Goal: Task Accomplishment & Management: Manage account settings

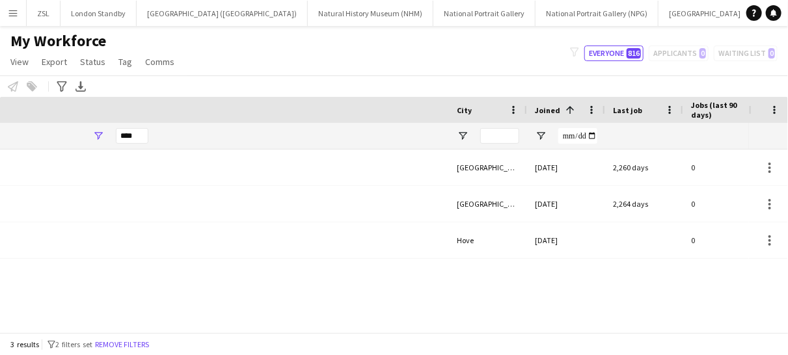
scroll to position [0, 651]
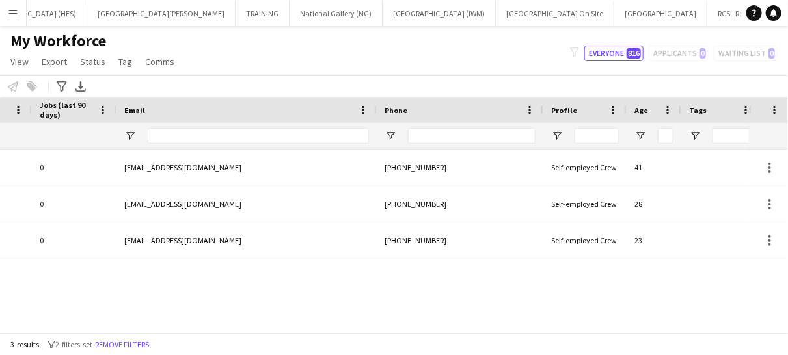
click at [10, 13] on app-icon "Menu" at bounding box center [13, 13] width 10 height 10
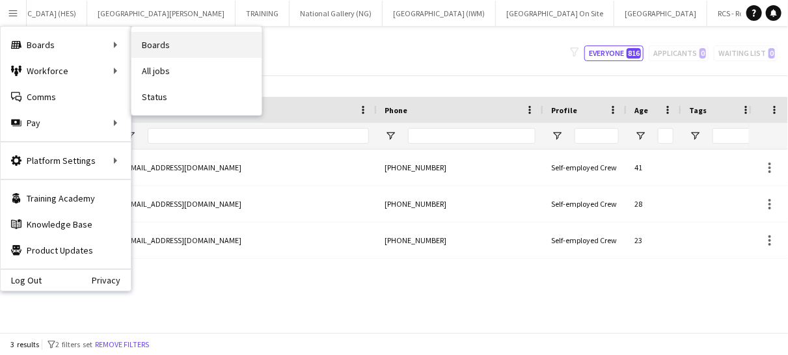
click at [172, 39] on link "Boards" at bounding box center [196, 45] width 130 height 26
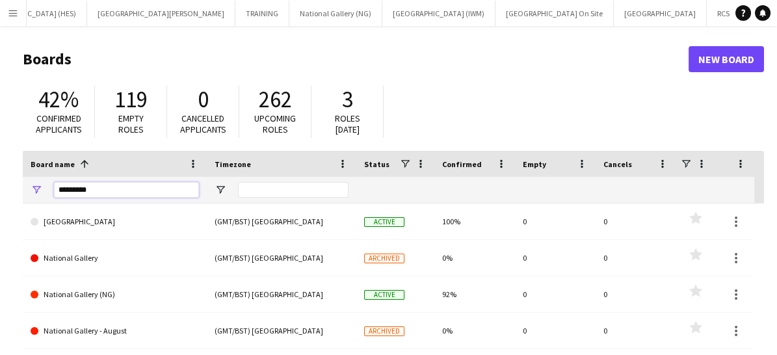
drag, startPoint x: 120, startPoint y: 186, endPoint x: 48, endPoint y: 186, distance: 72.2
click at [48, 186] on div "********" at bounding box center [115, 190] width 184 height 26
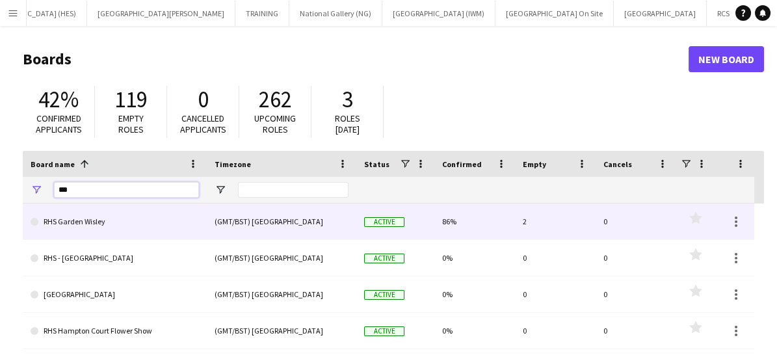
type input "***"
click at [83, 221] on link "RHS Garden Wisley" at bounding box center [115, 222] width 168 height 36
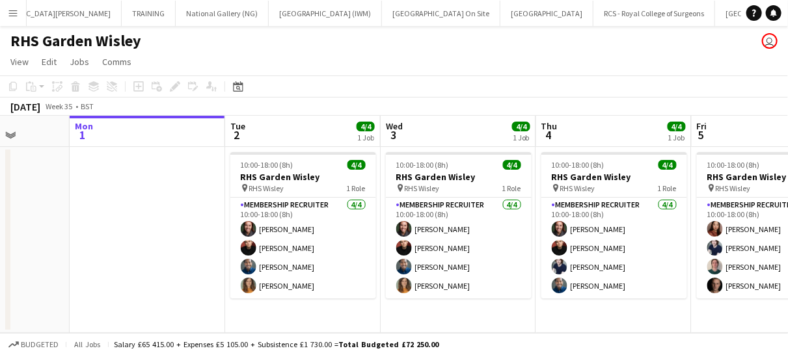
scroll to position [0, 408]
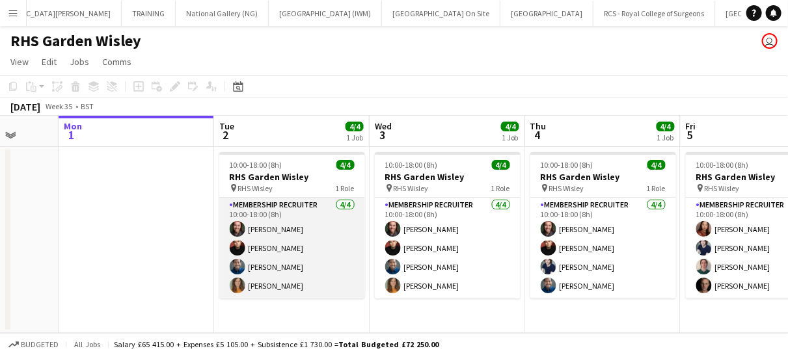
click at [326, 266] on app-card-role "Membership Recruiter [DATE] 10:00-18:00 (8h) [PERSON_NAME] [PERSON_NAME] [PERSO…" at bounding box center [292, 248] width 146 height 101
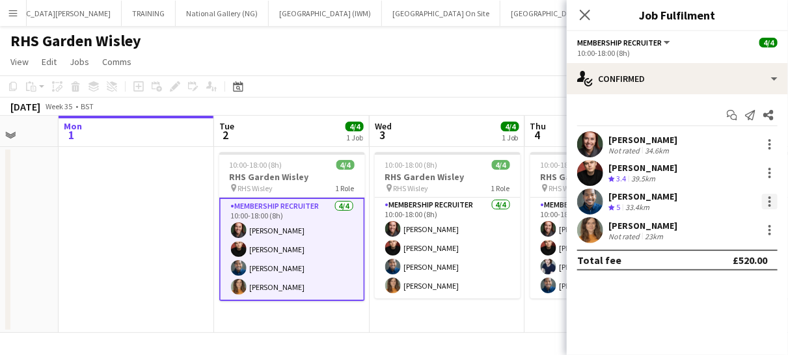
click at [768, 199] on div at bounding box center [770, 202] width 16 height 16
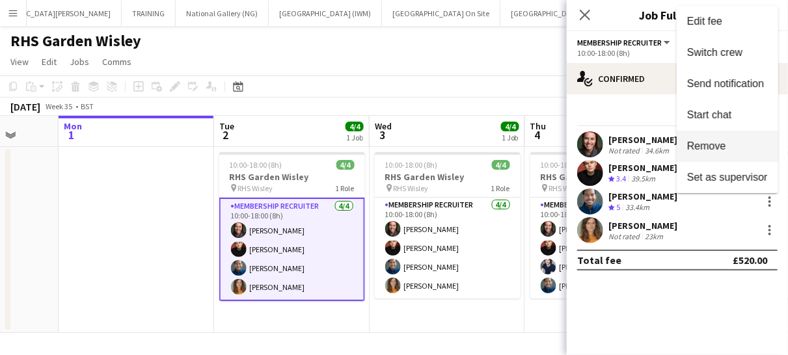
click at [711, 144] on span "Remove" at bounding box center [706, 145] width 39 height 11
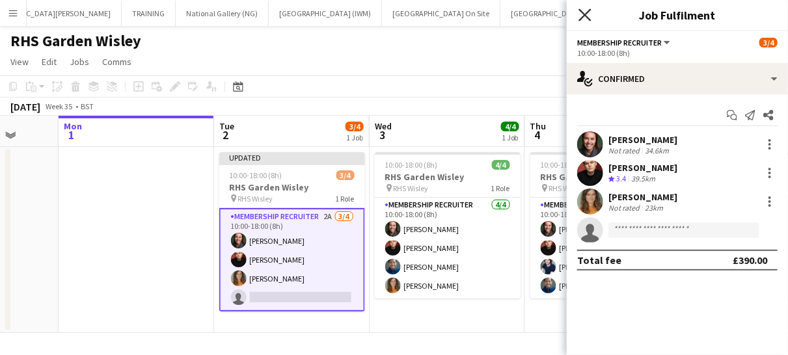
click at [582, 18] on icon at bounding box center [584, 14] width 12 height 12
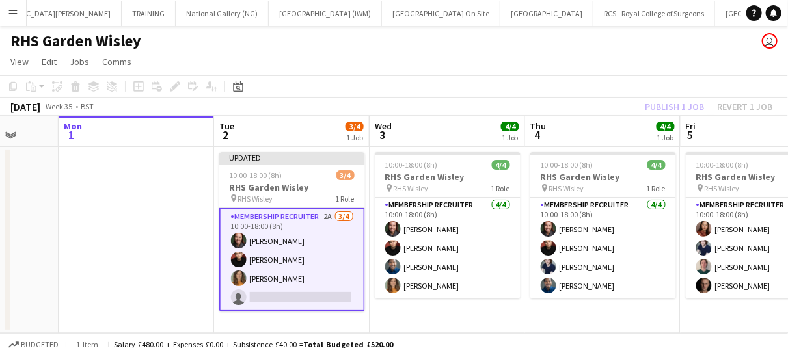
click at [325, 277] on app-card-role "Membership Recruiter 2A [DATE] 10:00-18:00 (8h) [PERSON_NAME] [PERSON_NAME] [PE…" at bounding box center [292, 259] width 146 height 103
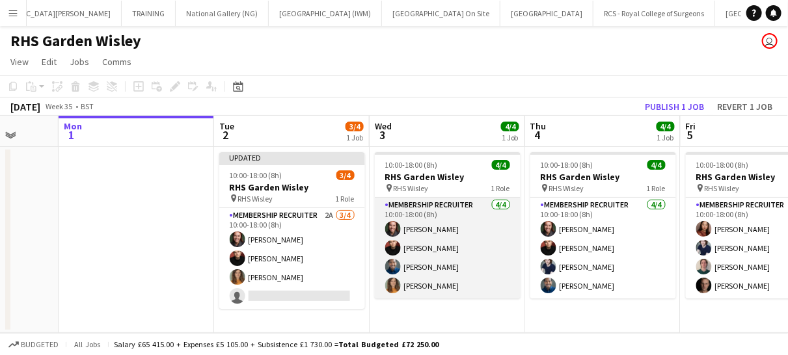
click at [475, 261] on app-card-role "Membership Recruiter [DATE] 10:00-18:00 (8h) [PERSON_NAME] [PERSON_NAME] [PERSO…" at bounding box center [448, 248] width 146 height 101
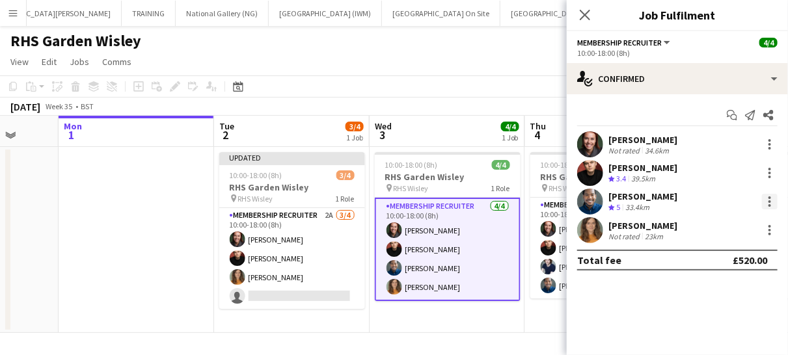
click at [766, 196] on div at bounding box center [770, 202] width 16 height 16
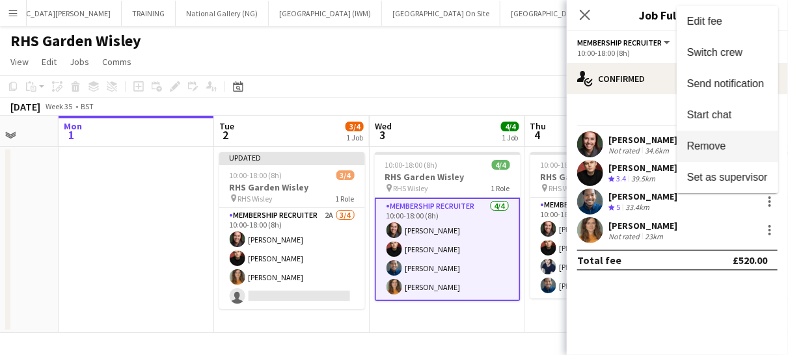
click at [716, 141] on span "Remove" at bounding box center [706, 145] width 39 height 11
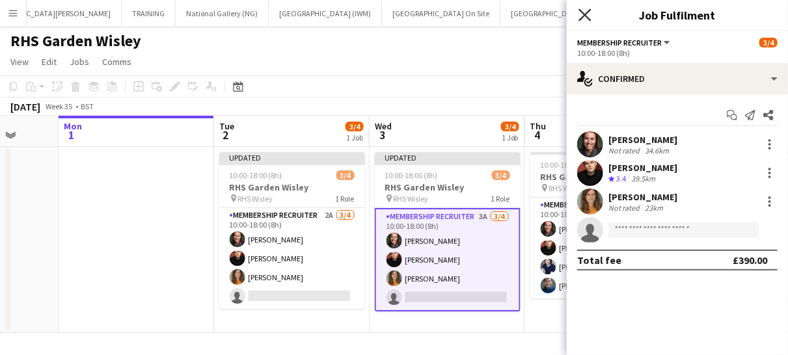
click at [585, 17] on icon "Close pop-in" at bounding box center [584, 14] width 12 height 12
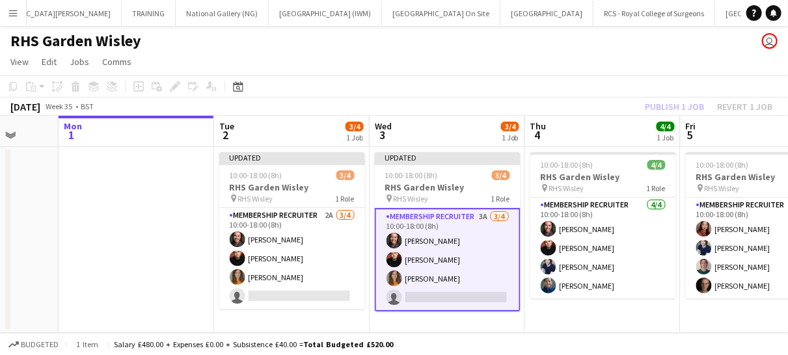
click at [477, 284] on app-card-role "Membership Recruiter 3A [DATE] 10:00-18:00 (8h) [PERSON_NAME] [PERSON_NAME] [PE…" at bounding box center [448, 259] width 146 height 103
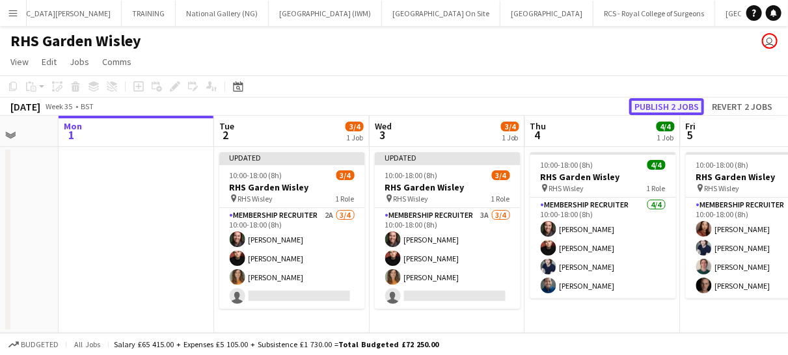
click at [649, 104] on button "Publish 2 jobs" at bounding box center [666, 106] width 75 height 17
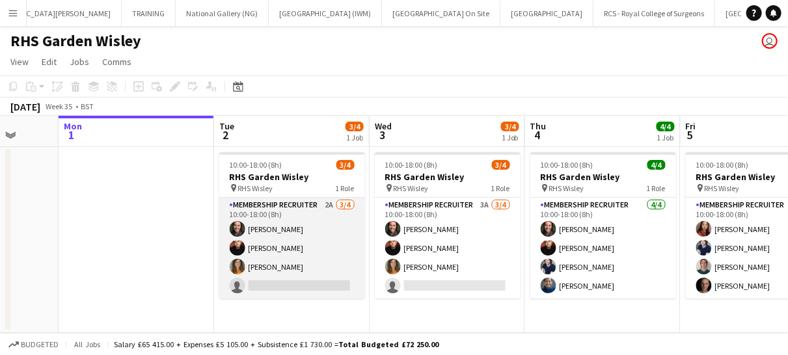
click at [286, 278] on app-card-role "Membership Recruiter 2A [DATE] 10:00-18:00 (8h) [PERSON_NAME] [PERSON_NAME] [PE…" at bounding box center [292, 248] width 146 height 101
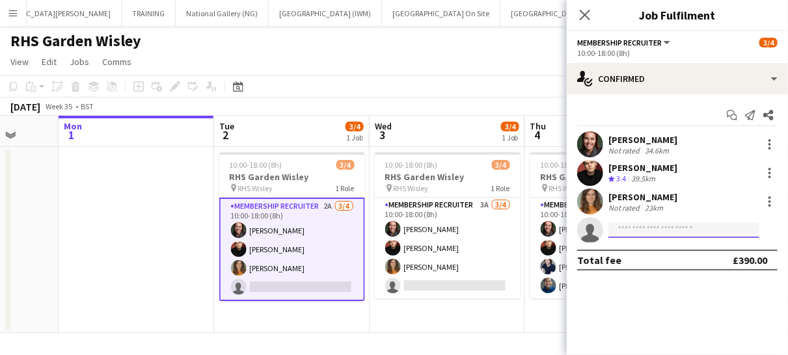
click at [630, 224] on input at bounding box center [683, 230] width 151 height 16
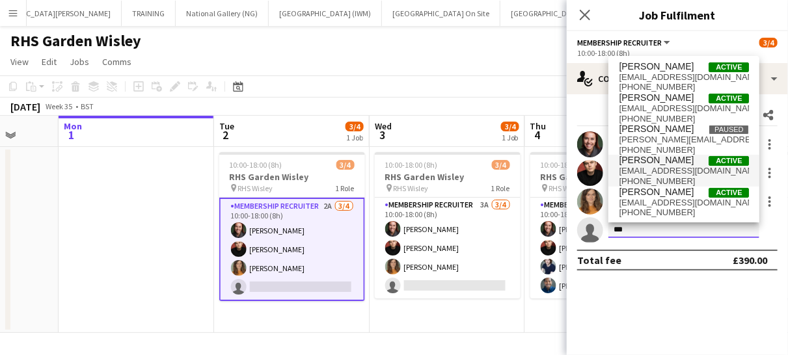
type input "***"
click at [644, 169] on span "[EMAIL_ADDRESS][DOMAIN_NAME]" at bounding box center [683, 171] width 130 height 10
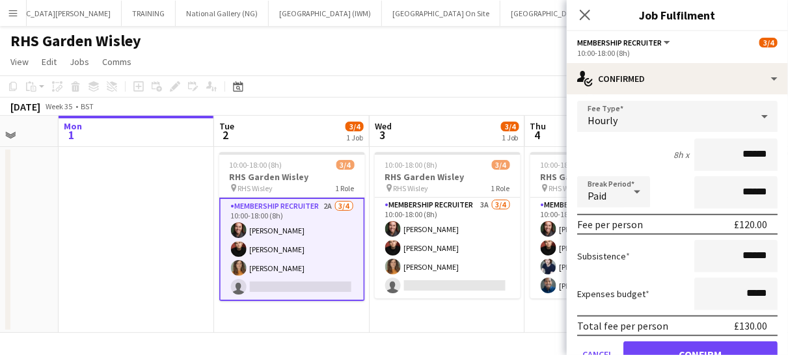
scroll to position [219, 0]
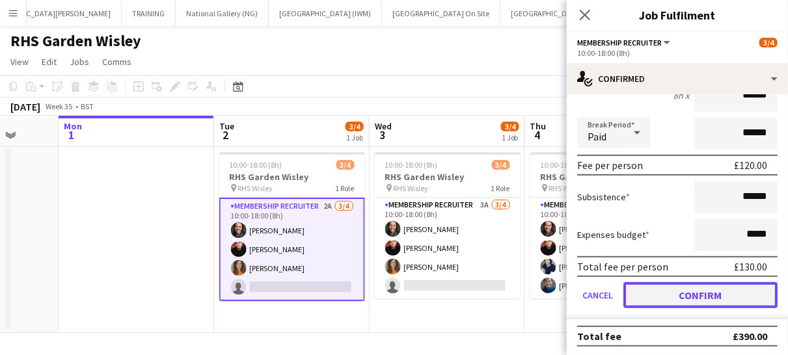
click at [662, 293] on button "Confirm" at bounding box center [700, 295] width 154 height 26
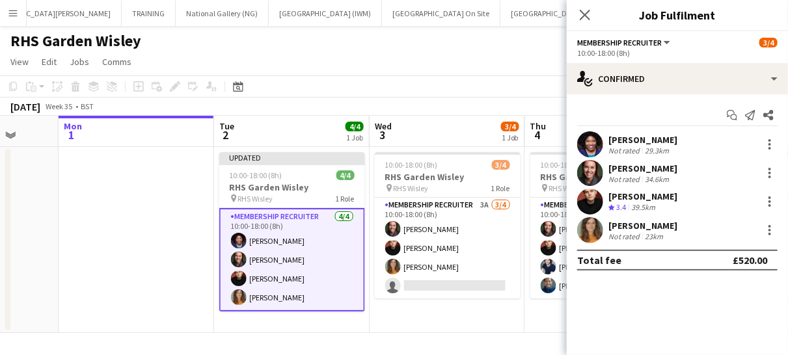
scroll to position [0, 0]
click at [585, 14] on icon at bounding box center [584, 14] width 12 height 12
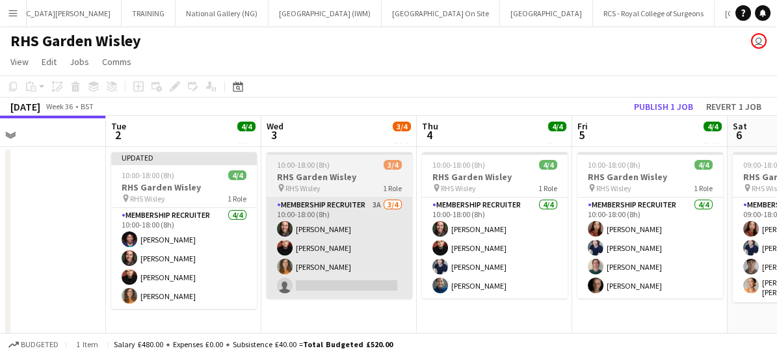
scroll to position [0, 360]
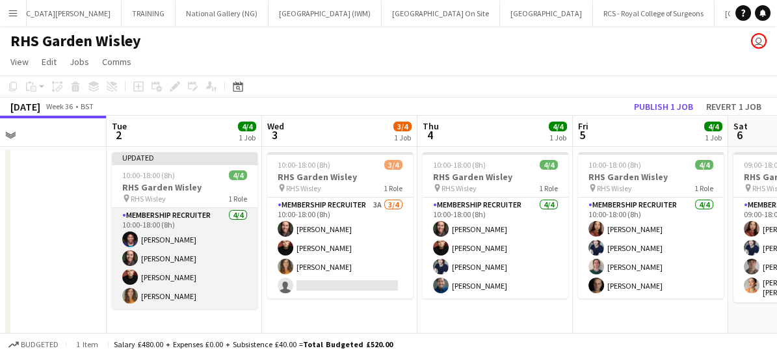
click at [222, 271] on app-card-role "Membership Recruiter [DATE] 10:00-18:00 (8h) [PERSON_NAME] [PERSON_NAME] [PERSO…" at bounding box center [185, 258] width 146 height 101
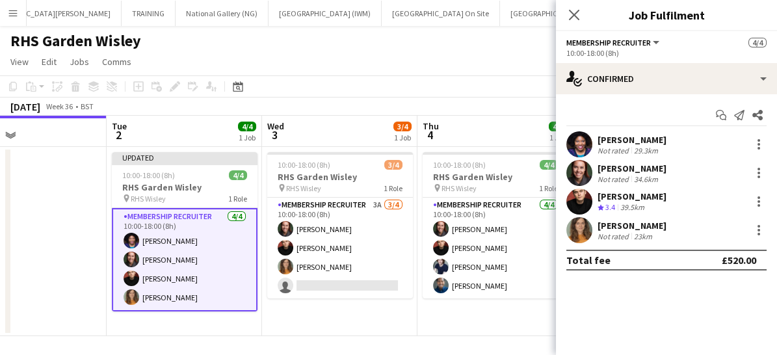
click at [758, 135] on div "[PERSON_NAME] Not rated 29.3km" at bounding box center [666, 144] width 221 height 26
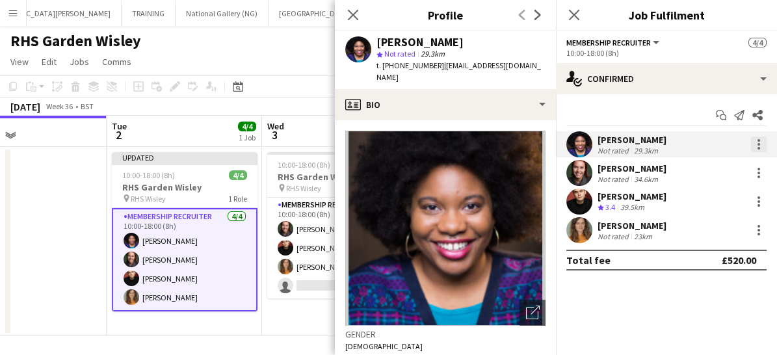
click at [756, 148] on div at bounding box center [759, 145] width 16 height 16
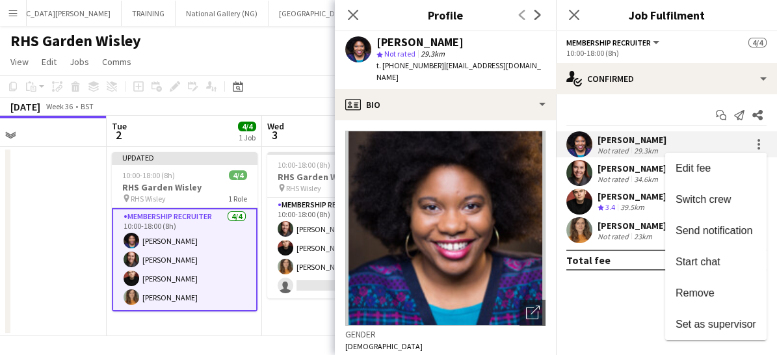
click at [651, 149] on div at bounding box center [388, 177] width 777 height 355
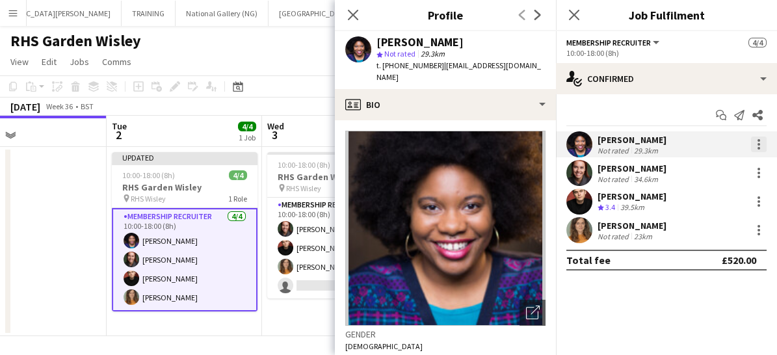
click at [762, 140] on div at bounding box center [759, 145] width 16 height 16
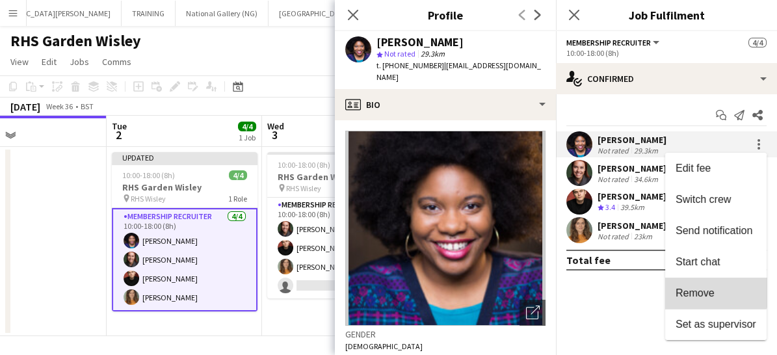
click at [715, 287] on span "Remove" at bounding box center [716, 293] width 81 height 12
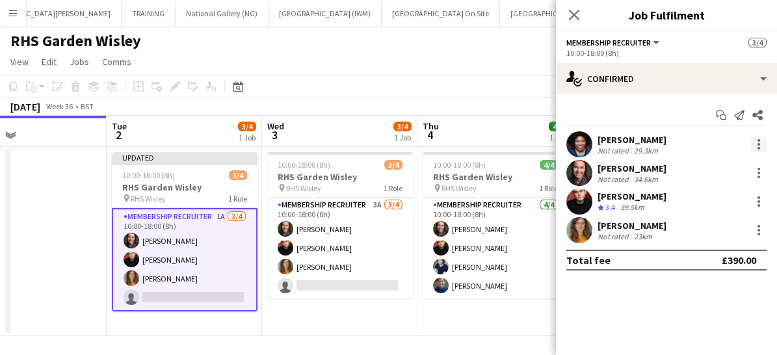
click at [756, 144] on div at bounding box center [759, 145] width 16 height 16
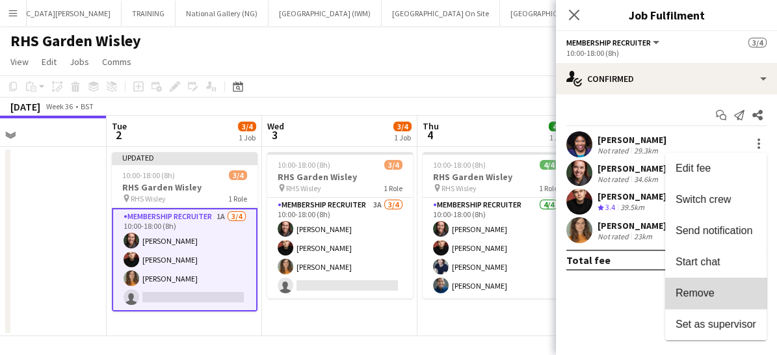
click at [724, 305] on button "Remove" at bounding box center [715, 293] width 101 height 31
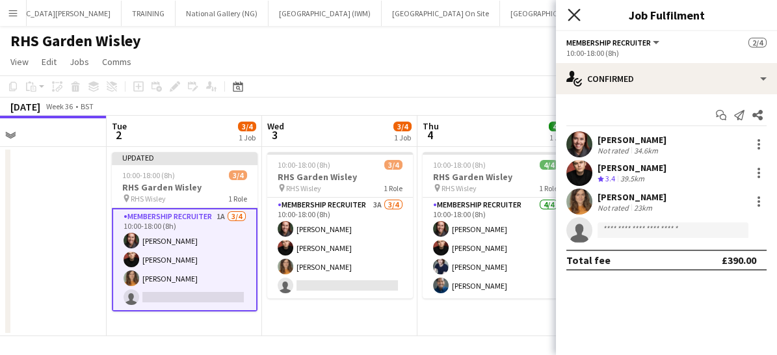
click at [572, 12] on icon "Close pop-in" at bounding box center [574, 14] width 12 height 12
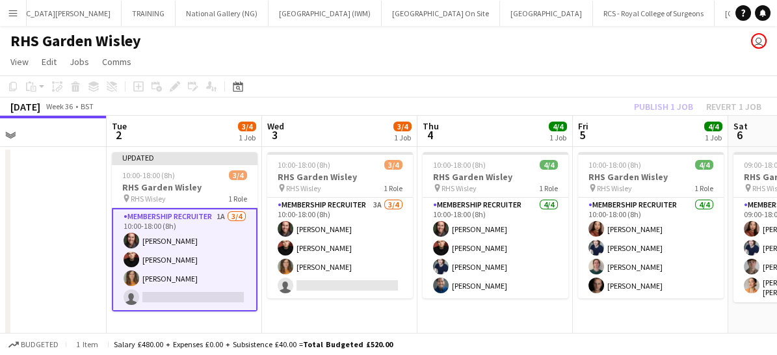
click at [234, 274] on app-card-role "Membership Recruiter 1A [DATE] 10:00-18:00 (8h) [PERSON_NAME] [PERSON_NAME] [PE…" at bounding box center [185, 259] width 146 height 103
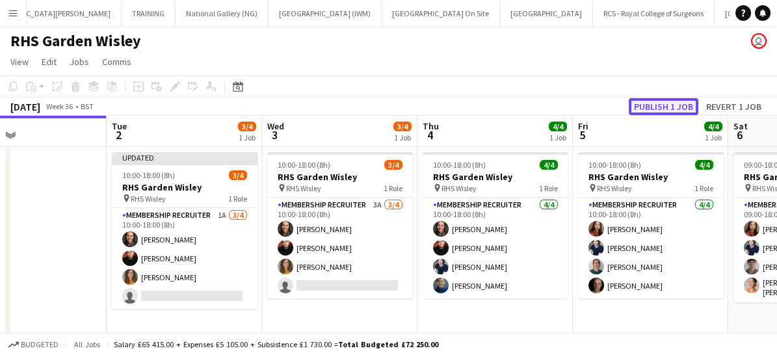
click at [666, 105] on button "Publish 1 job" at bounding box center [664, 106] width 70 height 17
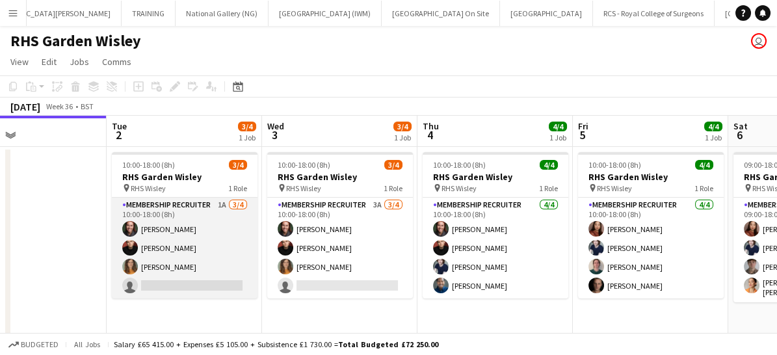
click at [204, 283] on app-card-role "Membership Recruiter 1A [DATE] 10:00-18:00 (8h) [PERSON_NAME] [PERSON_NAME] [PE…" at bounding box center [185, 248] width 146 height 101
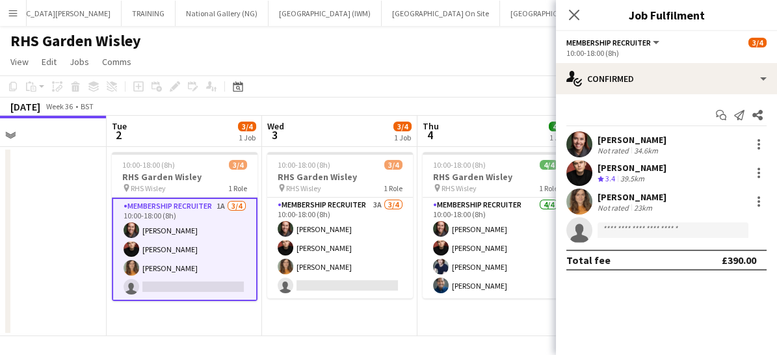
click at [204, 283] on app-card-role "Membership Recruiter 1A [DATE] 10:00-18:00 (8h) [PERSON_NAME] [PERSON_NAME] [PE…" at bounding box center [185, 249] width 146 height 103
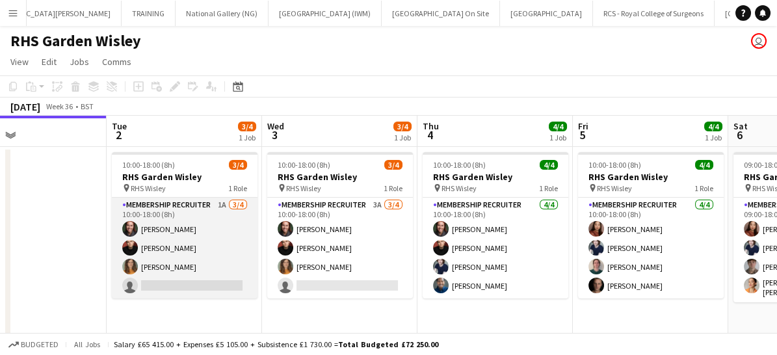
click at [189, 272] on app-card-role "Membership Recruiter 1A [DATE] 10:00-18:00 (8h) [PERSON_NAME] [PERSON_NAME] [PE…" at bounding box center [185, 248] width 146 height 101
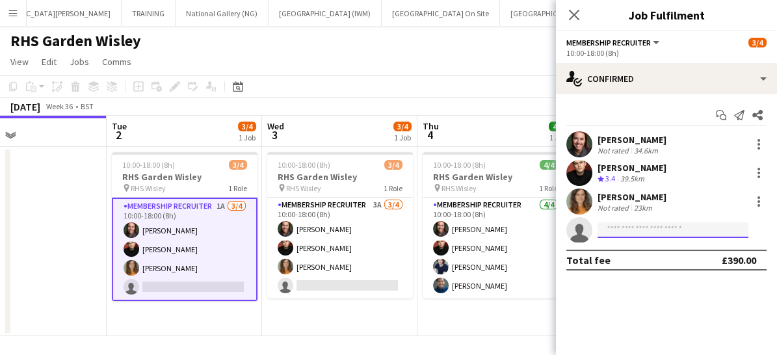
click at [624, 226] on input at bounding box center [673, 230] width 151 height 16
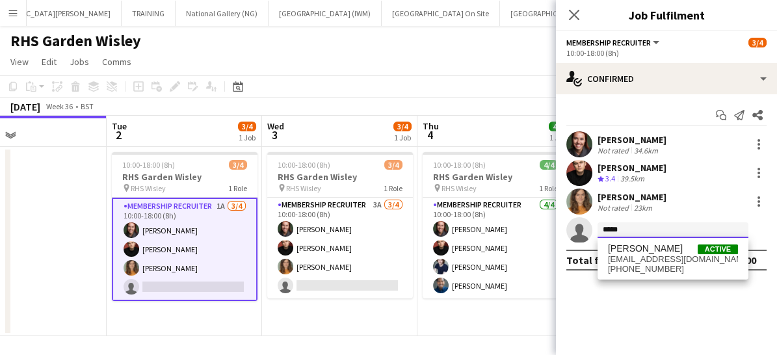
type input "*****"
click at [632, 275] on div "[PERSON_NAME] Active [EMAIL_ADDRESS][DOMAIN_NAME] [PHONE_NUMBER]" at bounding box center [673, 259] width 151 height 42
click at [630, 267] on span "[PHONE_NUMBER]" at bounding box center [673, 269] width 130 height 10
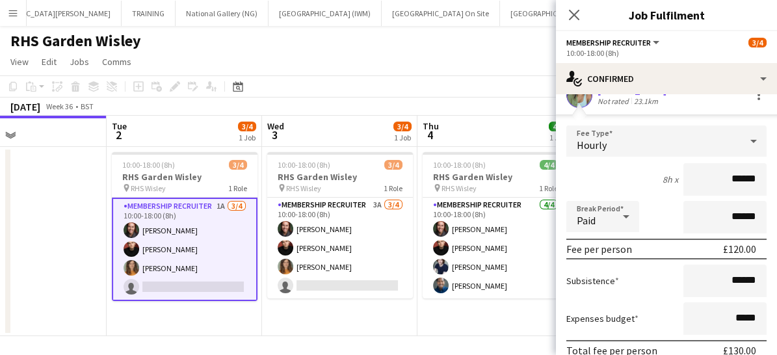
scroll to position [219, 0]
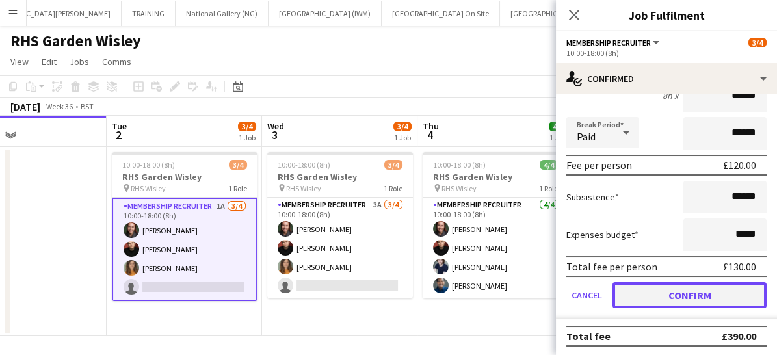
click at [648, 291] on button "Confirm" at bounding box center [690, 295] width 154 height 26
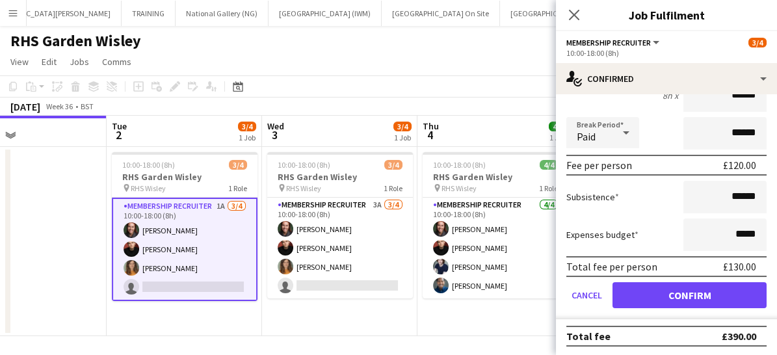
scroll to position [0, 0]
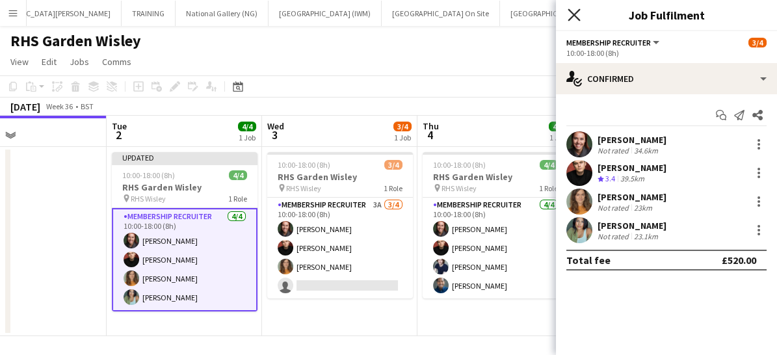
click at [578, 16] on icon "Close pop-in" at bounding box center [574, 14] width 12 height 12
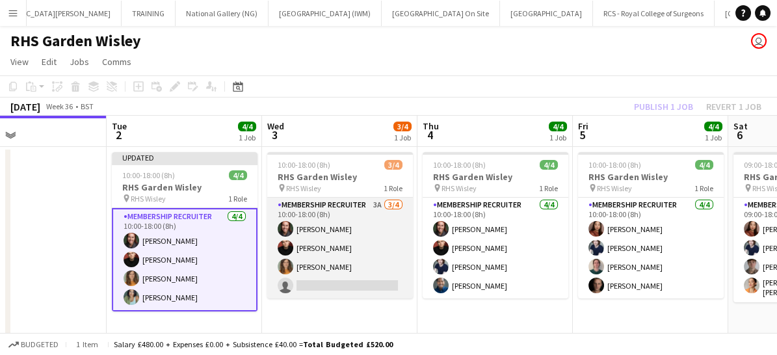
click at [355, 276] on app-card-role "Membership Recruiter 3A [DATE] 10:00-18:00 (8h) [PERSON_NAME] [PERSON_NAME] [PE…" at bounding box center [340, 248] width 146 height 101
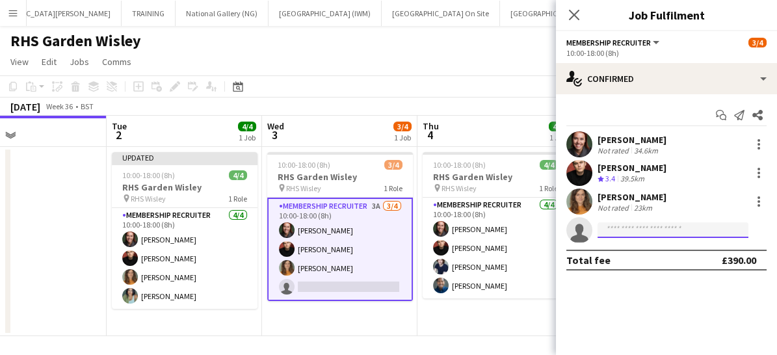
click at [648, 231] on input at bounding box center [673, 230] width 151 height 16
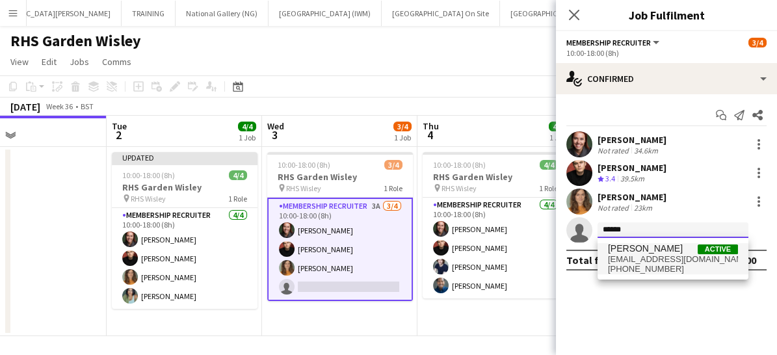
type input "******"
click at [634, 271] on span "[PHONE_NUMBER]" at bounding box center [673, 269] width 130 height 10
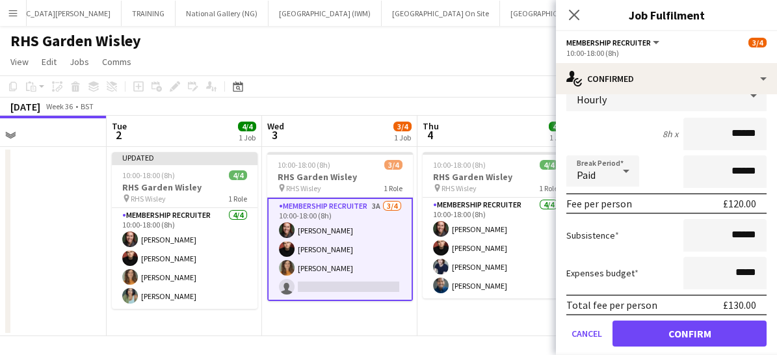
scroll to position [192, 0]
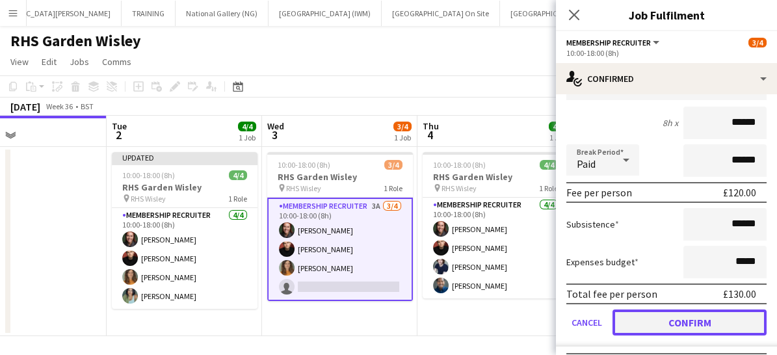
click at [666, 326] on button "Confirm" at bounding box center [690, 323] width 154 height 26
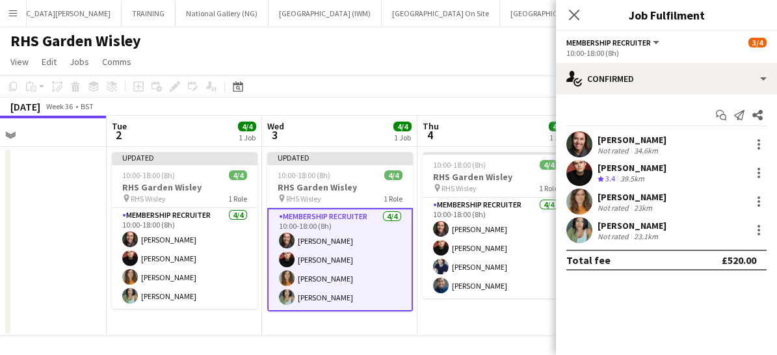
scroll to position [0, 0]
click at [575, 7] on app-icon "Close pop-in" at bounding box center [574, 15] width 19 height 19
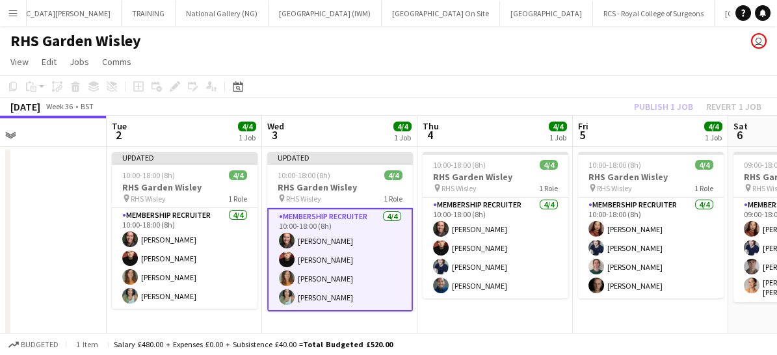
click at [360, 267] on app-card-role "Membership Recruiter [DATE] 10:00-18:00 (8h) [PERSON_NAME] [PERSON_NAME] [PERSO…" at bounding box center [340, 259] width 146 height 103
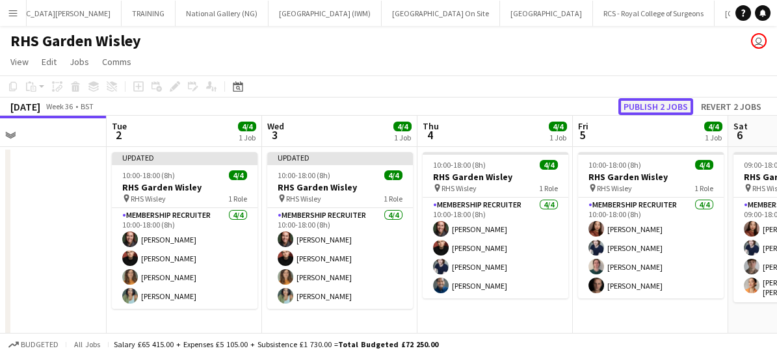
click at [661, 109] on button "Publish 2 jobs" at bounding box center [655, 106] width 75 height 17
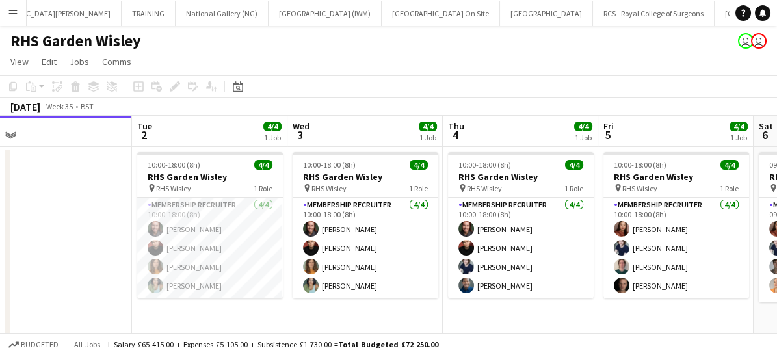
scroll to position [0, 384]
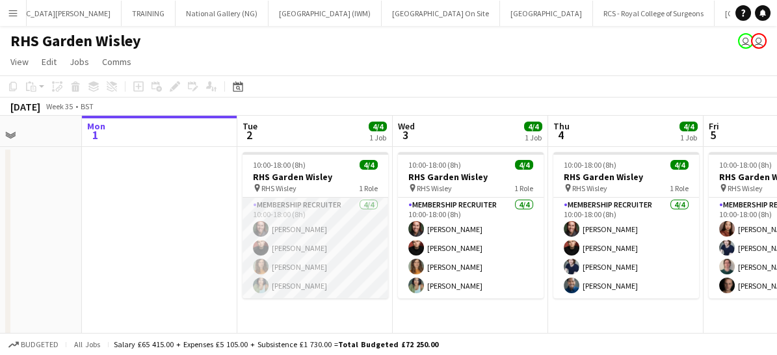
click at [339, 261] on app-card-role "Membership Recruiter [DATE] 10:00-18:00 (8h) [PERSON_NAME] [PERSON_NAME] [PERSO…" at bounding box center [316, 248] width 146 height 101
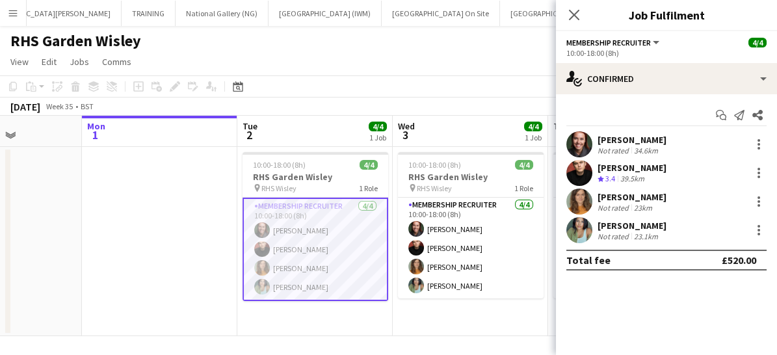
click at [611, 146] on div "Not rated" at bounding box center [615, 151] width 34 height 10
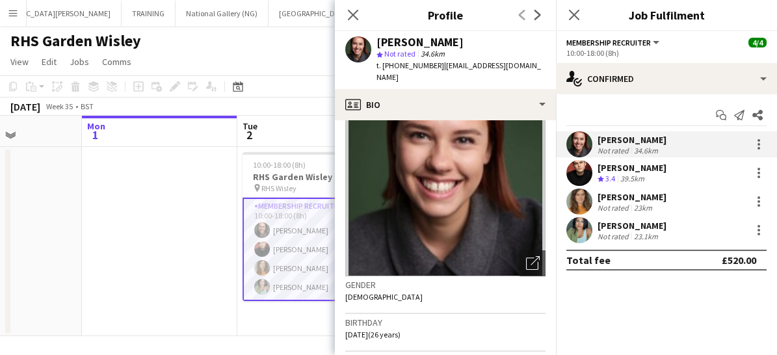
scroll to position [51, 0]
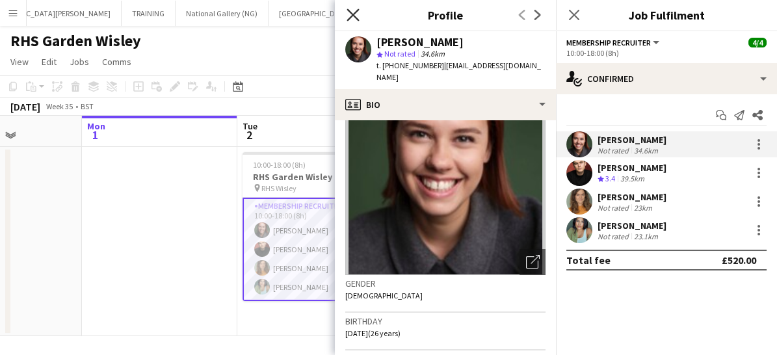
click at [352, 16] on icon "Close pop-in" at bounding box center [353, 14] width 12 height 12
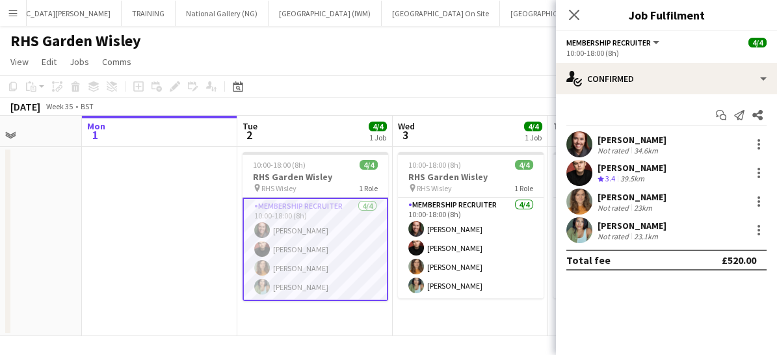
click at [356, 242] on app-card-role "Membership Recruiter [DATE] 10:00-18:00 (8h) [PERSON_NAME] [PERSON_NAME] [PERSO…" at bounding box center [316, 249] width 146 height 103
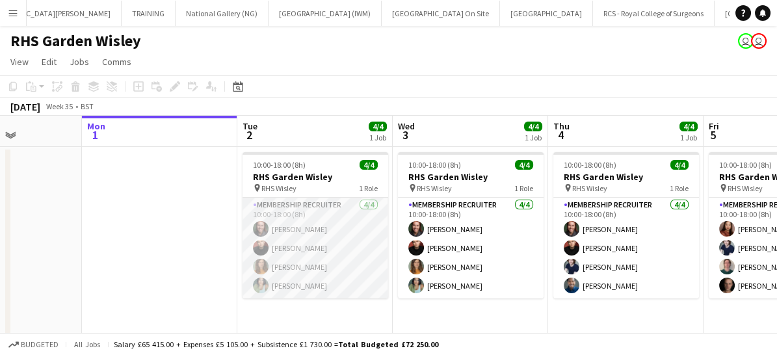
click at [356, 242] on app-card-role "Membership Recruiter [DATE] 10:00-18:00 (8h) [PERSON_NAME] [PERSON_NAME] [PERSO…" at bounding box center [316, 248] width 146 height 101
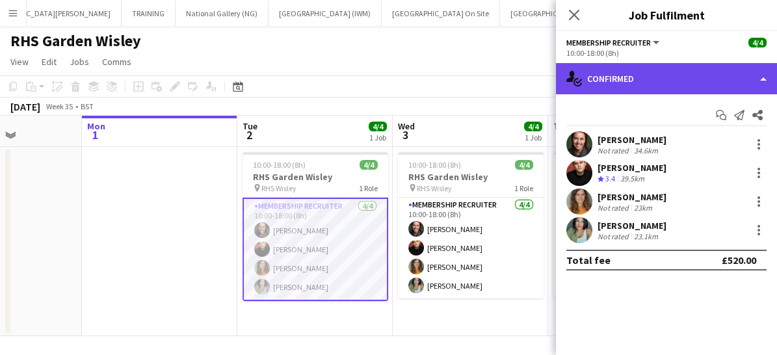
click at [737, 78] on div "single-neutral-actions-check-2 Confirmed" at bounding box center [666, 78] width 221 height 31
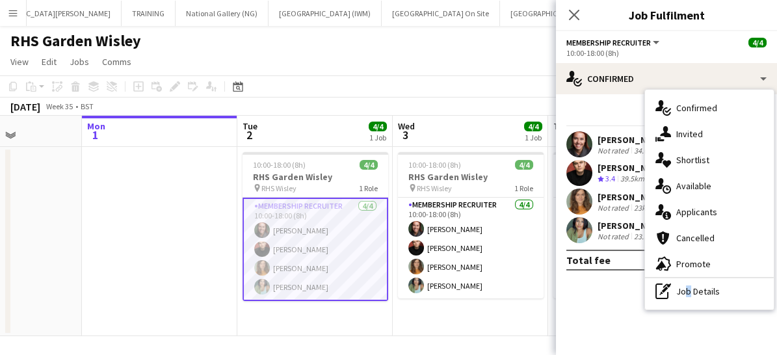
drag, startPoint x: 713, startPoint y: 286, endPoint x: 684, endPoint y: 305, distance: 35.4
click at [684, 305] on div "single-neutral-actions-check-2 Confirmed single-neutral-actions-share-1 Invited…" at bounding box center [709, 200] width 129 height 220
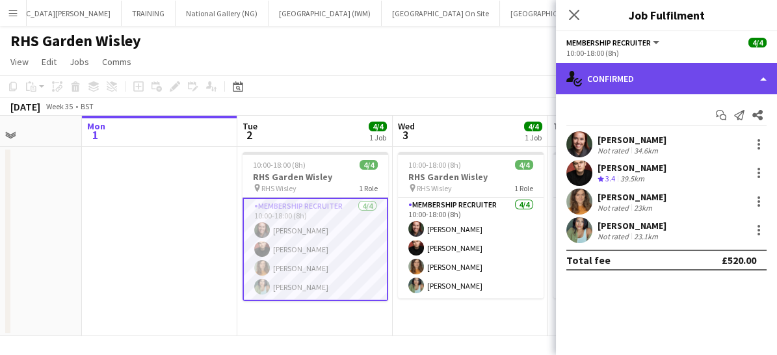
click at [711, 74] on div "single-neutral-actions-check-2 Confirmed" at bounding box center [666, 78] width 221 height 31
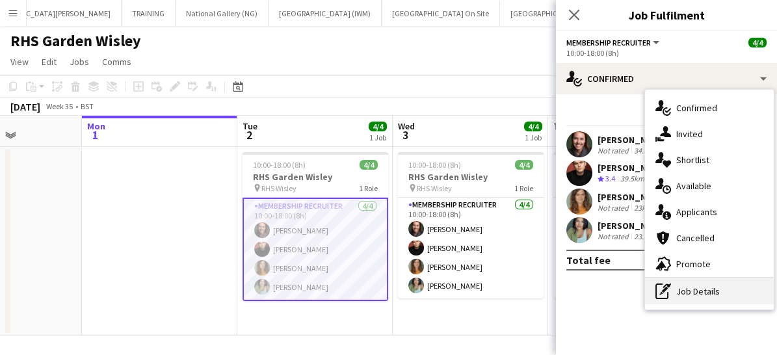
click at [689, 291] on div "pen-write Job Details" at bounding box center [709, 291] width 129 height 26
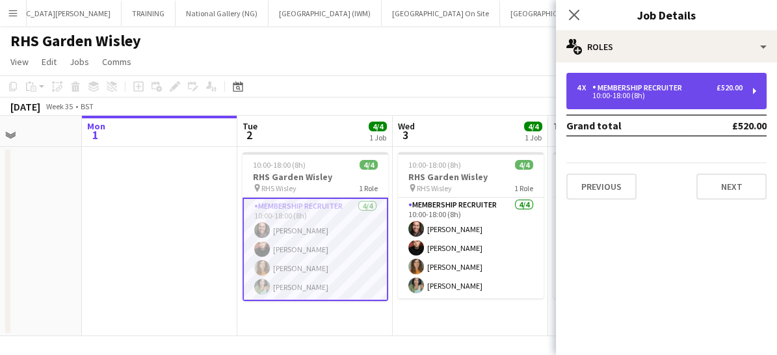
click at [697, 94] on div "10:00-18:00 (8h)" at bounding box center [660, 95] width 166 height 7
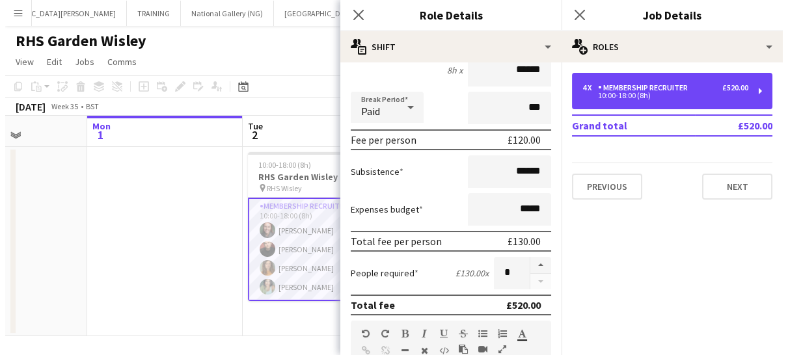
scroll to position [133, 0]
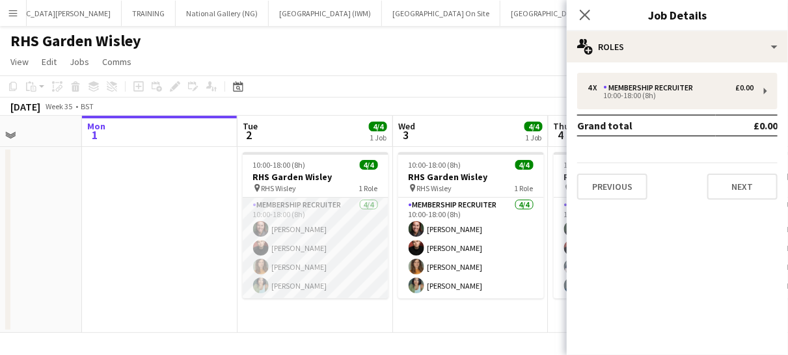
click at [363, 258] on app-card-role "Membership Recruiter [DATE] 10:00-18:00 (8h) [PERSON_NAME] [PERSON_NAME] [PERSO…" at bounding box center [316, 248] width 146 height 101
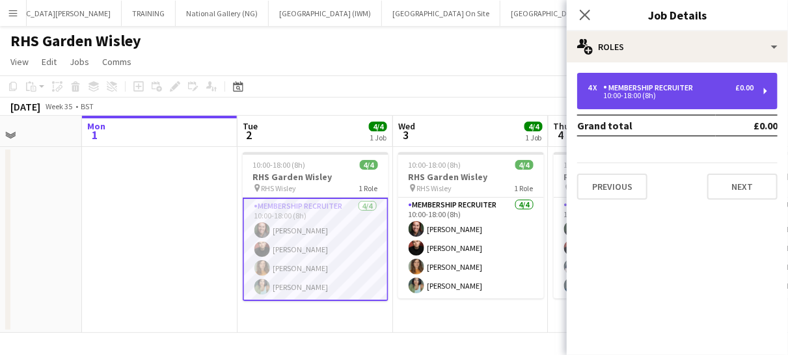
click at [680, 83] on div "Membership Recruiter" at bounding box center [650, 87] width 95 height 9
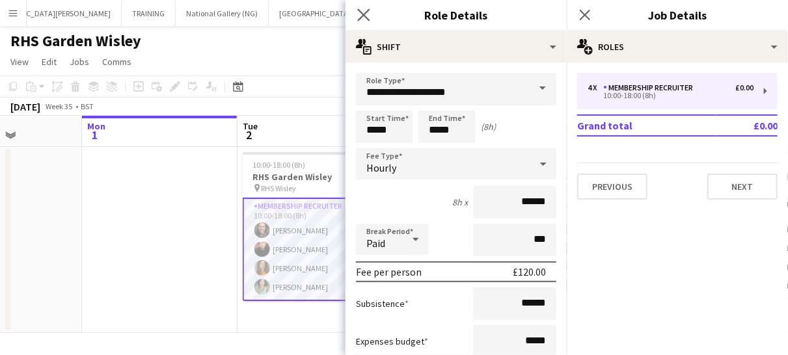
click at [362, 21] on icon "Close pop-in" at bounding box center [363, 14] width 12 height 12
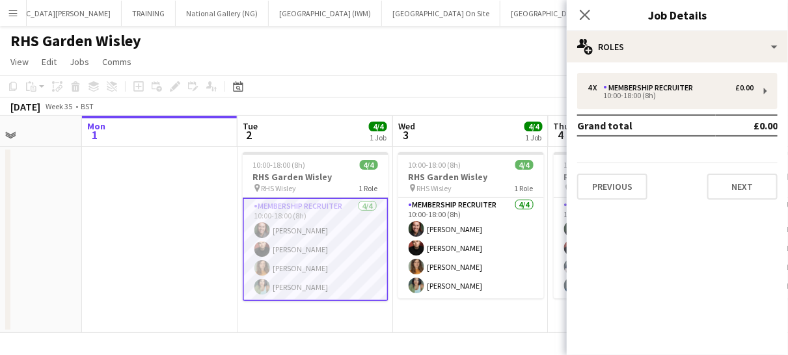
click at [373, 241] on app-card-role "Membership Recruiter [DATE] 10:00-18:00 (8h) [PERSON_NAME] [PERSON_NAME] [PERSO…" at bounding box center [316, 249] width 146 height 103
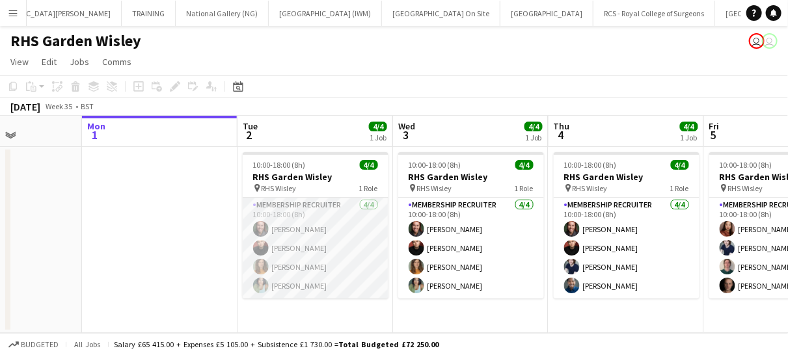
click at [373, 245] on app-card-role "Membership Recruiter [DATE] 10:00-18:00 (8h) [PERSON_NAME] [PERSON_NAME] [PERSO…" at bounding box center [316, 248] width 146 height 101
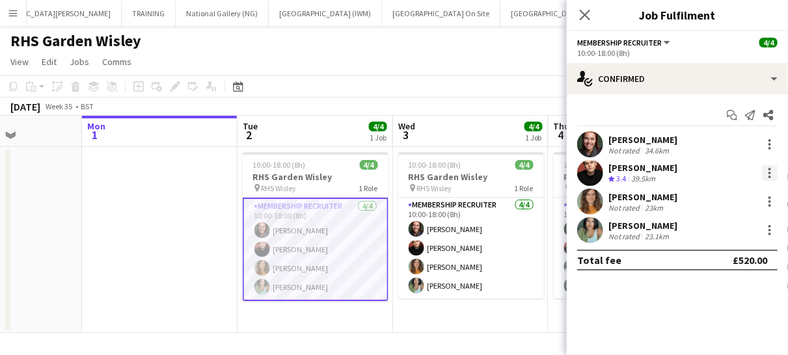
click at [771, 168] on div at bounding box center [770, 173] width 16 height 16
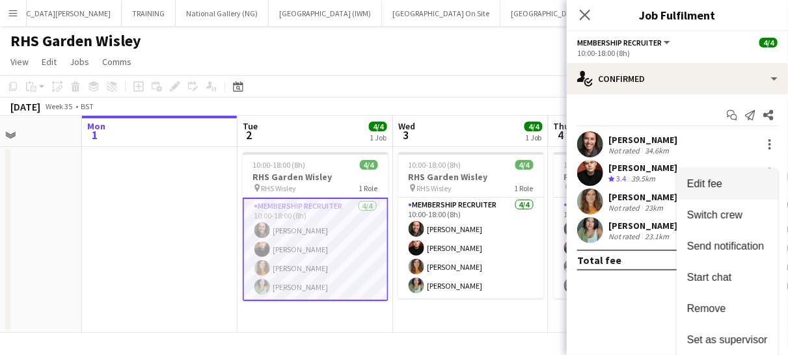
click at [715, 187] on span "Edit fee" at bounding box center [704, 183] width 35 height 11
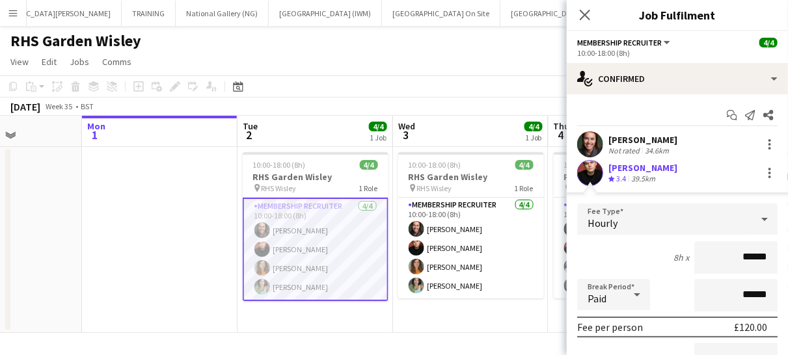
click at [737, 324] on div "£120.00" at bounding box center [750, 327] width 33 height 13
click at [668, 223] on div "Hourly" at bounding box center [664, 219] width 174 height 31
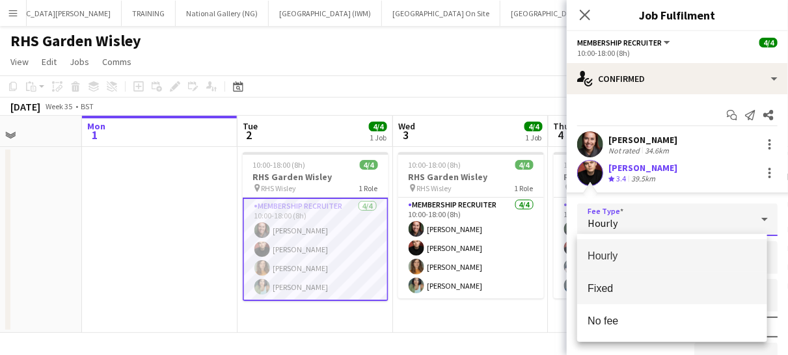
click at [637, 288] on span "Fixed" at bounding box center [671, 288] width 169 height 12
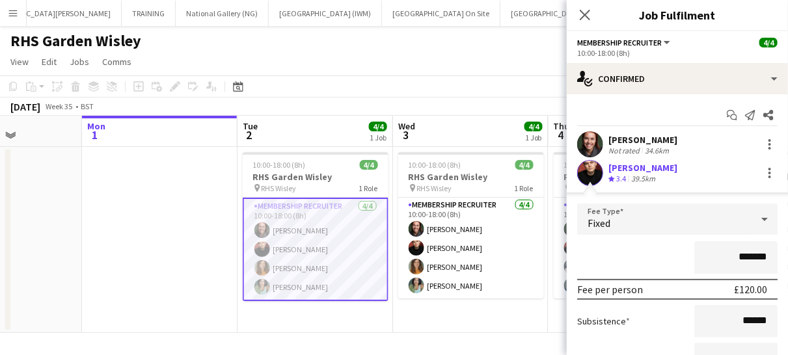
click at [737, 249] on input "*******" at bounding box center [735, 257] width 83 height 33
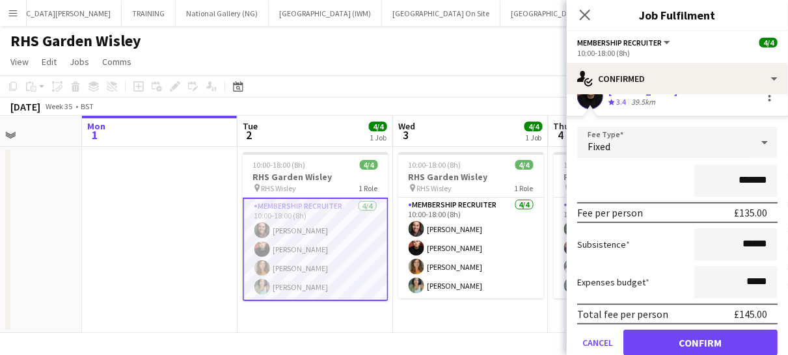
scroll to position [106, 0]
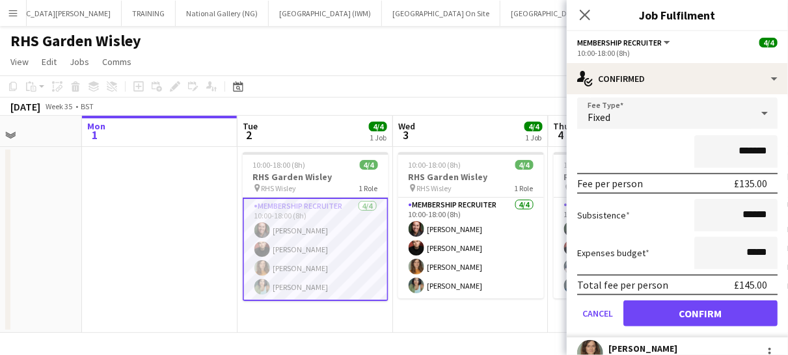
type input "*******"
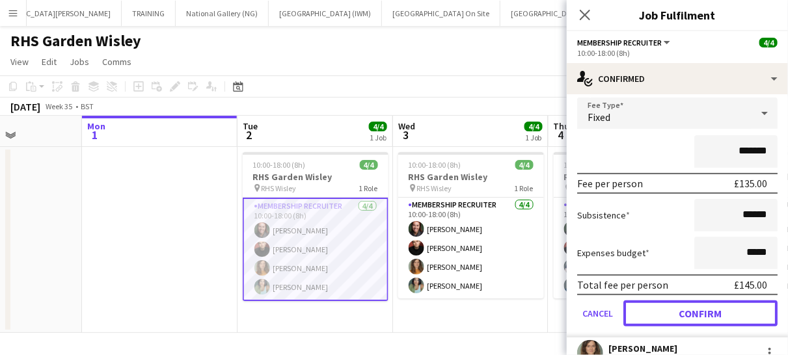
drag, startPoint x: 687, startPoint y: 307, endPoint x: 684, endPoint y: 315, distance: 8.5
click at [684, 315] on button "Confirm" at bounding box center [700, 313] width 154 height 26
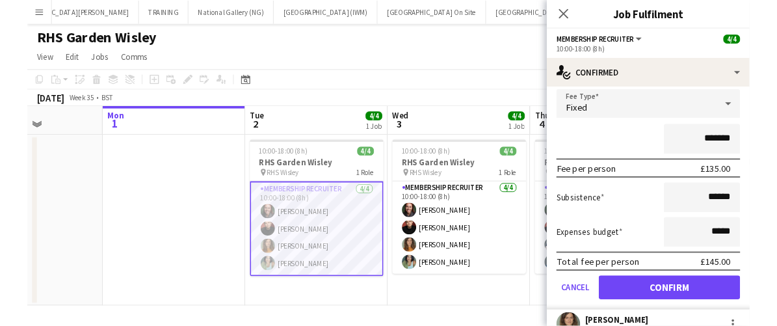
scroll to position [0, 0]
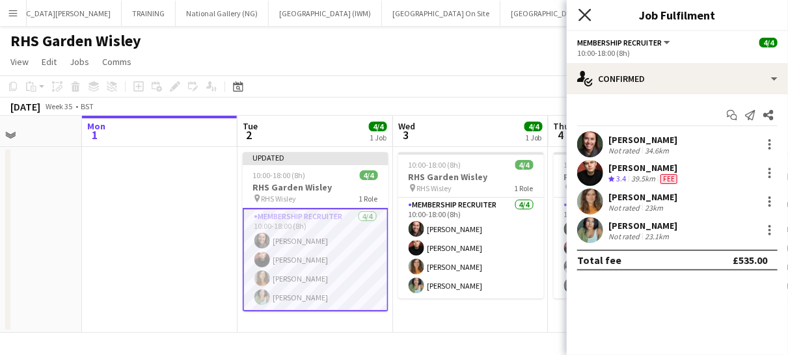
click at [585, 13] on icon at bounding box center [584, 14] width 12 height 12
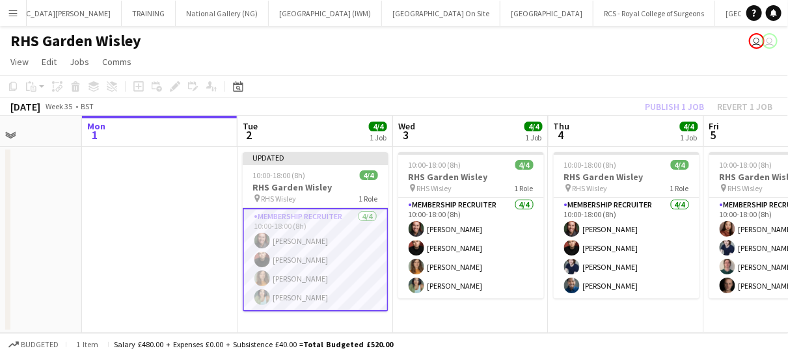
click at [360, 256] on app-card-role "Membership Recruiter [DATE] 10:00-18:00 (8h) [PERSON_NAME] [PERSON_NAME] [PERSO…" at bounding box center [316, 259] width 146 height 103
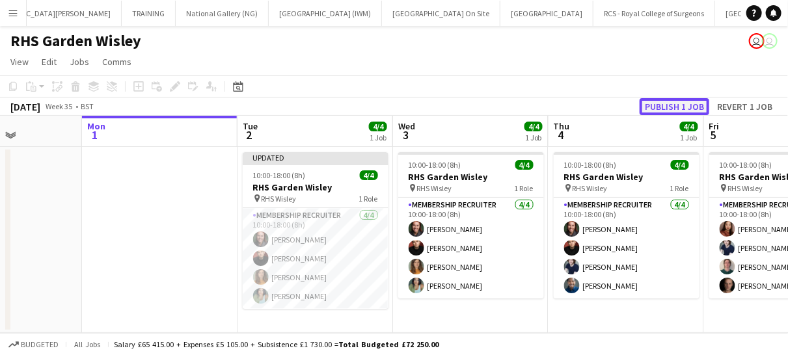
click at [665, 109] on button "Publish 1 job" at bounding box center [674, 106] width 70 height 17
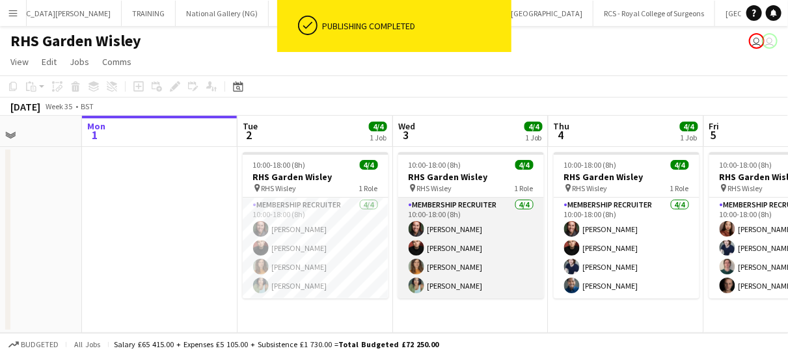
click at [492, 246] on app-card-role "Membership Recruiter [DATE] 10:00-18:00 (8h) [PERSON_NAME] [PERSON_NAME] [PERSO…" at bounding box center [471, 248] width 146 height 101
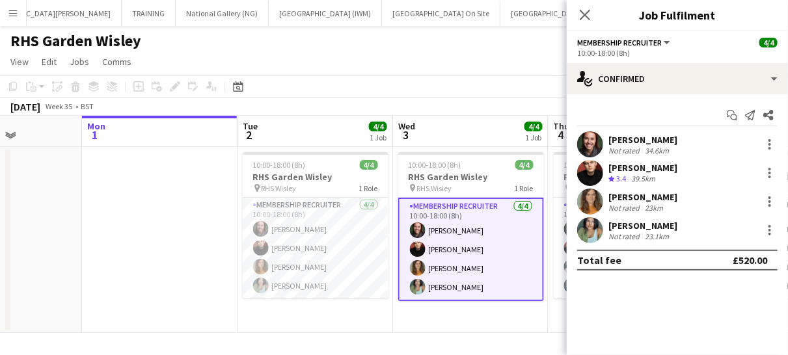
drag, startPoint x: 770, startPoint y: 170, endPoint x: 770, endPoint y: 140, distance: 29.9
click at [770, 140] on div "[PERSON_NAME] Not rated 34.6km [PERSON_NAME] Crew rating 3.4 39.5km [PERSON_NAM…" at bounding box center [676, 187] width 221 height 112
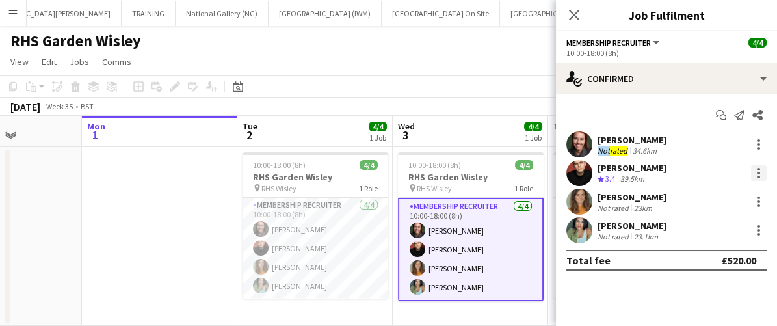
click at [760, 176] on div at bounding box center [759, 177] width 3 height 3
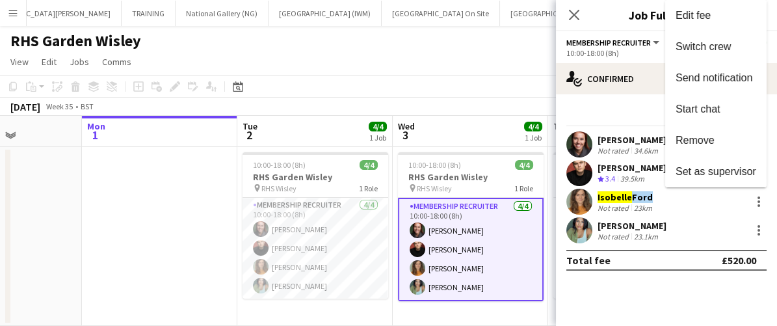
scroll to position [21, 0]
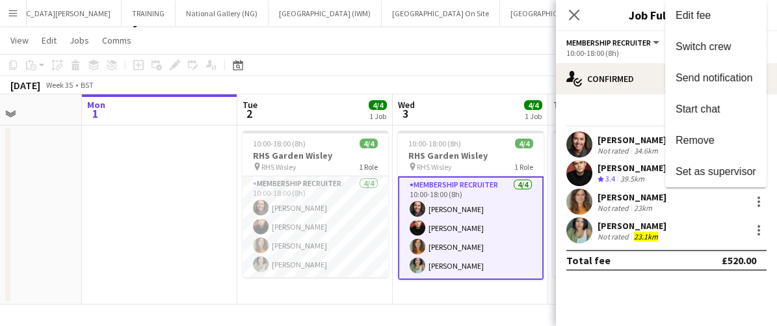
click at [730, 202] on div at bounding box center [388, 163] width 777 height 326
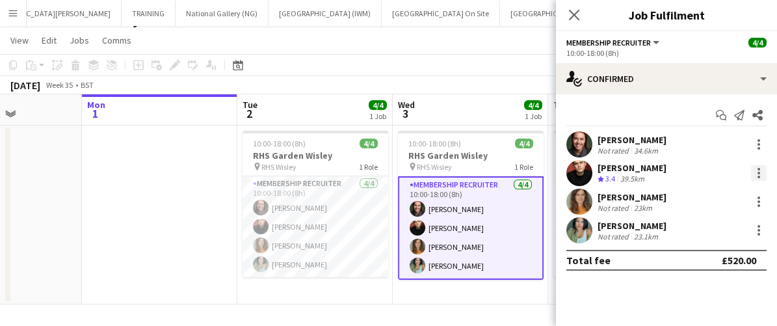
click at [753, 175] on div at bounding box center [759, 173] width 16 height 16
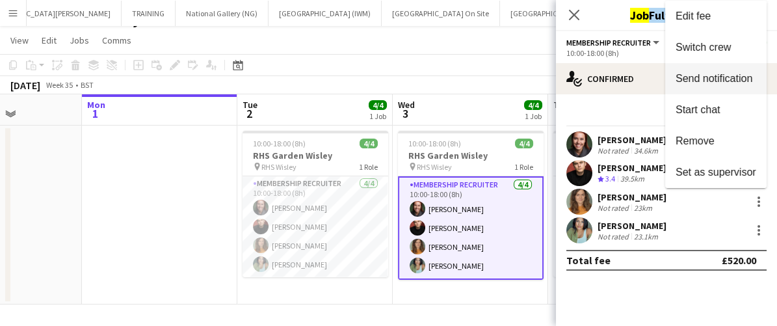
scroll to position [0, 0]
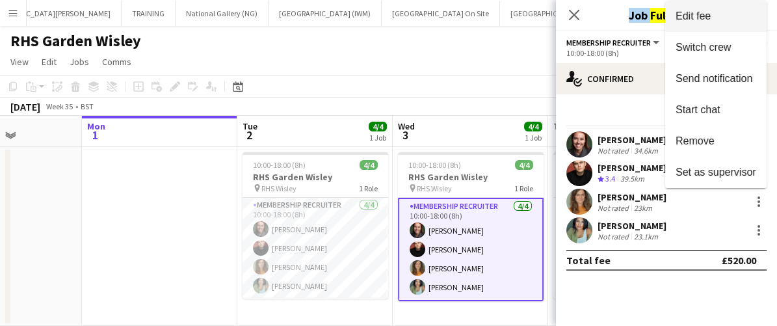
click at [713, 19] on span "Edit fee" at bounding box center [716, 16] width 81 height 12
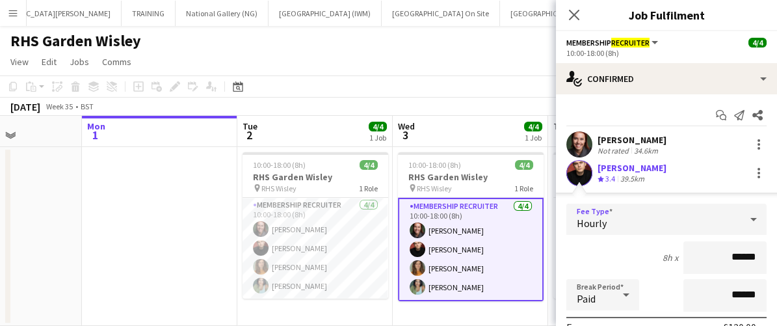
click at [633, 220] on div "Hourly" at bounding box center [653, 219] width 174 height 31
click at [632, 220] on div "Hourly" at bounding box center [653, 219] width 174 height 31
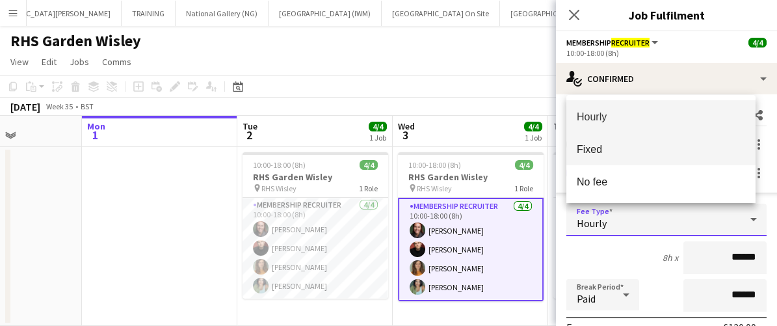
scroll to position [21, 0]
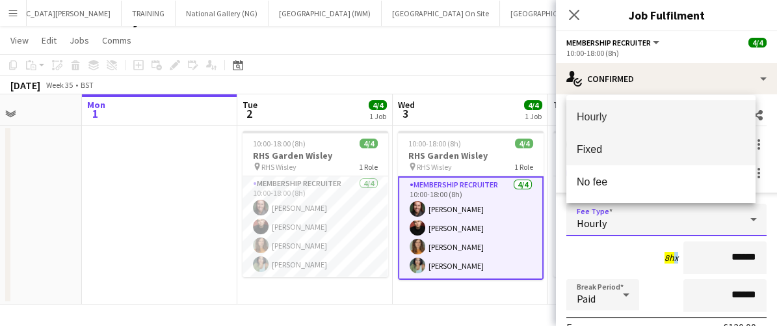
click at [598, 154] on span "Fixed" at bounding box center [661, 149] width 169 height 12
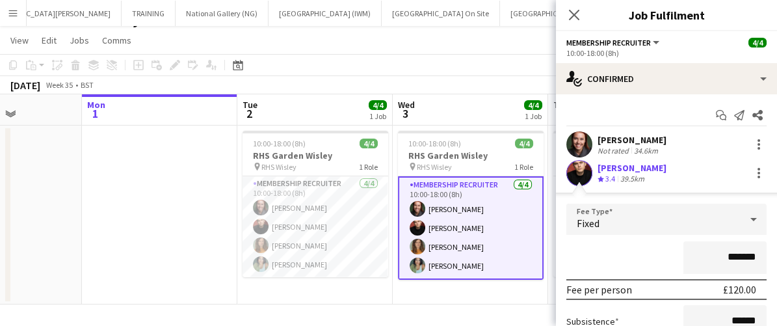
click at [730, 255] on input "*******" at bounding box center [725, 257] width 83 height 33
click at [726, 253] on input "*******" at bounding box center [725, 257] width 83 height 33
click at [728, 254] on input "**********" at bounding box center [725, 257] width 83 height 33
click at [734, 255] on input "**********" at bounding box center [725, 257] width 83 height 33
click at [734, 255] on input "********" at bounding box center [725, 257] width 83 height 33
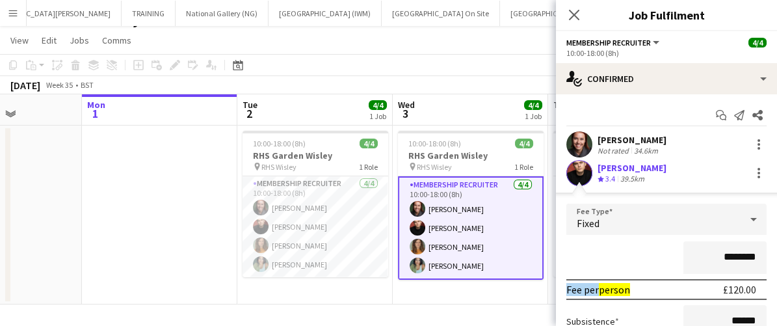
click at [738, 248] on input "********" at bounding box center [725, 257] width 83 height 33
drag, startPoint x: 728, startPoint y: 250, endPoint x: 715, endPoint y: 284, distance: 35.6
click at [723, 284] on msreadoutspan "£120.00" at bounding box center [739, 289] width 33 height 13
click at [729, 250] on input "********" at bounding box center [725, 257] width 83 height 33
click at [746, 217] on icon at bounding box center [754, 219] width 16 height 26
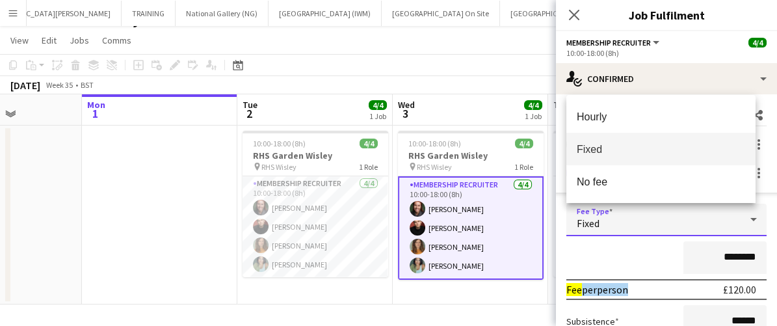
click at [599, 144] on span "Fixed" at bounding box center [661, 149] width 169 height 12
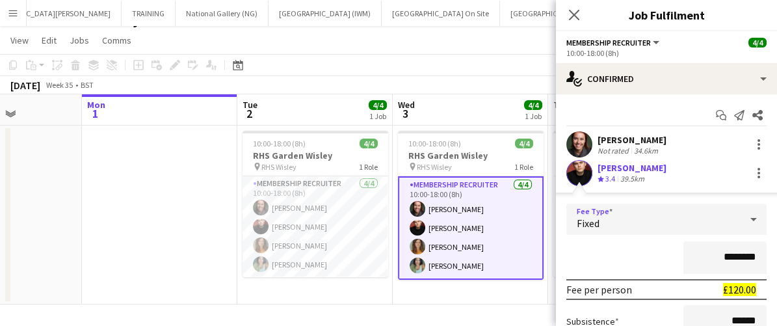
click at [723, 295] on msreadoutspan "£120.00" at bounding box center [739, 289] width 33 height 13
click at [732, 254] on input "********" at bounding box center [725, 257] width 83 height 33
click at [737, 254] on input "********" at bounding box center [725, 257] width 83 height 33
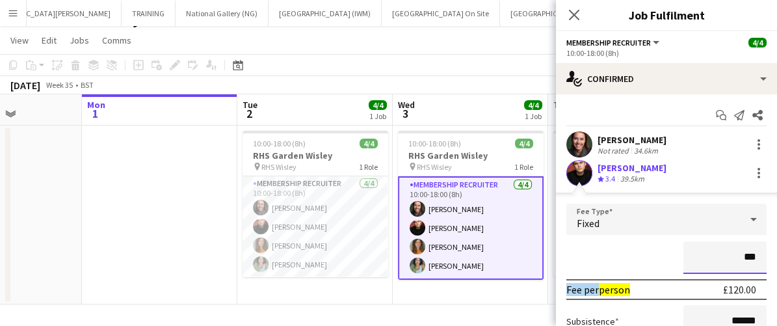
type input "**"
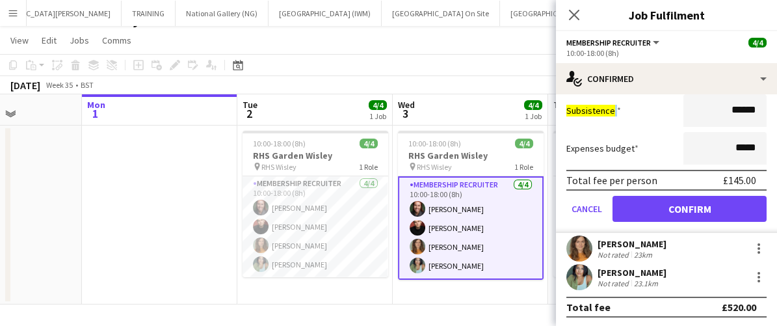
type input "****"
click at [663, 309] on div "Total fee £520.00" at bounding box center [666, 307] width 200 height 21
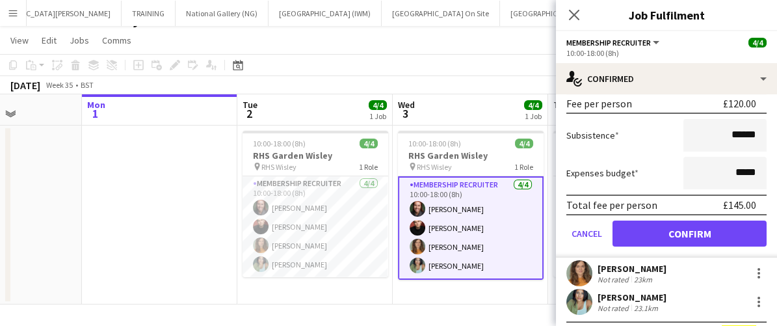
scroll to position [209, 0]
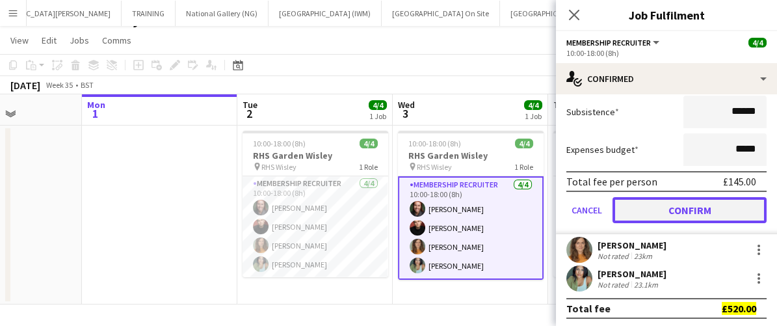
click at [695, 207] on button "Confirm" at bounding box center [690, 210] width 154 height 26
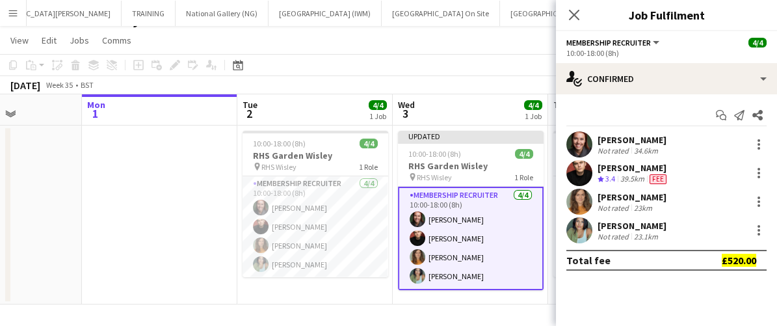
scroll to position [0, 0]
click at [579, 16] on icon "Close pop-in" at bounding box center [574, 14] width 12 height 12
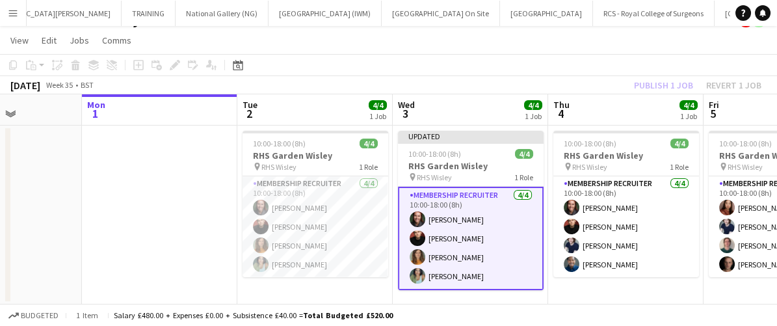
click at [516, 245] on app-card-role "Membership Recruiter [DATE] 10:00-18:00 (8h) [PERSON_NAME] [PERSON_NAME] [PERSO…" at bounding box center [471, 238] width 146 height 103
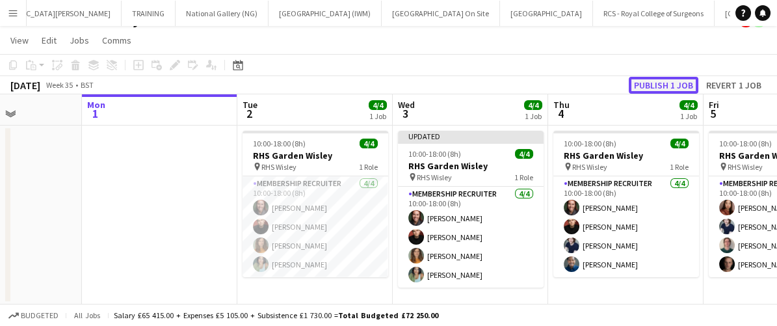
click at [649, 79] on button "Publish 1 job" at bounding box center [664, 85] width 70 height 17
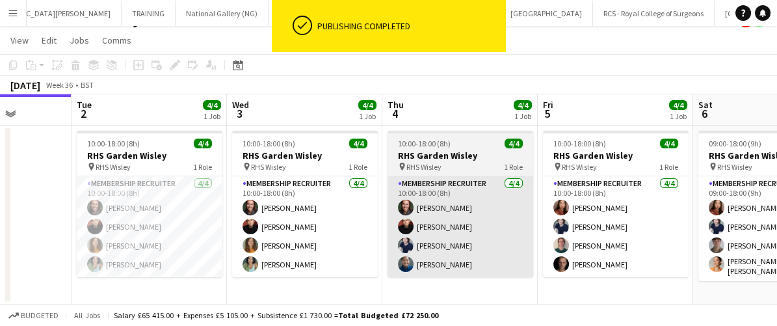
scroll to position [0, 399]
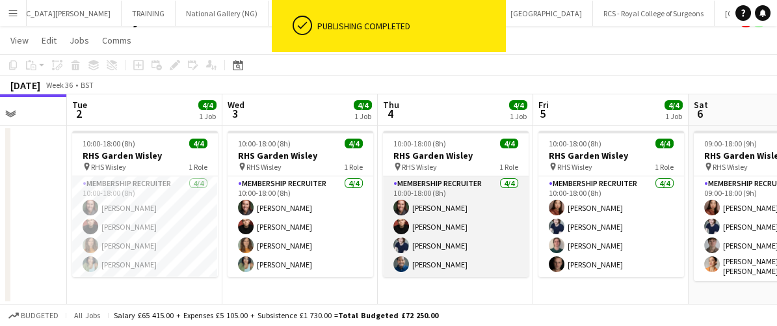
click at [501, 243] on app-card-role "Membership Recruiter [DATE] 10:00-18:00 (8h) [PERSON_NAME] [PERSON_NAME] [PERSO…" at bounding box center [456, 226] width 146 height 101
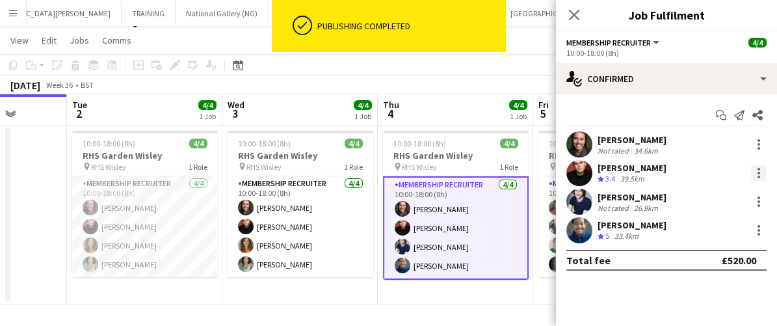
click at [755, 167] on div at bounding box center [759, 173] width 16 height 16
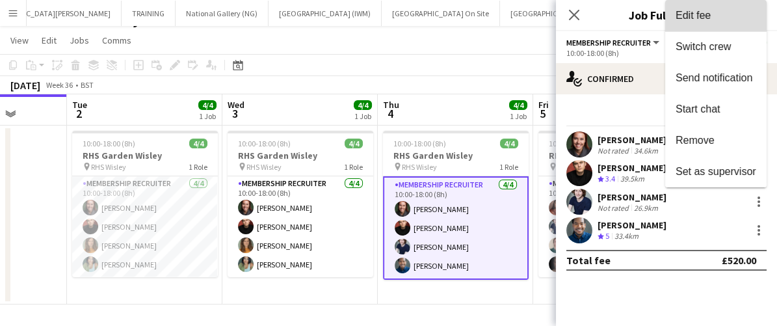
click at [704, 21] on span "Edit fee" at bounding box center [693, 15] width 35 height 11
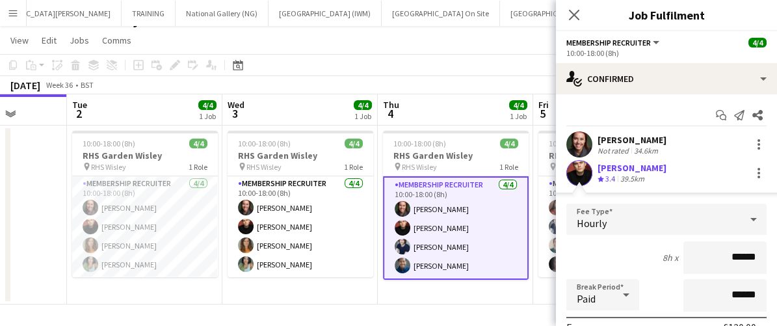
click at [648, 228] on div "Hourly" at bounding box center [653, 219] width 174 height 31
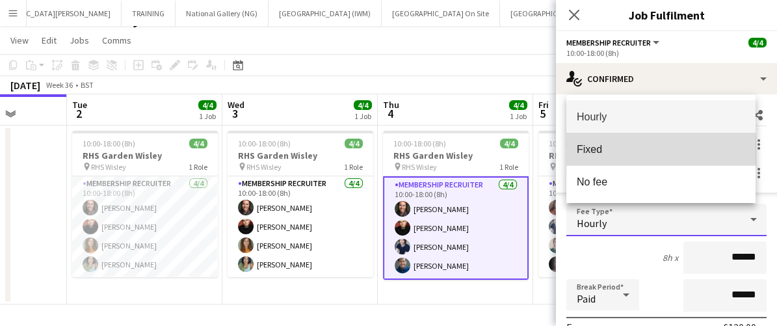
click at [605, 153] on span "Fixed" at bounding box center [661, 149] width 169 height 12
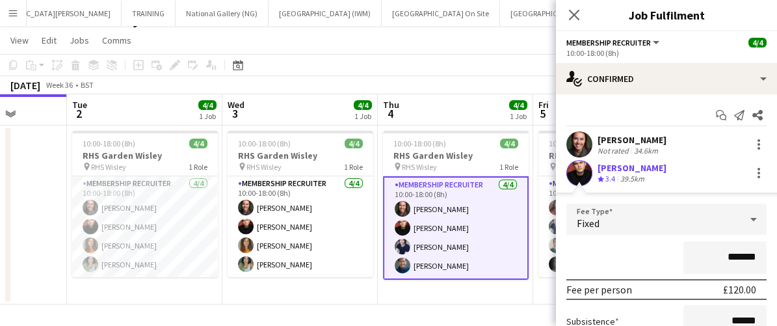
scroll to position [31, 0]
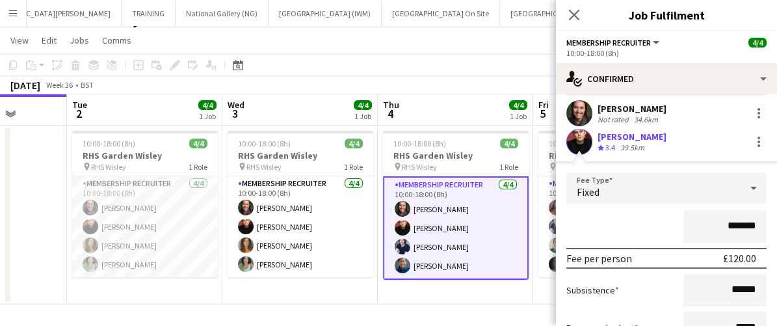
click at [730, 222] on input "*******" at bounding box center [725, 226] width 83 height 33
type input "*******"
click at [643, 230] on div "*******" at bounding box center [666, 226] width 200 height 33
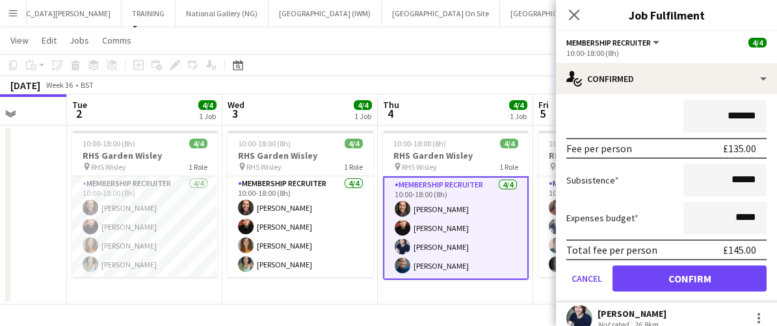
scroll to position [142, 0]
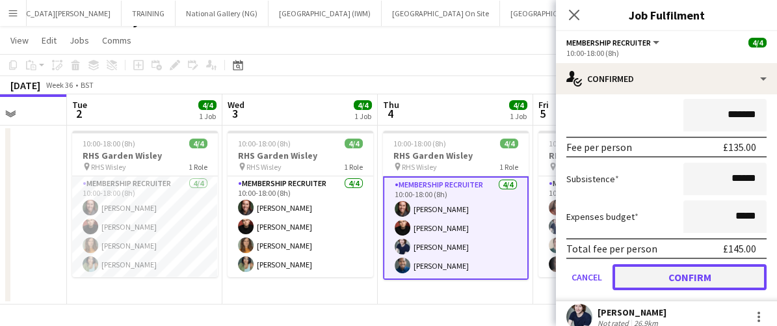
click at [661, 273] on button "Confirm" at bounding box center [690, 277] width 154 height 26
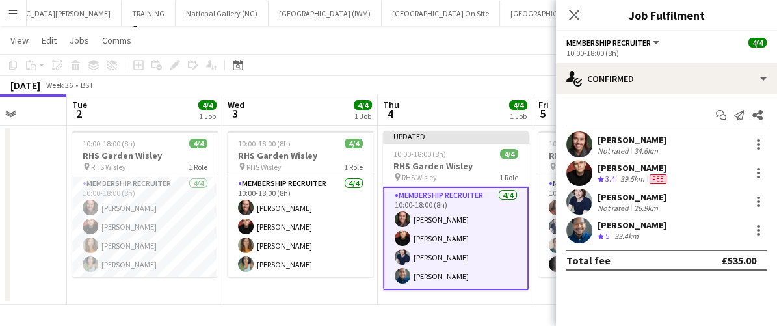
scroll to position [0, 0]
click at [576, 16] on icon at bounding box center [574, 14] width 12 height 12
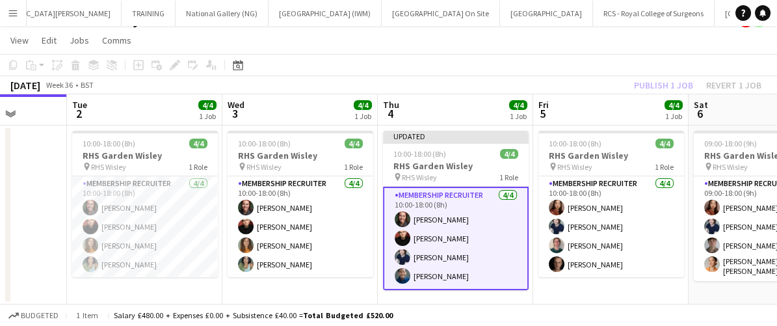
click at [478, 257] on app-card-role "Membership Recruiter [DATE] 10:00-18:00 (8h) [PERSON_NAME] [PERSON_NAME] [PERSO…" at bounding box center [456, 238] width 146 height 103
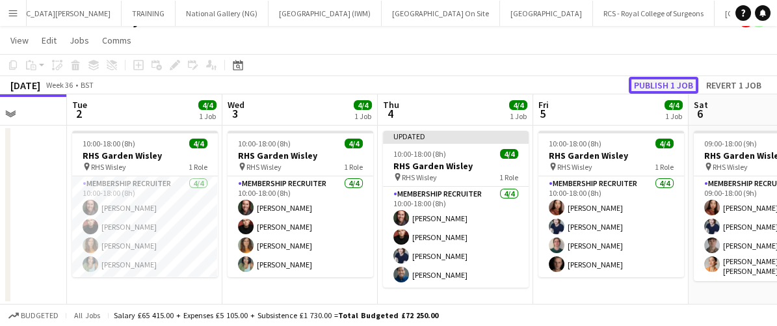
click at [649, 82] on button "Publish 1 job" at bounding box center [664, 85] width 70 height 17
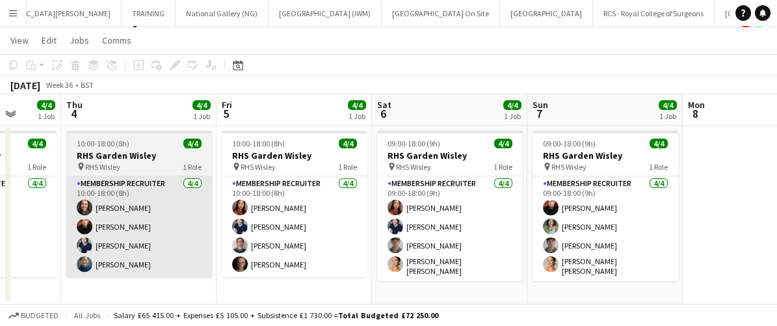
scroll to position [0, 405]
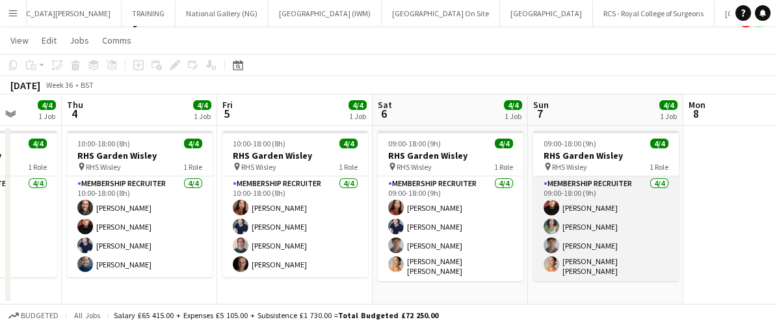
click at [634, 232] on app-card-role "Membership Recruiter [DATE] 09:00-18:00 (9h) [PERSON_NAME] [PERSON_NAME] [PERSO…" at bounding box center [606, 228] width 146 height 105
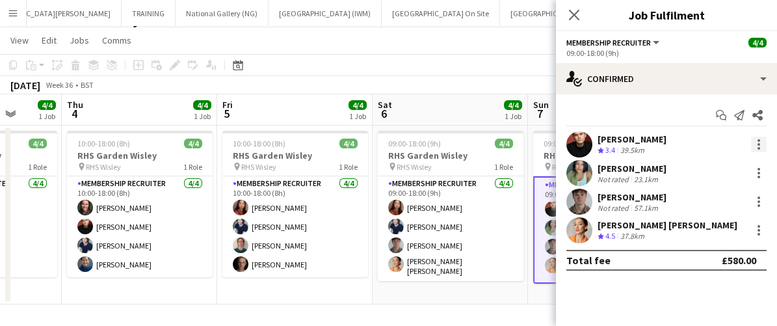
click at [755, 137] on div at bounding box center [759, 145] width 16 height 16
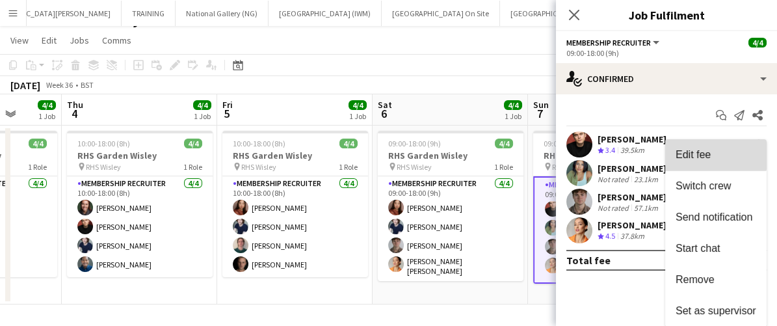
click at [702, 147] on button "Edit fee" at bounding box center [715, 154] width 101 height 31
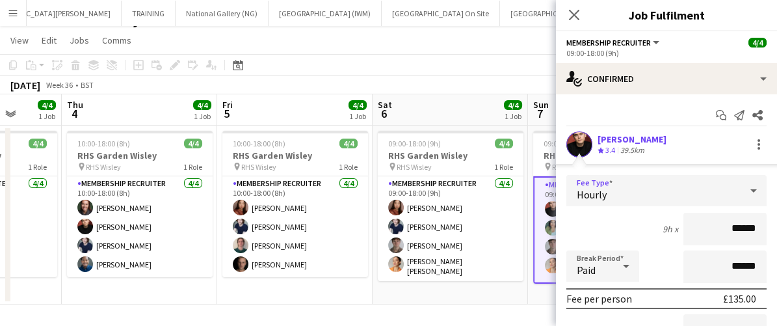
click at [605, 191] on span "Hourly" at bounding box center [592, 194] width 30 height 13
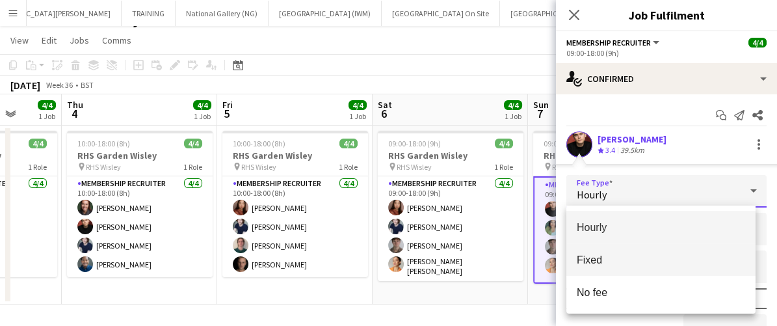
click at [607, 253] on mat-option "Fixed" at bounding box center [661, 259] width 190 height 33
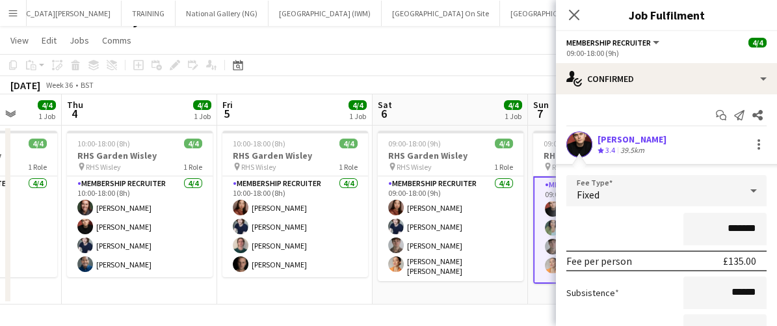
scroll to position [91, 0]
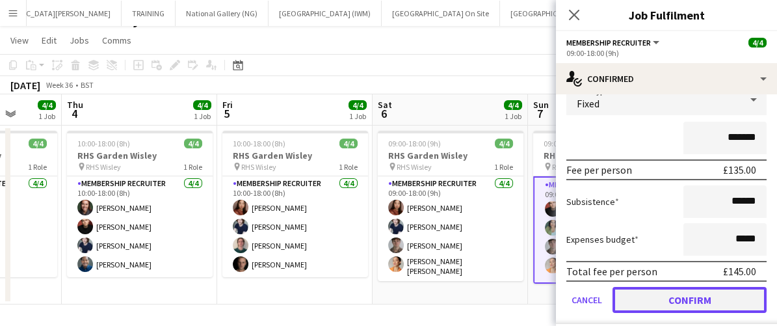
click at [684, 299] on button "Confirm" at bounding box center [690, 300] width 154 height 26
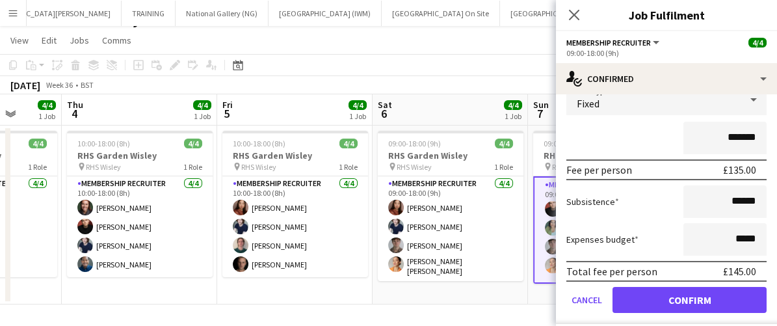
scroll to position [0, 0]
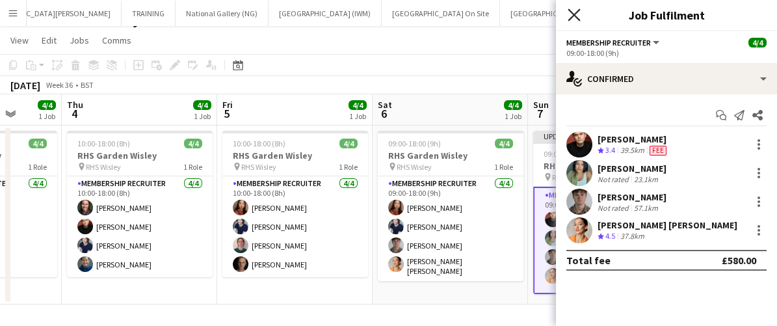
click at [574, 9] on icon "Close pop-in" at bounding box center [574, 14] width 12 height 12
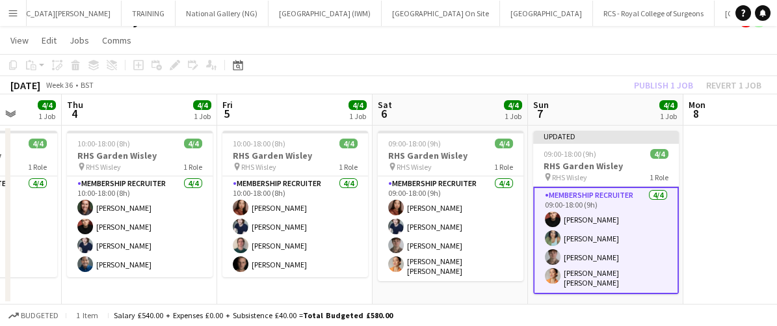
click at [657, 207] on app-card-role "Membership Recruiter [DATE] 09:00-18:00 (9h) [PERSON_NAME] [PERSON_NAME] [PERSO…" at bounding box center [606, 240] width 146 height 107
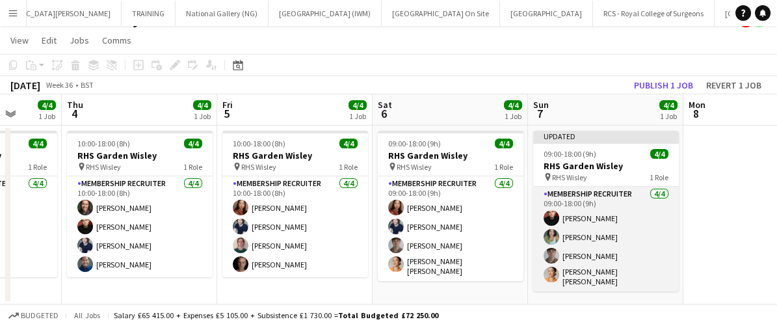
click at [657, 207] on app-card-role "Membership Recruiter [DATE] 09:00-18:00 (9h) [PERSON_NAME] [PERSON_NAME] [PERSO…" at bounding box center [606, 239] width 146 height 105
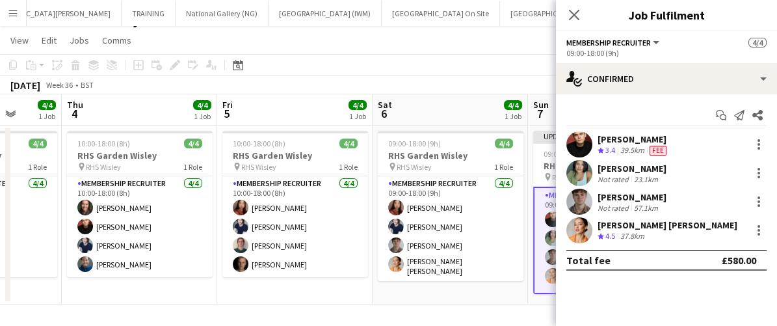
click at [535, 254] on app-card-role "Membership Recruiter [DATE] 09:00-18:00 (9h) [PERSON_NAME] [PERSON_NAME] [PERSO…" at bounding box center [606, 240] width 146 height 107
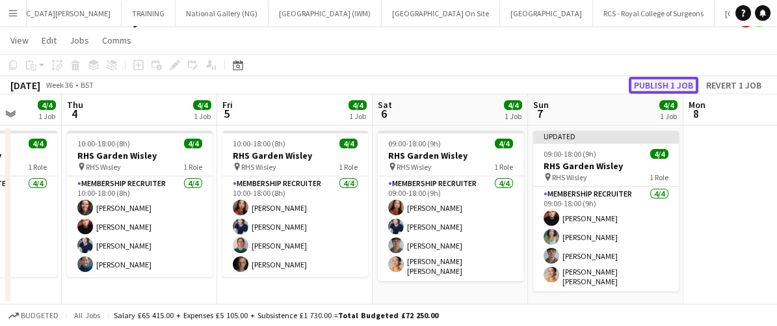
click at [650, 90] on button "Publish 1 job" at bounding box center [664, 85] width 70 height 17
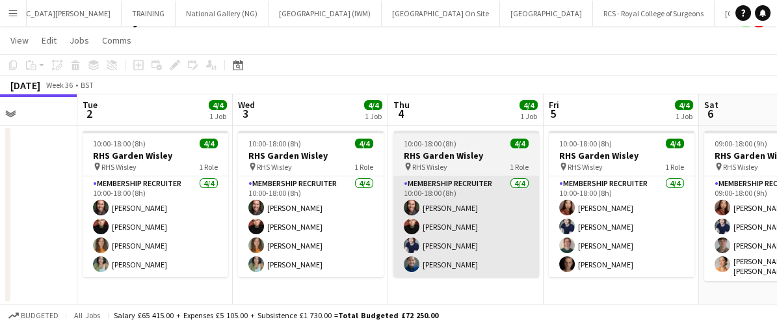
scroll to position [0, 389]
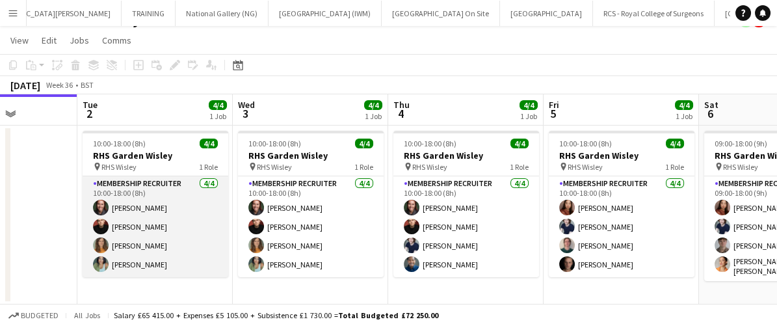
click at [198, 221] on app-card-role "Membership Recruiter [DATE] 10:00-18:00 (8h) [PERSON_NAME] [PERSON_NAME] [PERSO…" at bounding box center [156, 226] width 146 height 101
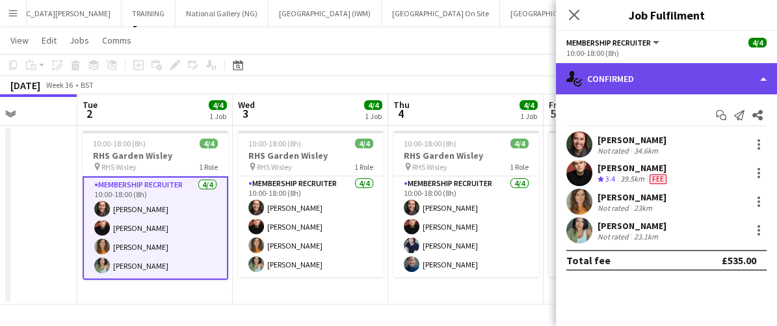
click at [648, 77] on div "single-neutral-actions-check-2 Confirmed" at bounding box center [666, 78] width 221 height 31
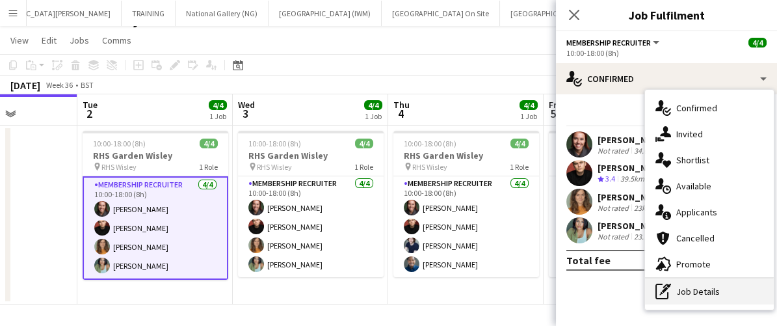
click at [700, 293] on div "pen-write Job Details" at bounding box center [709, 291] width 129 height 26
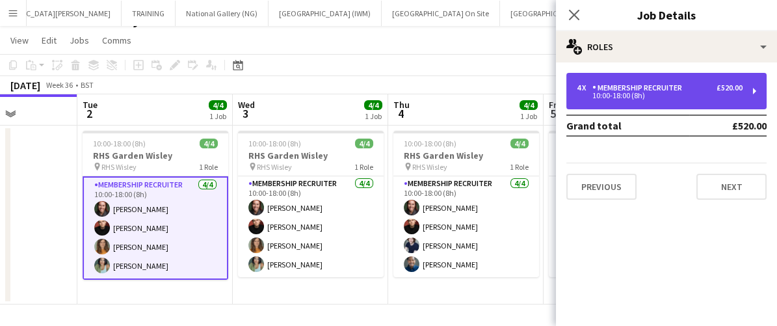
click at [693, 99] on div "4 x Membership Recruiter £520.00 10:00-18:00 (8h)" at bounding box center [666, 91] width 200 height 36
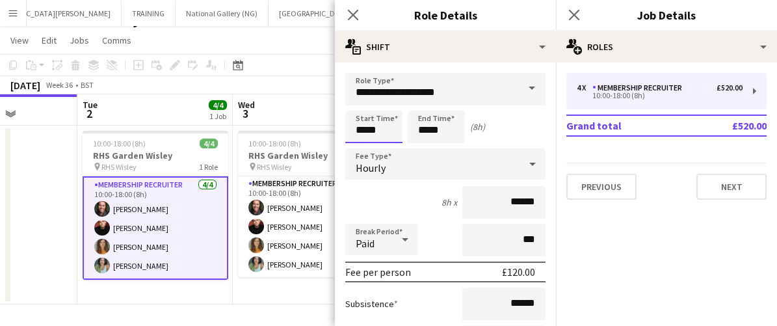
click at [388, 125] on input "*****" at bounding box center [373, 127] width 57 height 33
type input "*****"
click at [364, 148] on div at bounding box center [361, 149] width 26 height 13
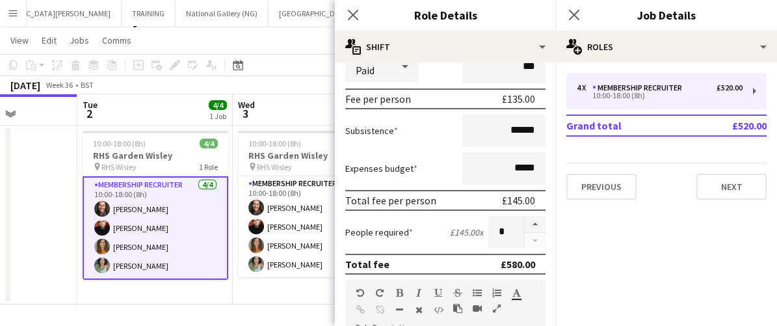
scroll to position [172, 0]
click at [351, 20] on icon "Close pop-in" at bounding box center [353, 14] width 12 height 12
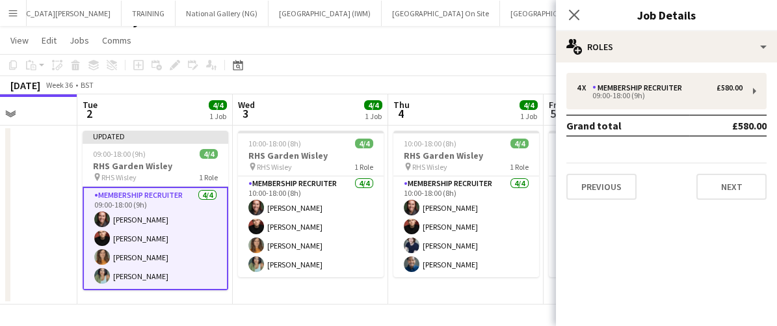
click at [202, 251] on app-card-role "Membership Recruiter [DATE] 09:00-18:00 (9h) [PERSON_NAME] [PERSON_NAME] [PERSO…" at bounding box center [156, 238] width 146 height 103
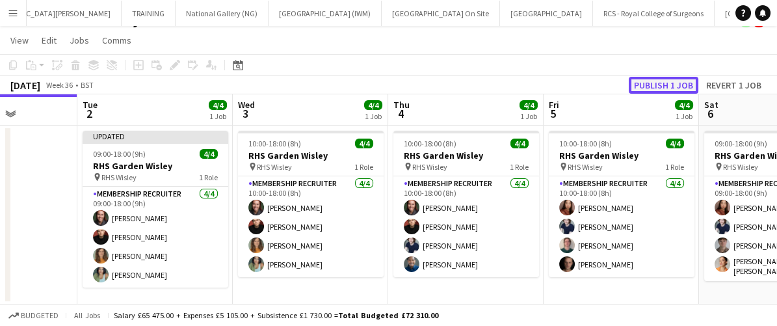
click at [665, 85] on button "Publish 1 job" at bounding box center [664, 85] width 70 height 17
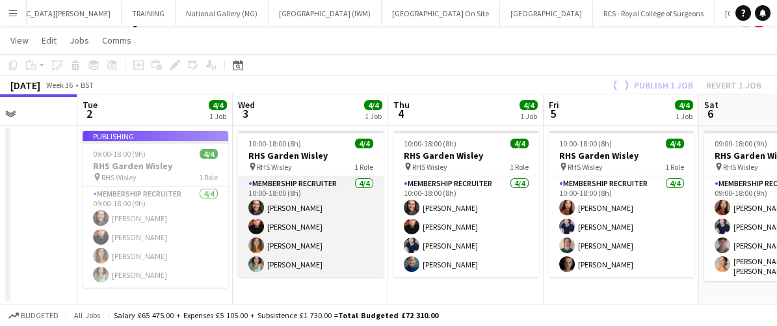
click at [358, 234] on app-card-role "Membership Recruiter [DATE] 10:00-18:00 (8h) [PERSON_NAME] [PERSON_NAME] [PERSO…" at bounding box center [311, 226] width 146 height 101
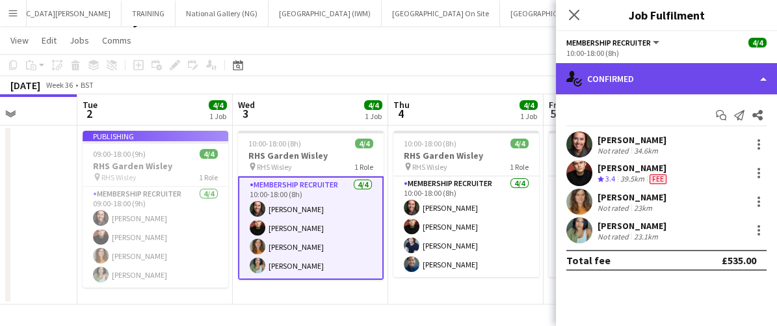
click at [657, 76] on div "single-neutral-actions-check-2 Confirmed" at bounding box center [666, 78] width 221 height 31
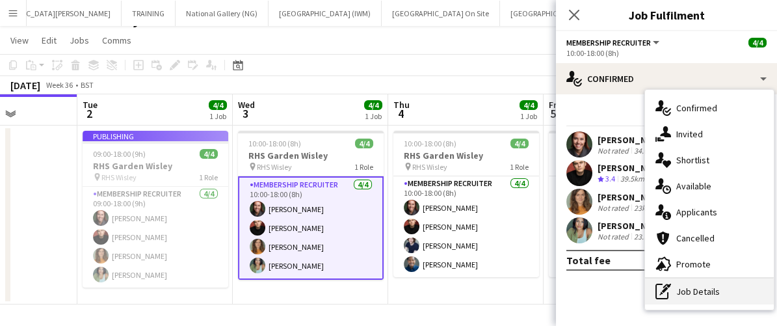
click at [687, 285] on div "pen-write Job Details" at bounding box center [709, 291] width 129 height 26
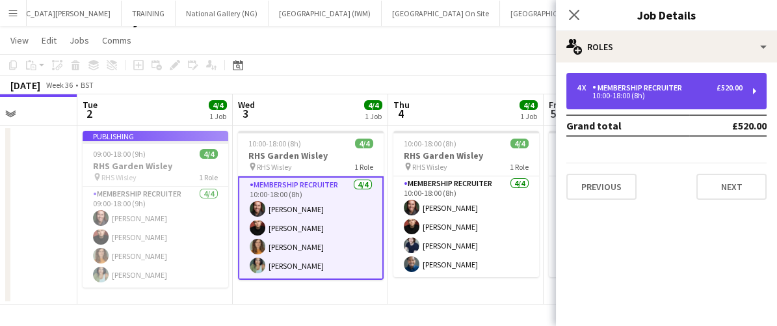
click at [635, 93] on div "10:00-18:00 (8h)" at bounding box center [660, 95] width 166 height 7
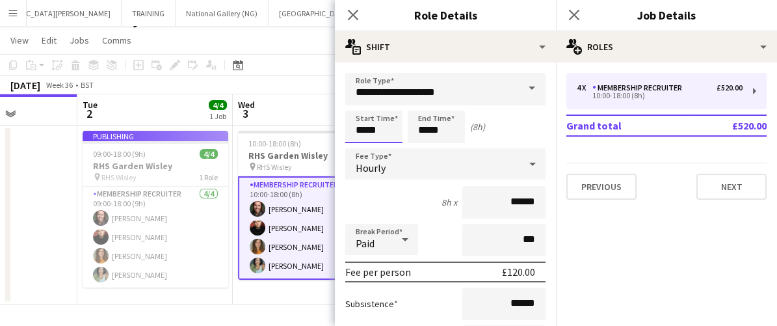
click at [393, 132] on input "*****" at bounding box center [373, 127] width 57 height 33
type input "*****"
click at [358, 144] on div at bounding box center [361, 149] width 26 height 13
click at [351, 18] on icon at bounding box center [353, 14] width 12 height 12
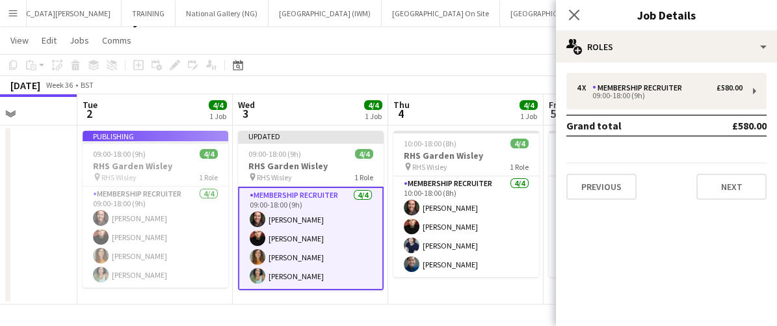
click at [356, 245] on app-card-role "Membership Recruiter [DATE] 09:00-18:00 (9h) [PERSON_NAME] [PERSON_NAME] [PERSO…" at bounding box center [311, 238] width 146 height 103
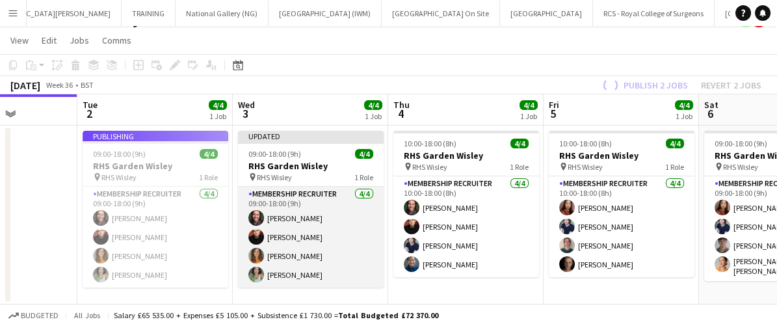
click at [365, 235] on app-card-role "Membership Recruiter [DATE] 09:00-18:00 (9h) [PERSON_NAME] [PERSON_NAME] [PERSO…" at bounding box center [311, 237] width 146 height 101
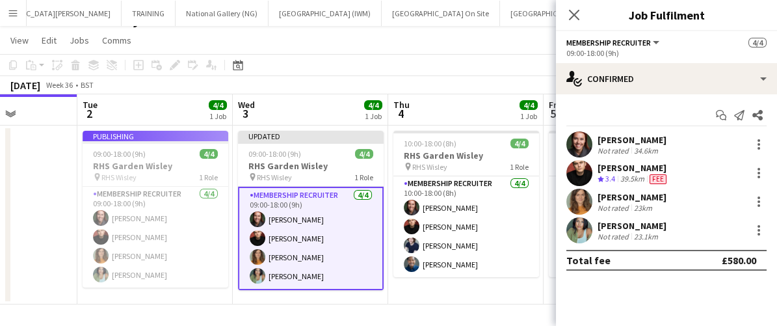
click at [342, 226] on app-card-role "Membership Recruiter [DATE] 09:00-18:00 (9h) [PERSON_NAME] [PERSON_NAME] [PERSO…" at bounding box center [311, 238] width 146 height 103
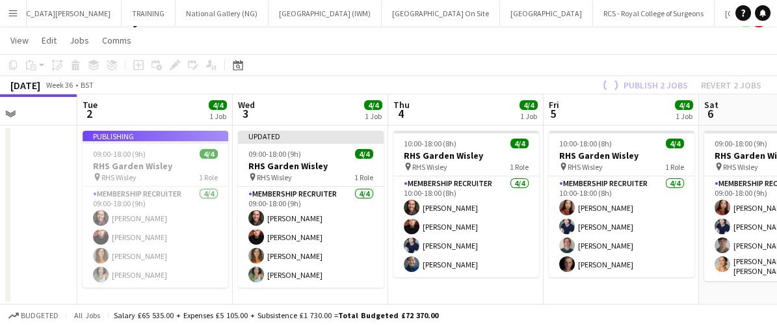
click at [657, 81] on div "Publish 2 jobs Revert 2 jobs" at bounding box center [680, 85] width 193 height 17
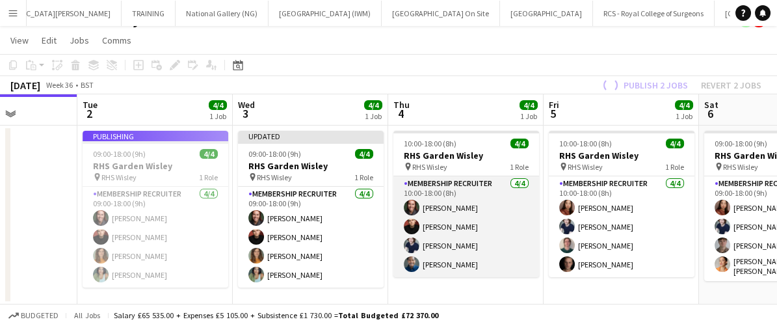
click at [492, 245] on app-card-role "Membership Recruiter [DATE] 10:00-18:00 (8h) [PERSON_NAME] [PERSON_NAME] [PERSO…" at bounding box center [466, 226] width 146 height 101
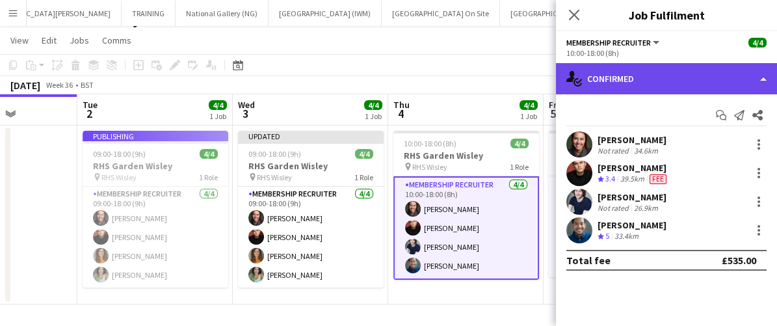
click at [665, 74] on div "single-neutral-actions-check-2 Confirmed" at bounding box center [666, 78] width 221 height 31
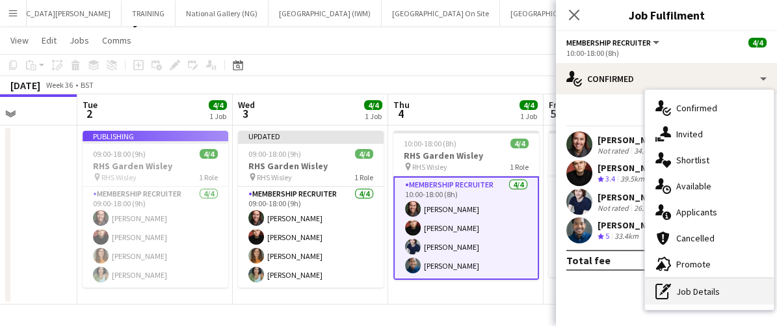
click at [696, 296] on div "pen-write Job Details" at bounding box center [709, 291] width 129 height 26
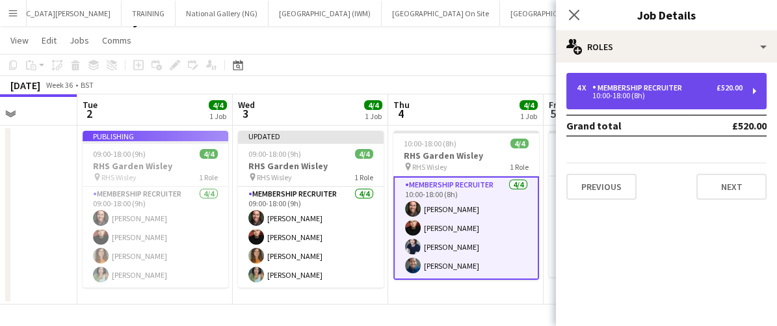
click at [634, 91] on div "Membership Recruiter" at bounding box center [639, 87] width 95 height 9
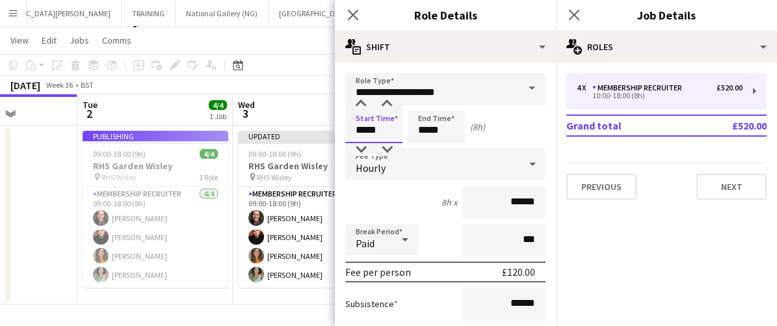
click at [393, 120] on input "*****" at bounding box center [373, 127] width 57 height 33
type input "*****"
click at [358, 147] on div at bounding box center [361, 149] width 26 height 13
click at [355, 10] on icon "Close pop-in" at bounding box center [353, 14] width 12 height 12
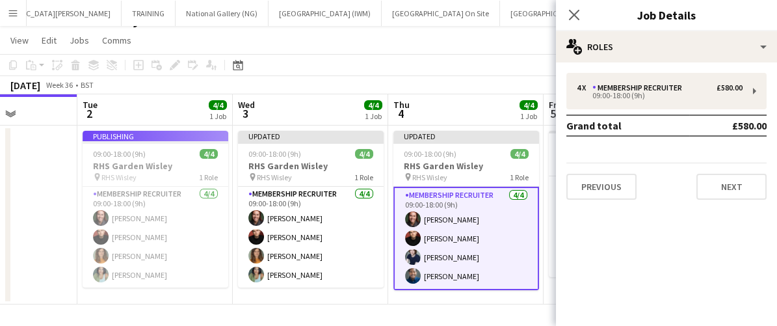
click at [486, 264] on app-card-role "Membership Recruiter [DATE] 09:00-18:00 (9h) [PERSON_NAME] [PERSON_NAME] [PERSO…" at bounding box center [466, 238] width 146 height 103
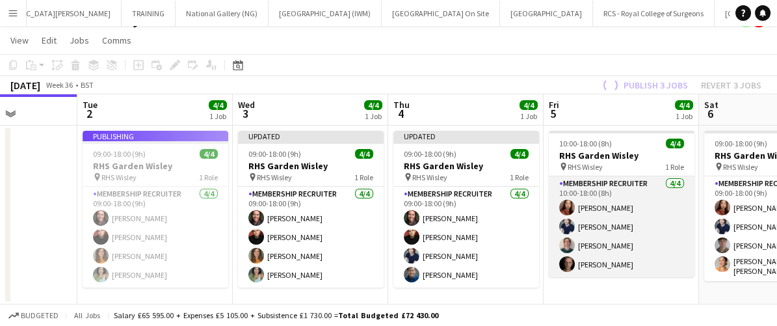
click at [626, 230] on app-card-role "Membership Recruiter [DATE] 10:00-18:00 (8h) [PERSON_NAME] [PERSON_NAME] [PERSO…" at bounding box center [622, 226] width 146 height 101
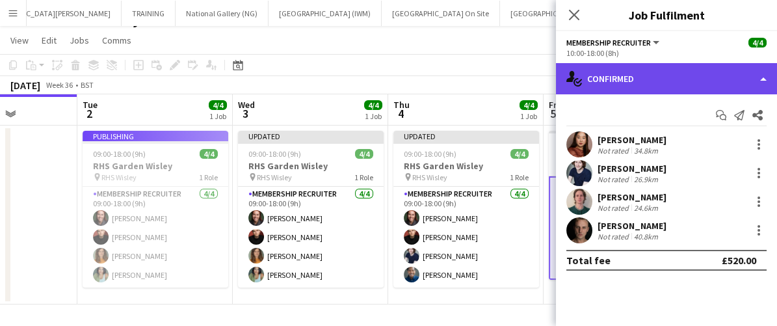
click at [616, 71] on div "single-neutral-actions-check-2 Confirmed" at bounding box center [666, 78] width 221 height 31
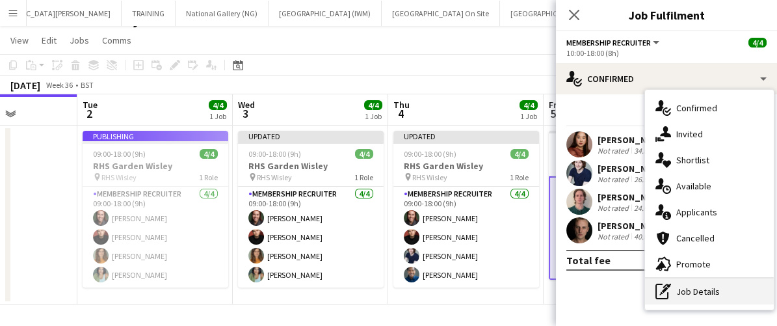
click at [693, 301] on div "pen-write Job Details" at bounding box center [709, 291] width 129 height 26
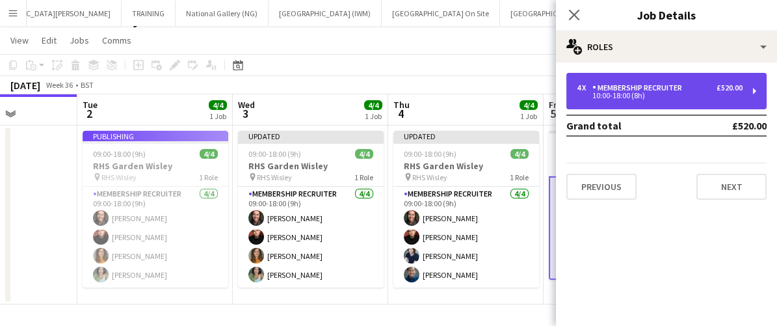
click at [639, 93] on div "10:00-18:00 (8h)" at bounding box center [660, 95] width 166 height 7
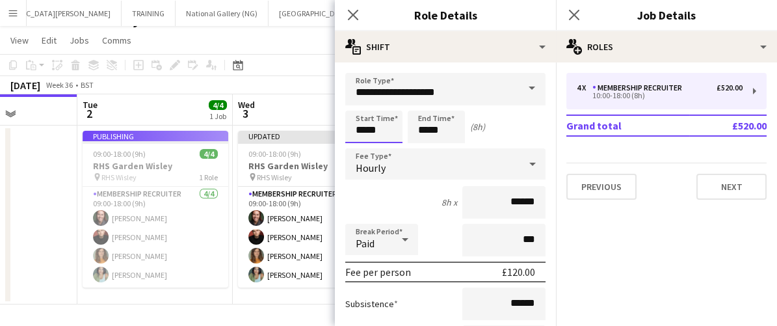
click at [397, 135] on input "*****" at bounding box center [373, 127] width 57 height 33
type input "*****"
click at [358, 147] on div at bounding box center [361, 149] width 26 height 13
click at [352, 15] on icon at bounding box center [353, 14] width 12 height 12
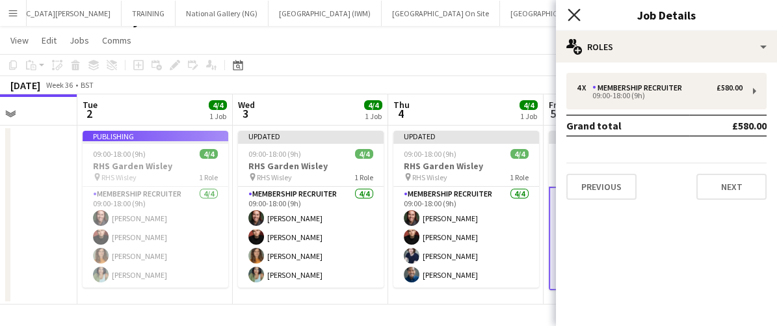
click at [575, 13] on icon at bounding box center [574, 14] width 12 height 12
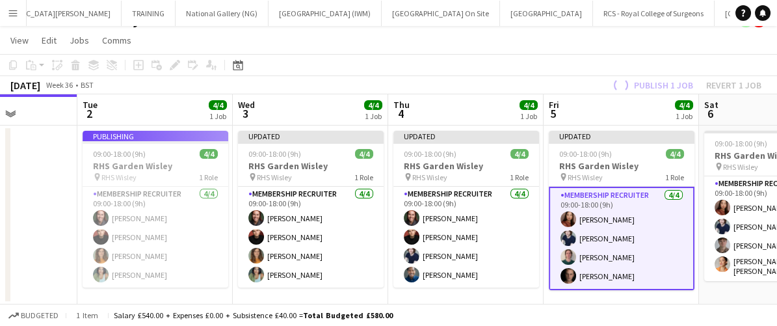
click at [637, 223] on app-card-role "Membership Recruiter [DATE] 09:00-18:00 (9h) [PERSON_NAME] [PERSON_NAME] [PERSO…" at bounding box center [622, 238] width 146 height 103
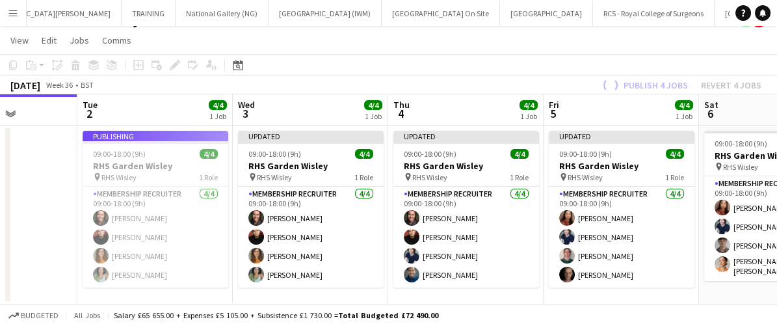
click at [658, 85] on div "Publish 4 jobs Revert 4 jobs" at bounding box center [680, 85] width 193 height 17
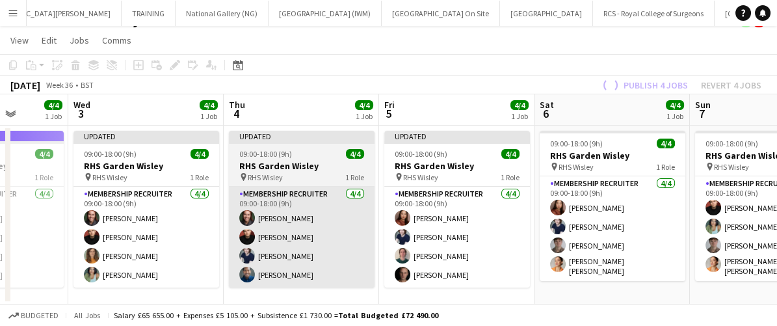
scroll to position [0, 399]
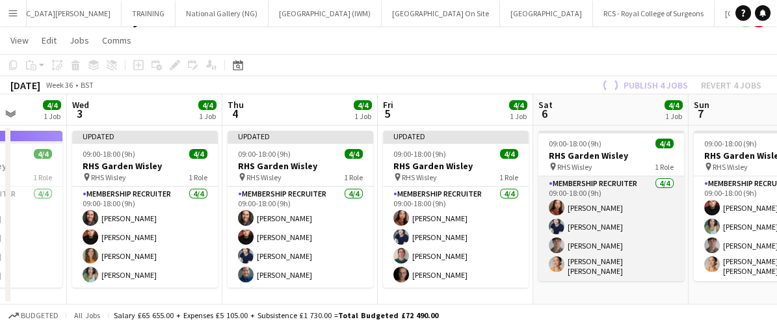
click at [646, 234] on app-card-role "Membership Recruiter [DATE] 09:00-18:00 (9h) [PERSON_NAME] [PERSON_NAME] [PERSO…" at bounding box center [611, 228] width 146 height 105
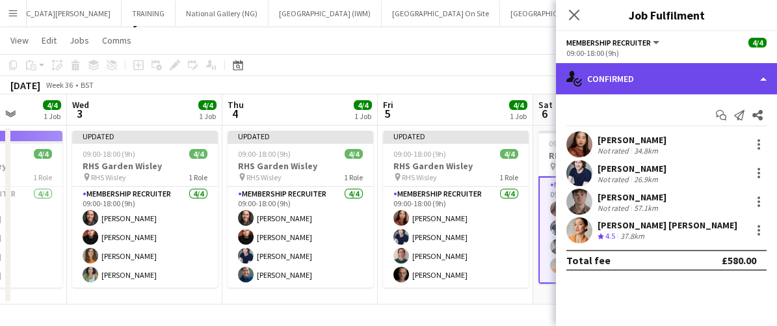
click at [652, 78] on div "single-neutral-actions-check-2 Confirmed" at bounding box center [666, 78] width 221 height 31
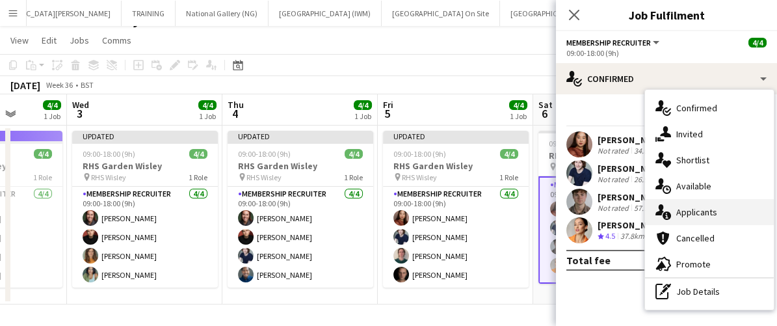
click at [705, 207] on div "single-neutral-actions-information Applicants" at bounding box center [709, 212] width 129 height 26
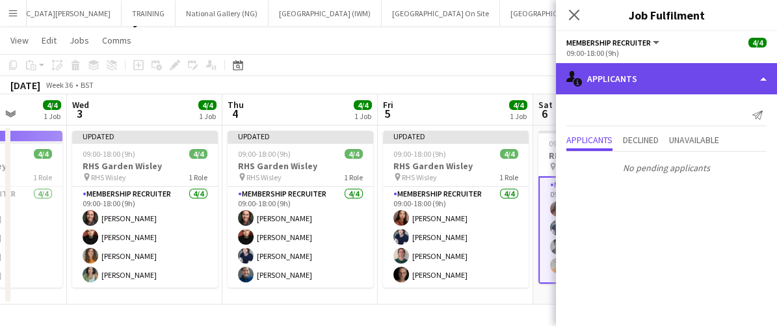
click at [667, 70] on div "single-neutral-actions-information Applicants" at bounding box center [666, 78] width 221 height 31
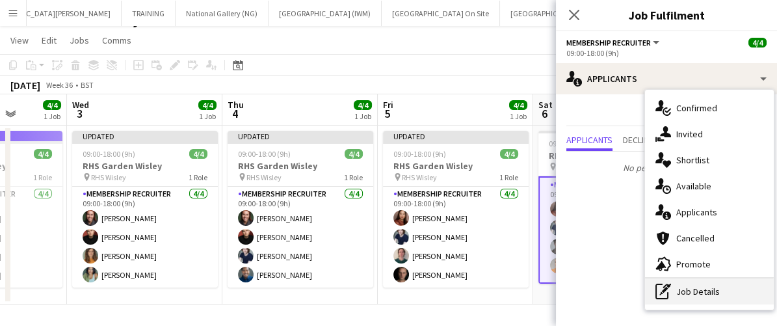
click at [700, 294] on div "pen-write Job Details" at bounding box center [709, 291] width 129 height 26
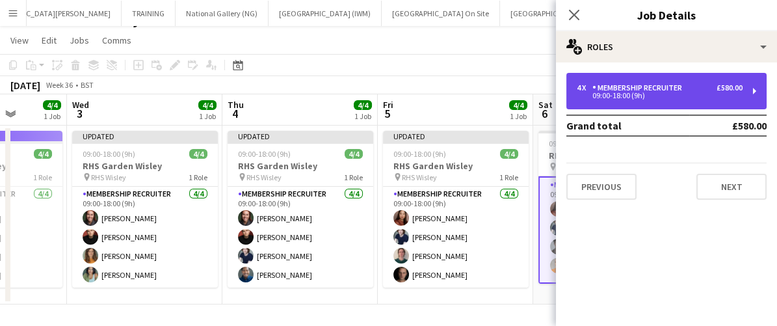
click at [596, 102] on div "4 x Membership Recruiter £580.00 09:00-18:00 (9h)" at bounding box center [666, 91] width 200 height 36
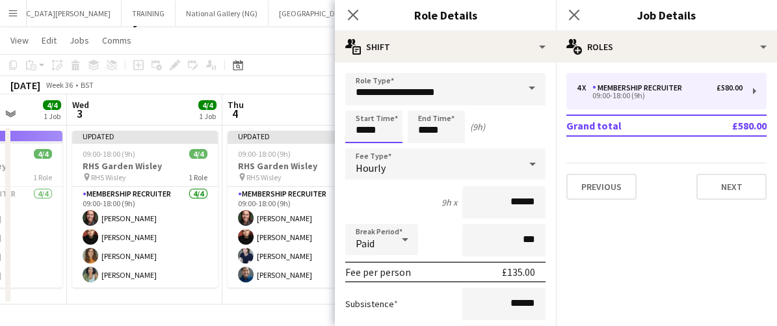
click at [387, 135] on input "*****" at bounding box center [373, 127] width 57 height 33
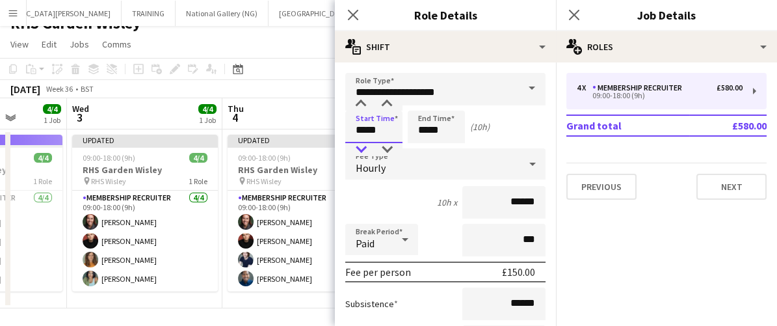
click at [360, 148] on div at bounding box center [361, 149] width 26 height 13
click at [387, 99] on div at bounding box center [387, 104] width 26 height 13
type input "*****"
click at [387, 99] on div at bounding box center [387, 104] width 26 height 13
click at [352, 19] on icon "Close pop-in" at bounding box center [353, 14] width 12 height 12
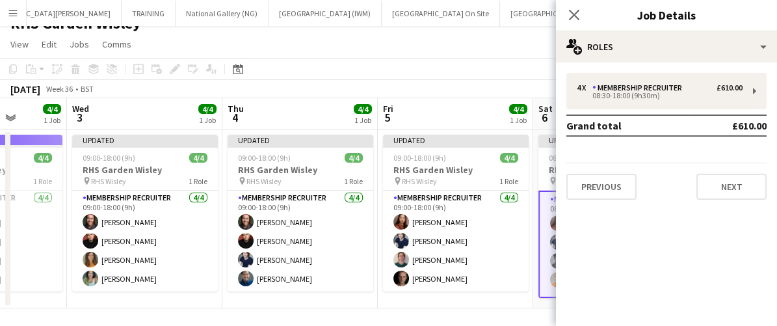
click at [538, 272] on app-card-role "Membership Recruiter [DATE] 08:30-18:00 (9h30m) [PERSON_NAME] [PERSON_NAME] [PE…" at bounding box center [611, 244] width 146 height 107
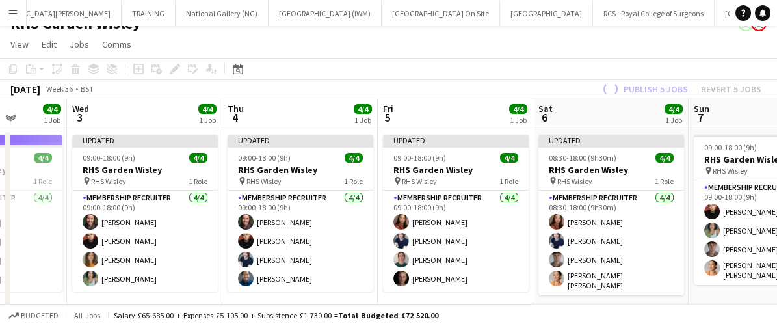
click at [646, 88] on div "Publish 5 jobs Revert 5 jobs" at bounding box center [680, 89] width 193 height 17
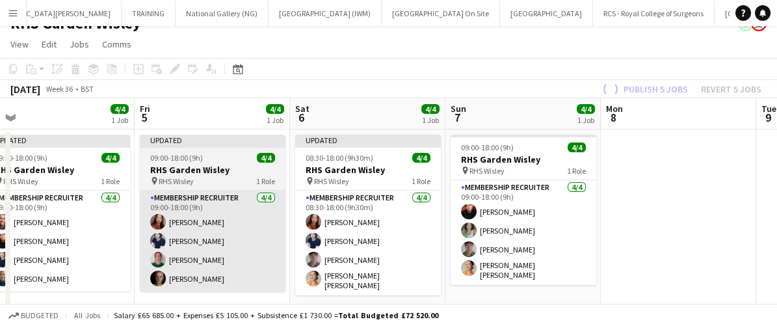
scroll to position [0, 490]
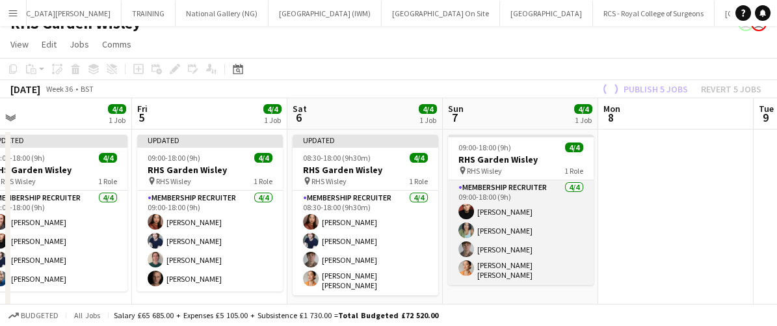
click at [576, 230] on app-card-role "Membership Recruiter [DATE] 09:00-18:00 (9h) [PERSON_NAME] [PERSON_NAME] [PERSO…" at bounding box center [521, 232] width 146 height 105
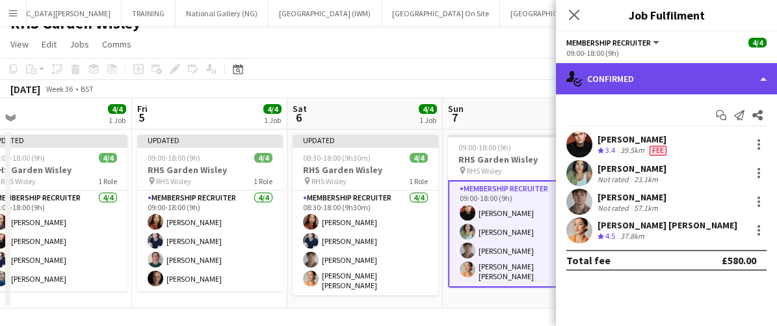
click at [619, 77] on div "single-neutral-actions-check-2 Confirmed" at bounding box center [666, 78] width 221 height 31
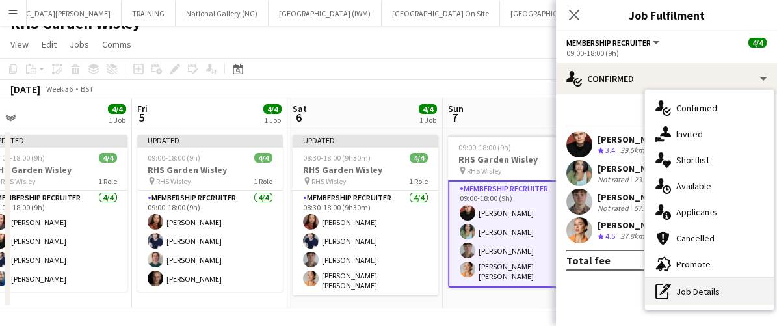
click at [700, 291] on div "pen-write Job Details" at bounding box center [709, 291] width 129 height 26
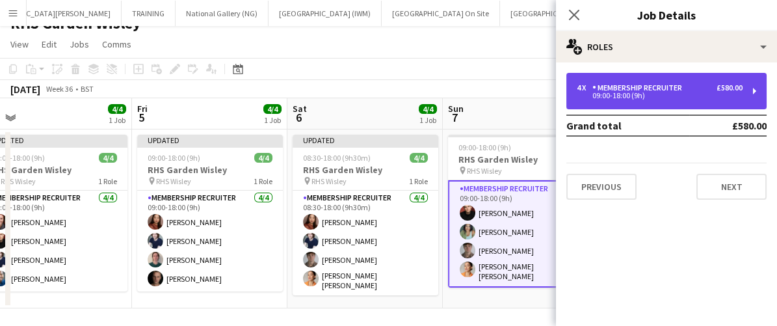
click at [613, 98] on div "09:00-18:00 (9h)" at bounding box center [660, 95] width 166 height 7
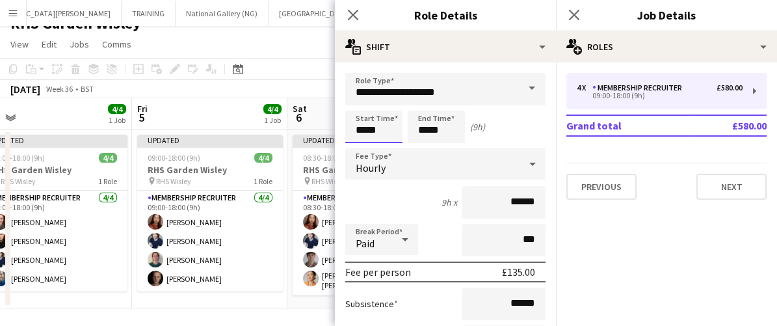
click at [397, 124] on input "*****" at bounding box center [373, 127] width 57 height 33
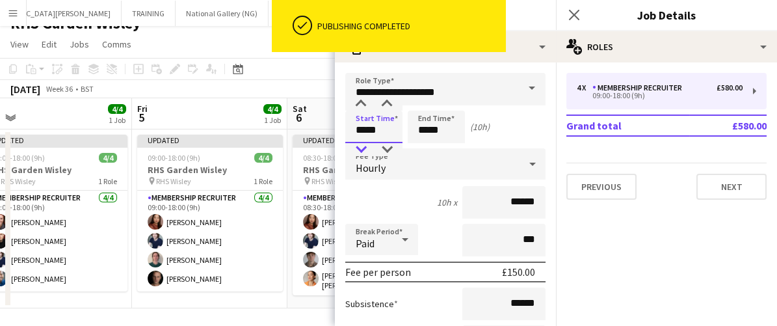
click at [360, 147] on div at bounding box center [361, 149] width 26 height 13
click at [384, 99] on div at bounding box center [387, 104] width 26 height 13
type input "*****"
click at [384, 99] on div at bounding box center [387, 104] width 26 height 13
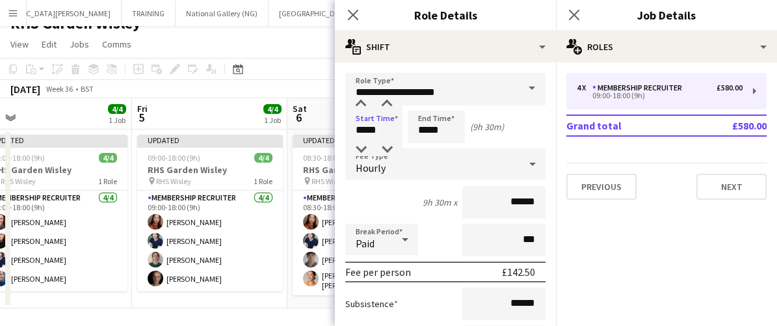
click at [446, 217] on div "9h 30m x ******" at bounding box center [445, 202] width 200 height 33
click at [354, 13] on icon at bounding box center [353, 14] width 12 height 12
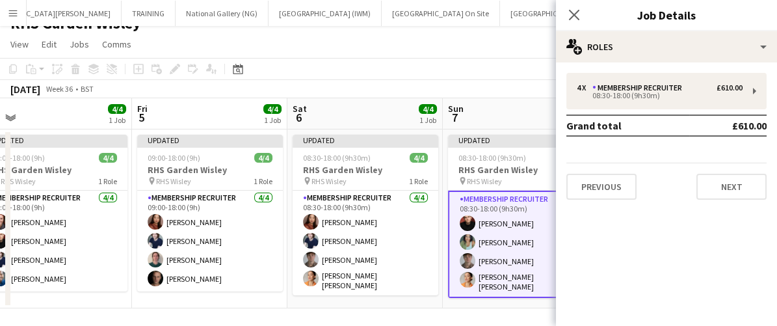
click at [542, 240] on app-card-role "Membership Recruiter [DATE] 08:30-18:00 (9h30m) [PERSON_NAME] [PERSON_NAME] [PE…" at bounding box center [521, 244] width 146 height 107
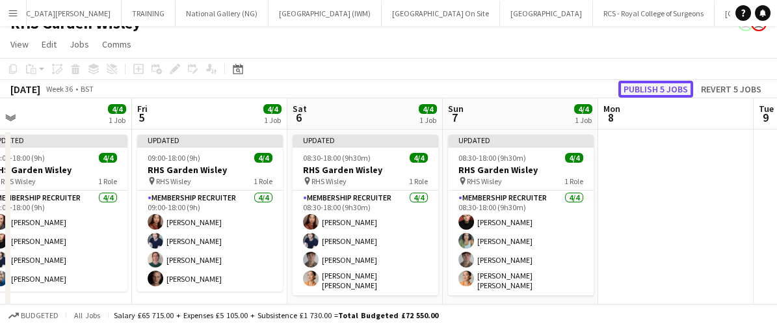
click at [654, 89] on button "Publish 5 jobs" at bounding box center [655, 89] width 75 height 17
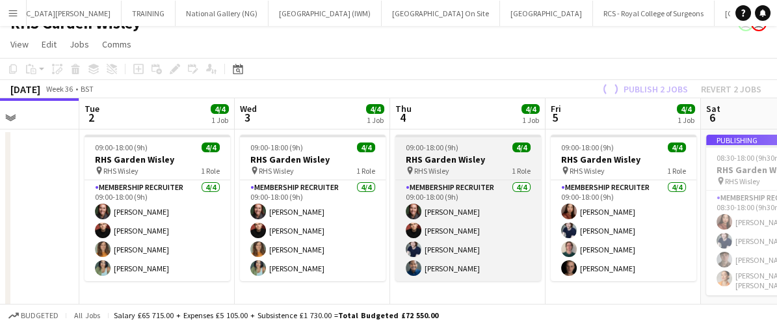
scroll to position [0, 386]
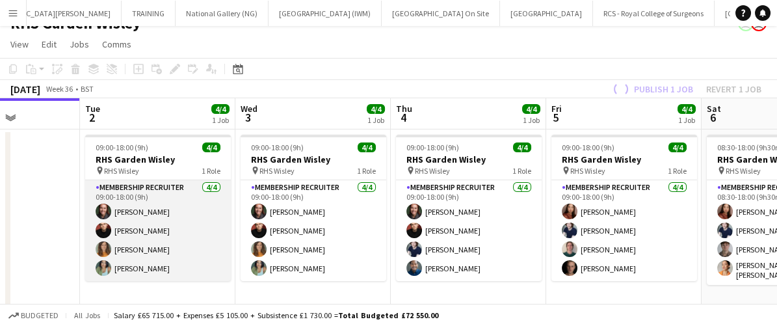
click at [193, 250] on app-card-role "Membership Recruiter [DATE] 09:00-18:00 (9h) [PERSON_NAME] [PERSON_NAME] [PERSO…" at bounding box center [158, 230] width 146 height 101
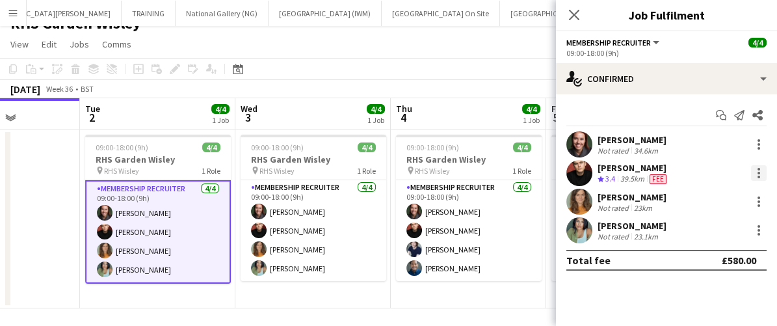
click at [756, 172] on div at bounding box center [759, 173] width 16 height 16
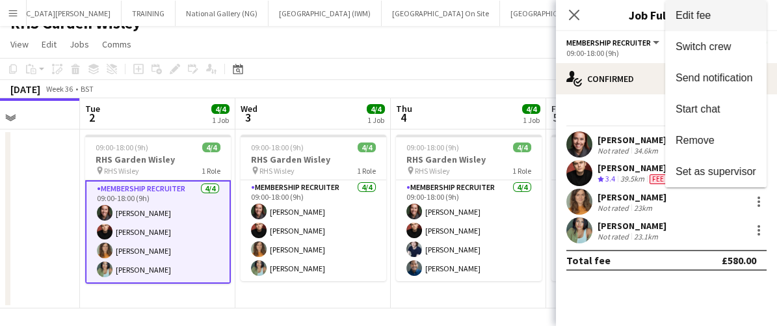
click at [687, 21] on span "Edit fee" at bounding box center [693, 15] width 35 height 11
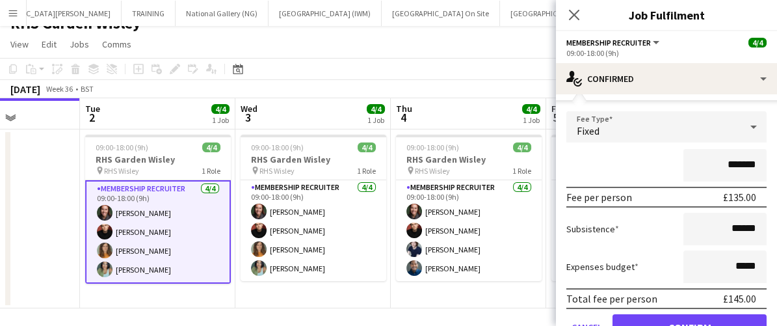
scroll to position [91, 0]
click at [727, 161] on input "*******" at bounding box center [725, 166] width 83 height 33
click at [733, 162] on input "*******" at bounding box center [725, 166] width 83 height 33
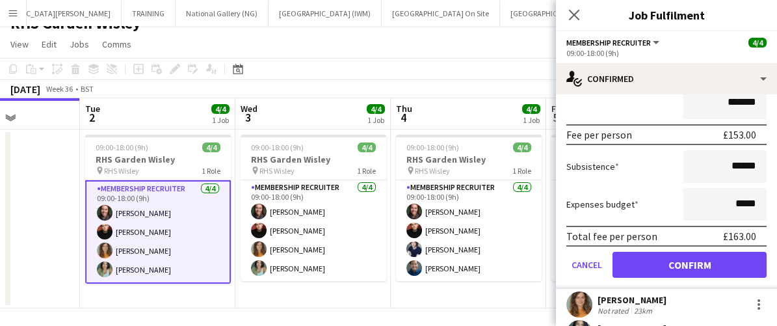
scroll to position [155, 0]
type input "*******"
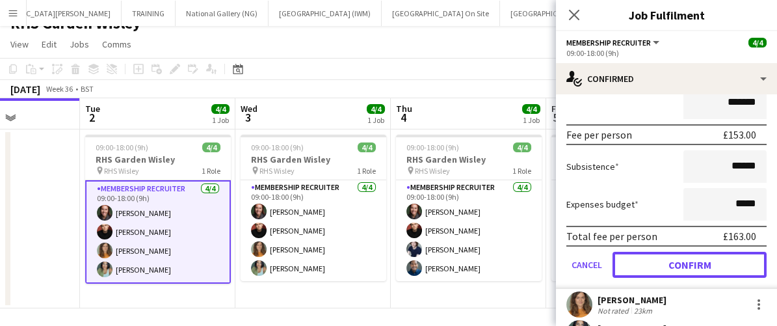
drag, startPoint x: 661, startPoint y: 259, endPoint x: 677, endPoint y: 270, distance: 18.8
click at [677, 270] on button "Confirm" at bounding box center [690, 265] width 154 height 26
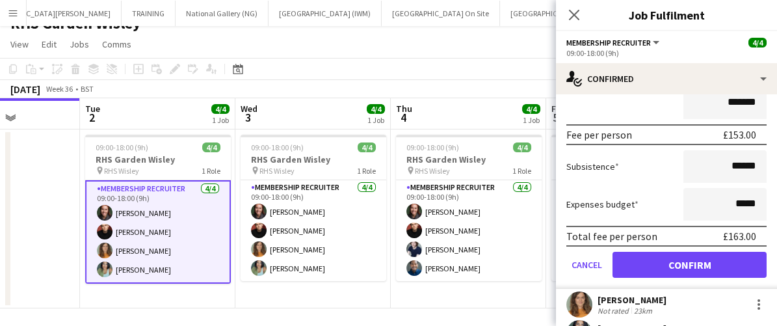
scroll to position [0, 0]
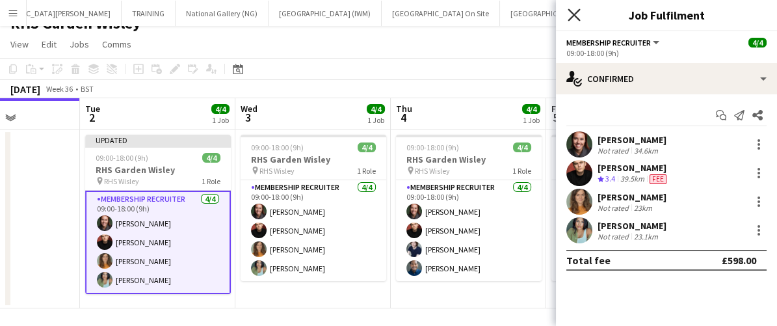
click at [572, 15] on icon "Close pop-in" at bounding box center [574, 14] width 12 height 12
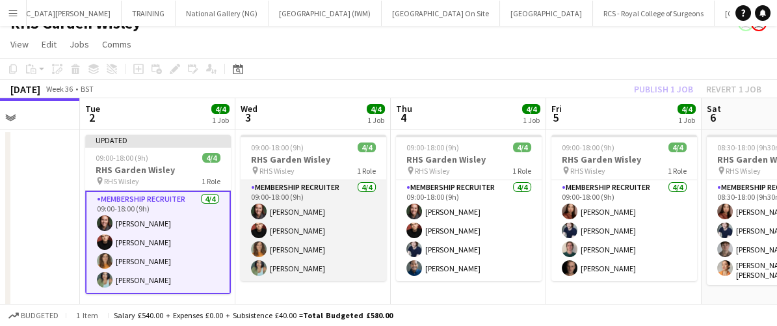
click at [347, 246] on app-card-role "Membership Recruiter [DATE] 09:00-18:00 (9h) [PERSON_NAME] [PERSON_NAME] [PERSO…" at bounding box center [314, 230] width 146 height 101
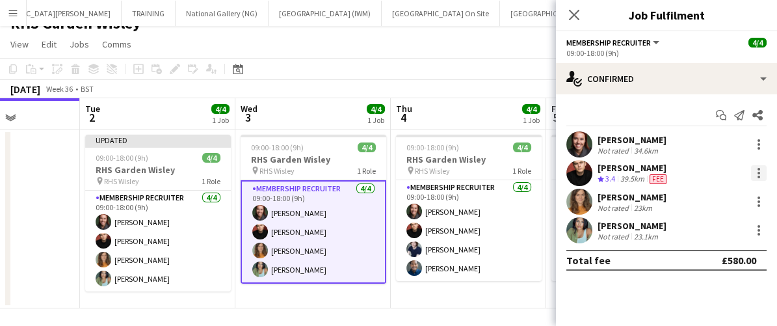
click at [755, 175] on div at bounding box center [759, 173] width 16 height 16
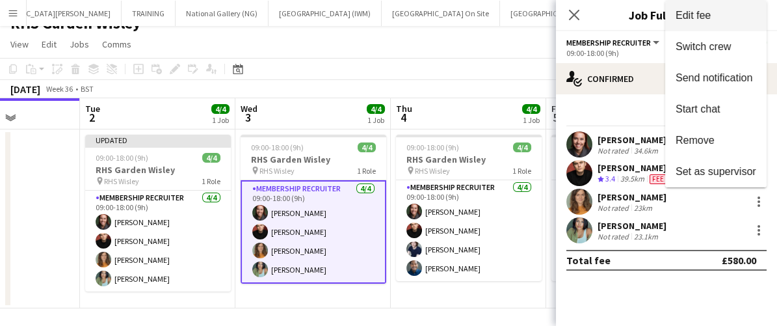
click at [687, 23] on button "Edit fee" at bounding box center [715, 15] width 101 height 31
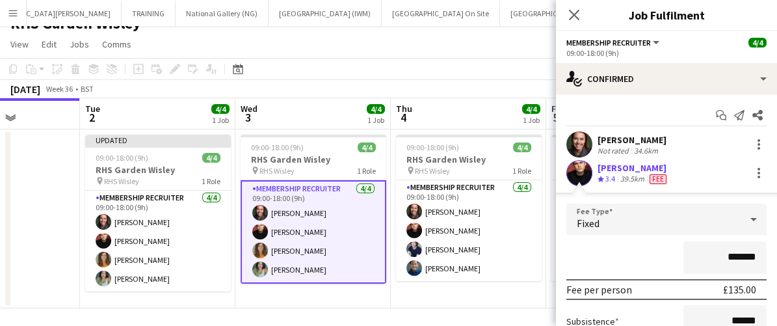
click at [732, 255] on input "*******" at bounding box center [725, 257] width 83 height 33
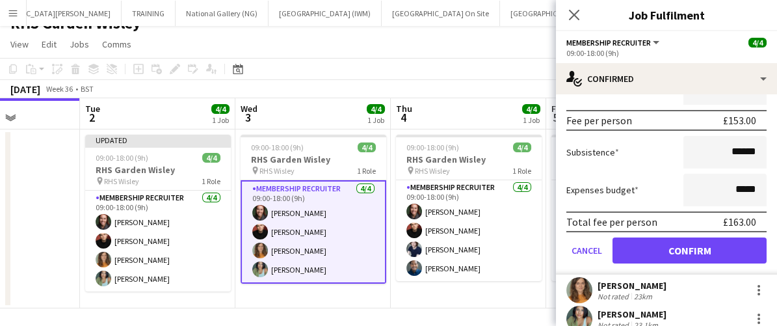
scroll to position [171, 0]
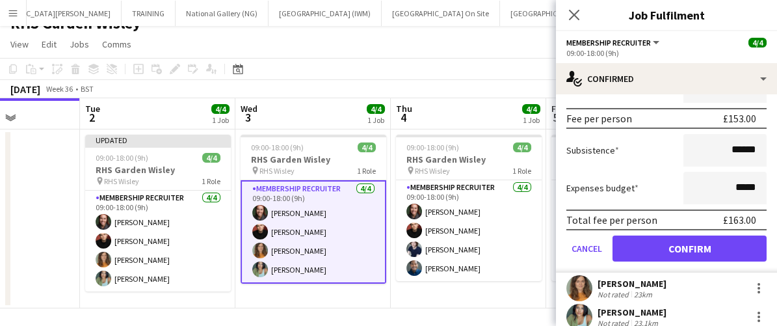
type input "*******"
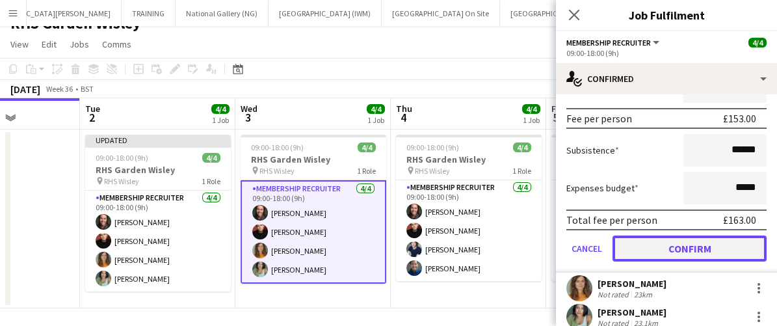
click at [651, 236] on button "Confirm" at bounding box center [690, 248] width 154 height 26
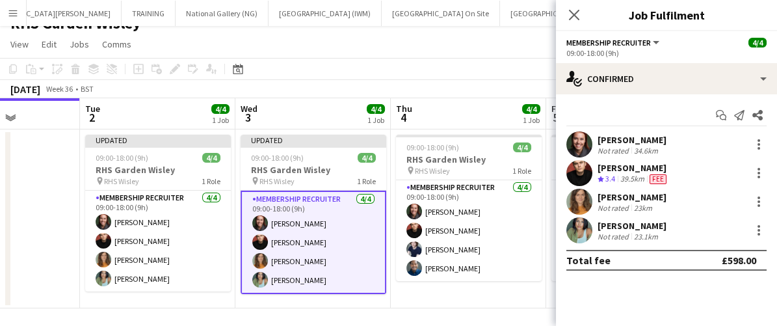
scroll to position [0, 0]
click at [578, 19] on icon at bounding box center [574, 14] width 12 height 12
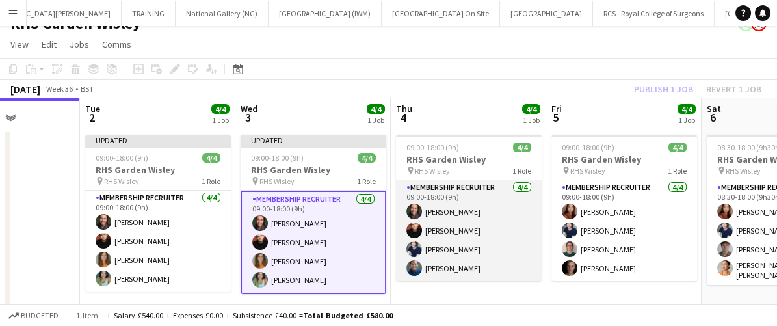
click at [524, 237] on app-card-role "Membership Recruiter [DATE] 09:00-18:00 (9h) [PERSON_NAME] [PERSON_NAME] [PERSO…" at bounding box center [469, 230] width 146 height 101
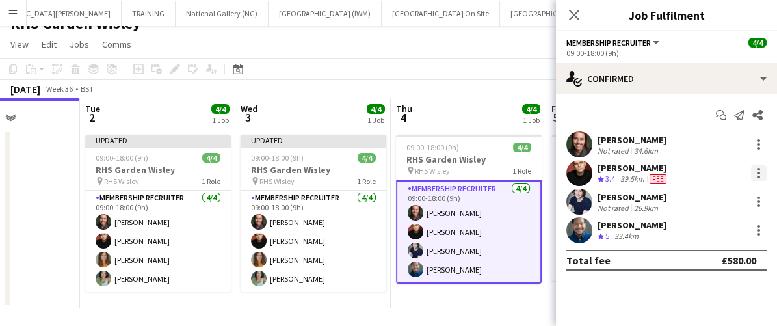
click at [755, 169] on div at bounding box center [759, 173] width 16 height 16
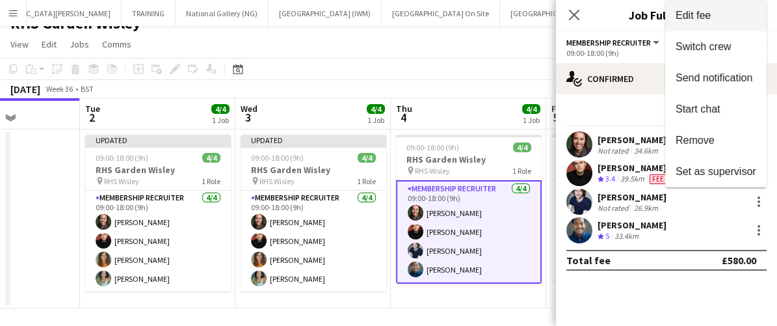
click at [702, 21] on span "Edit fee" at bounding box center [693, 15] width 35 height 11
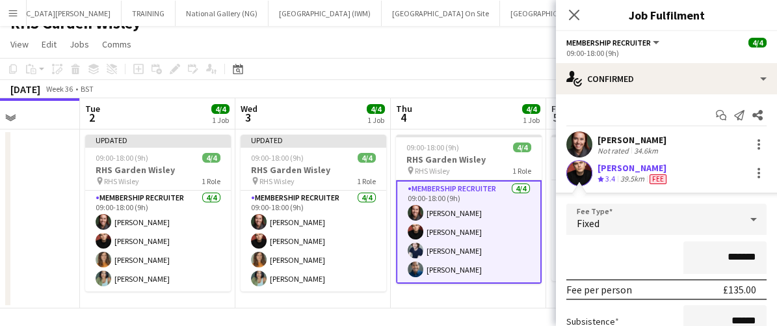
click at [734, 254] on input "*******" at bounding box center [725, 257] width 83 height 33
type input "*******"
click at [669, 253] on div "*******" at bounding box center [666, 257] width 200 height 33
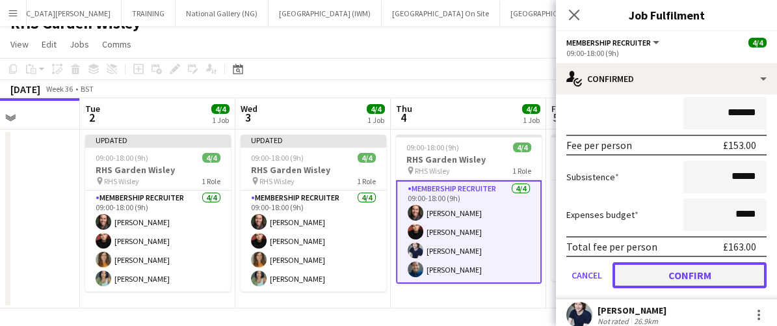
click at [681, 276] on button "Confirm" at bounding box center [690, 275] width 154 height 26
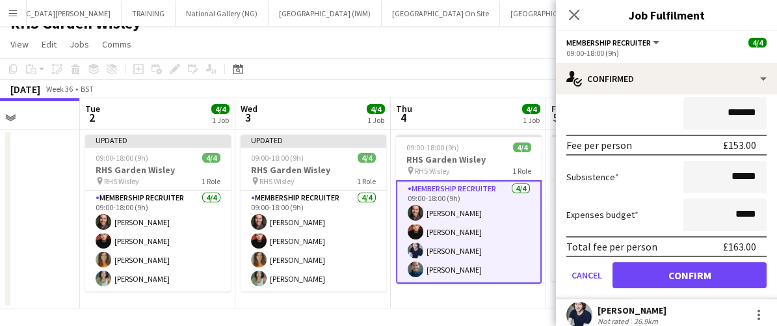
scroll to position [0, 0]
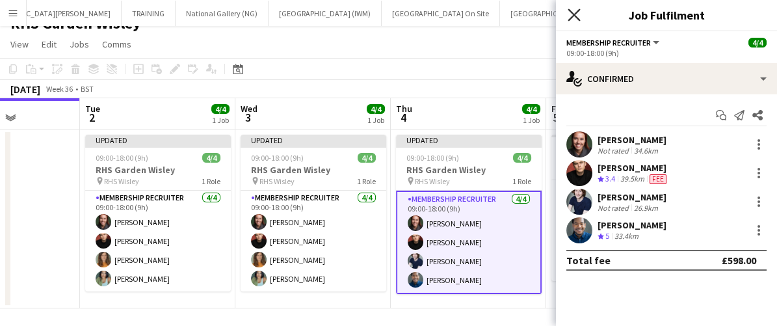
click at [573, 16] on icon at bounding box center [574, 14] width 12 height 12
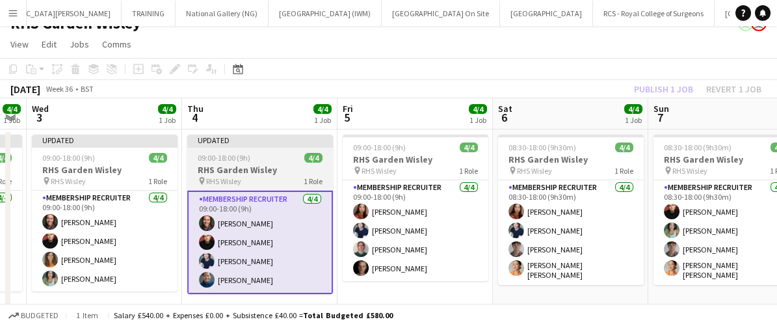
scroll to position [0, 403]
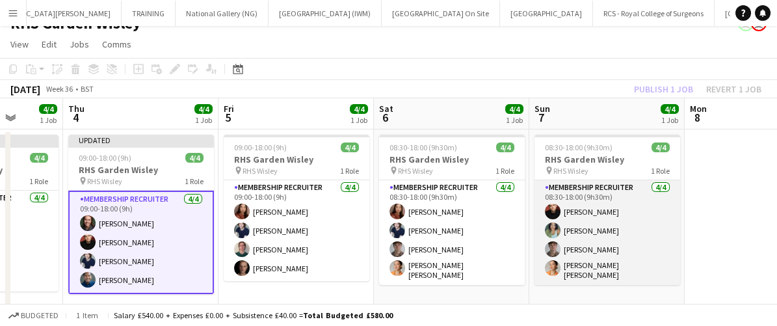
click at [611, 222] on app-card-role "Membership Recruiter [DATE] 08:30-18:00 (9h30m) [PERSON_NAME] [PERSON_NAME] [PE…" at bounding box center [608, 232] width 146 height 105
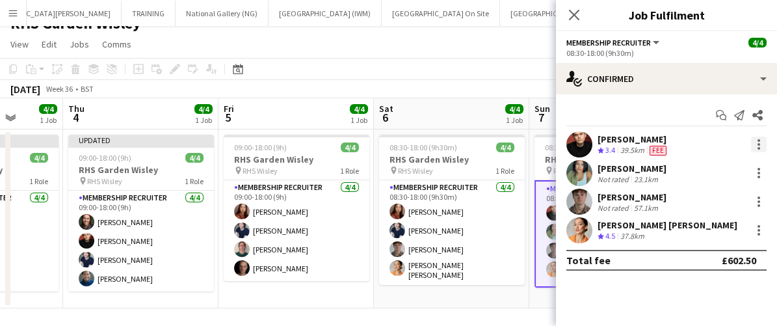
click at [758, 141] on div at bounding box center [759, 140] width 3 height 3
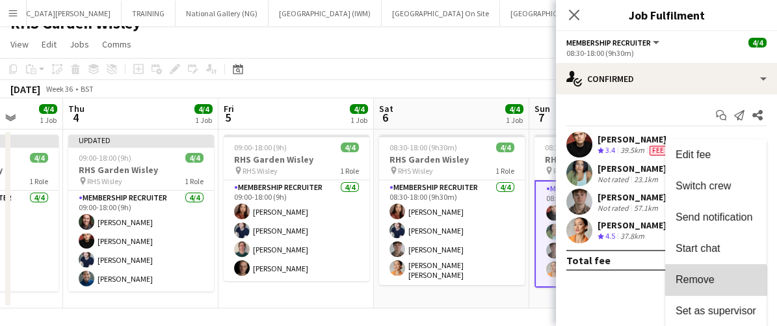
click at [713, 286] on button "Remove" at bounding box center [715, 279] width 101 height 31
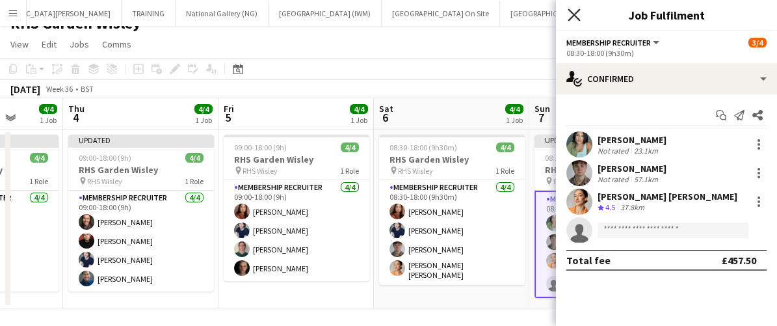
click at [572, 20] on icon "Close pop-in" at bounding box center [574, 14] width 12 height 12
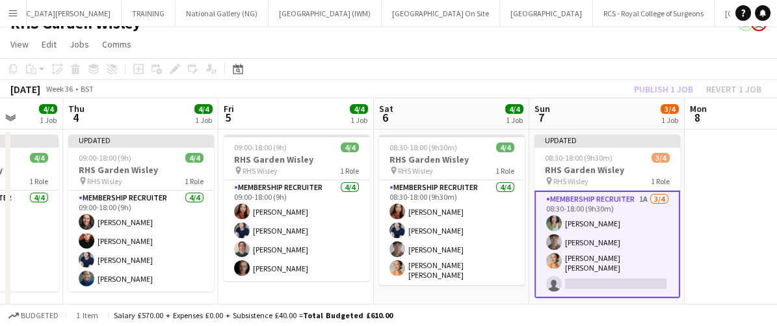
click at [644, 257] on app-card-role "Membership Recruiter 1A [DATE] 08:30-18:00 (9h30m) [PERSON_NAME] [PERSON_NAME] …" at bounding box center [608, 244] width 146 height 107
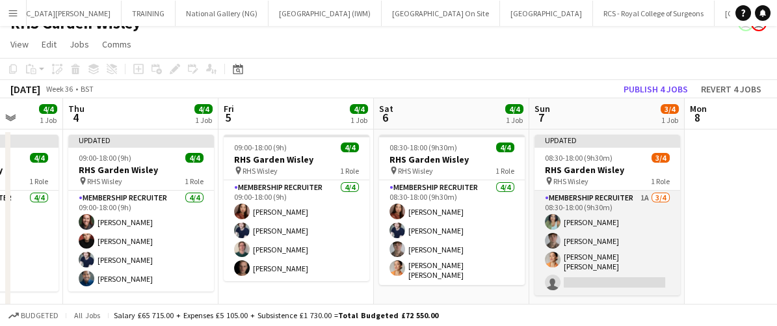
click at [637, 273] on app-card-role "Membership Recruiter 1A [DATE] 08:30-18:00 (9h30m) [PERSON_NAME] [PERSON_NAME] …" at bounding box center [608, 243] width 146 height 105
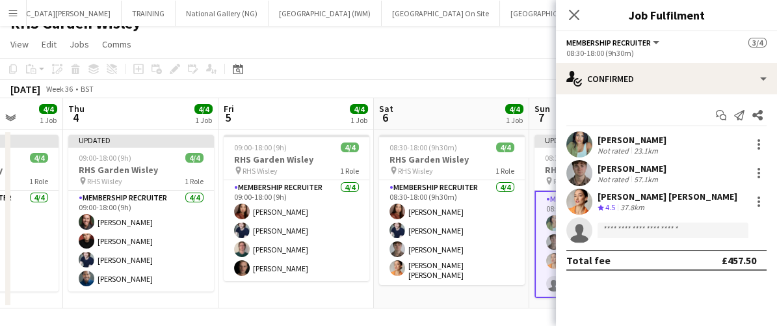
click at [637, 273] on body "Menu Boards Boards Boards All jobs Status Workforce Workforce My Workforce Recr…" at bounding box center [388, 156] width 777 height 348
click at [626, 225] on input at bounding box center [673, 230] width 151 height 16
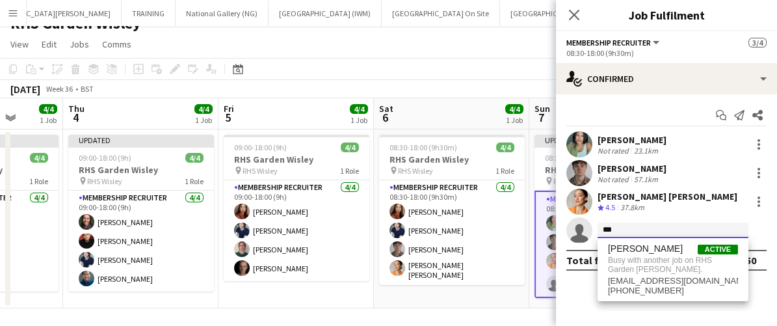
type input "***"
click at [498, 301] on app-date-cell "08:30-18:00 (9h30m) 4/4 RHS Garden Wisley pin RHS Wisley 1 Role Membership Recr…" at bounding box center [451, 218] width 155 height 179
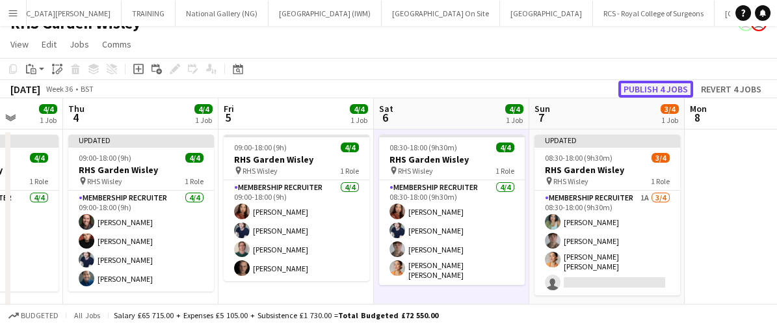
click at [660, 85] on button "Publish 4 jobs" at bounding box center [655, 89] width 75 height 17
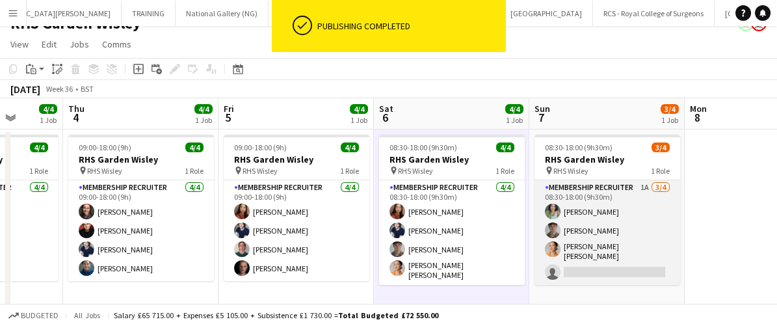
click at [643, 257] on app-card-role "Membership Recruiter 1A [DATE] 08:30-18:00 (9h30m) [PERSON_NAME] [PERSON_NAME] …" at bounding box center [608, 232] width 146 height 105
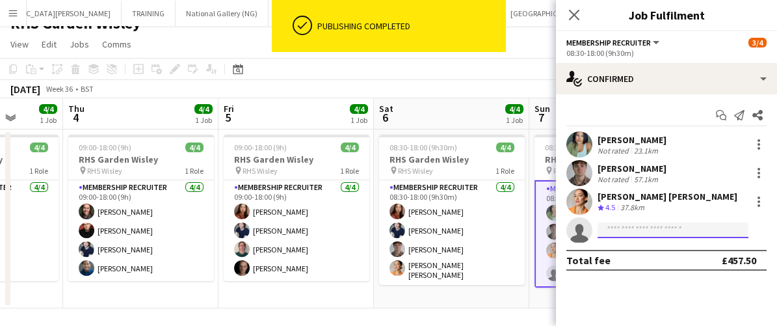
click at [637, 232] on input at bounding box center [673, 230] width 151 height 16
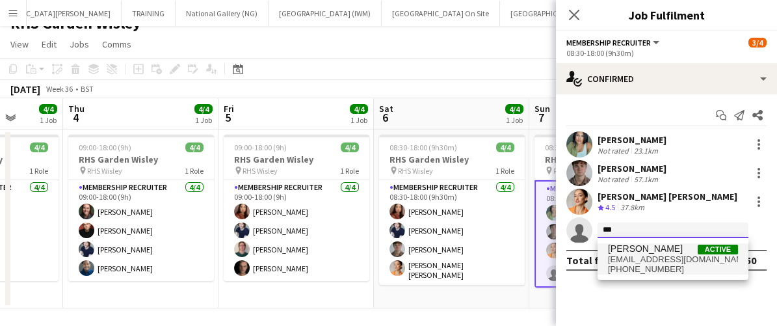
type input "***"
click at [633, 267] on span "[PHONE_NUMBER]" at bounding box center [673, 269] width 130 height 10
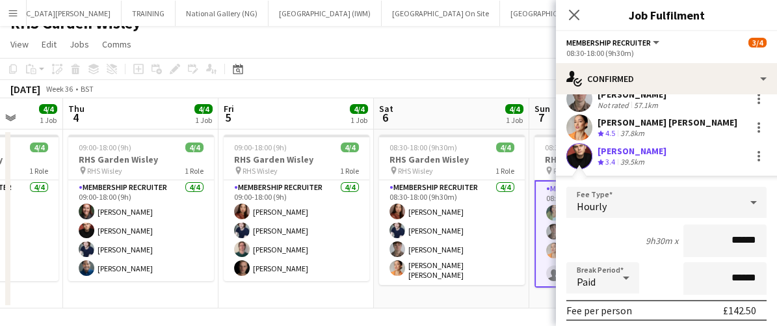
scroll to position [74, 0]
click at [595, 201] on span "Hourly" at bounding box center [592, 206] width 30 height 13
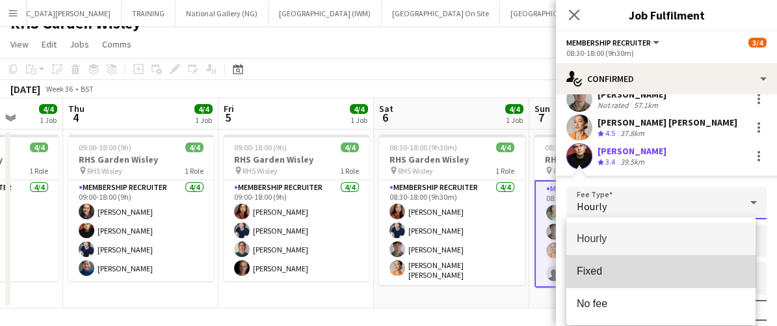
click at [598, 276] on span "Fixed" at bounding box center [661, 271] width 169 height 12
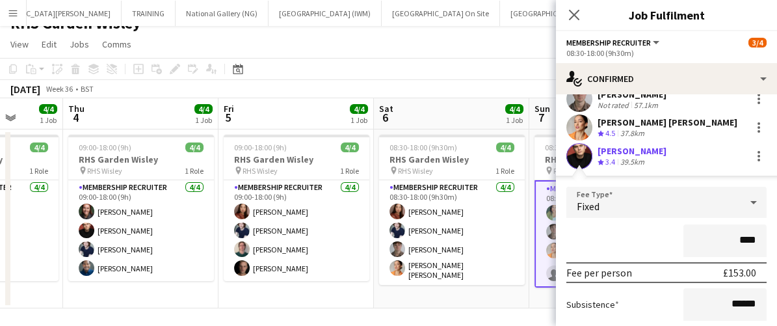
type input "****"
click at [624, 244] on div "****" at bounding box center [666, 240] width 200 height 33
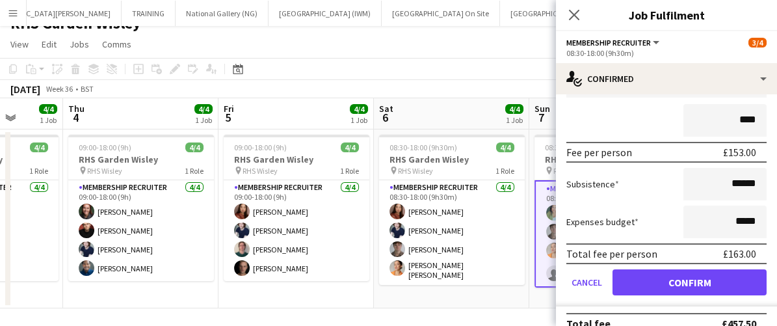
scroll to position [195, 0]
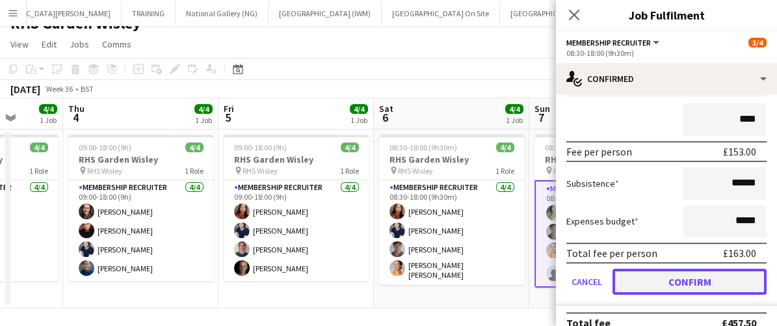
click at [682, 279] on button "Confirm" at bounding box center [690, 282] width 154 height 26
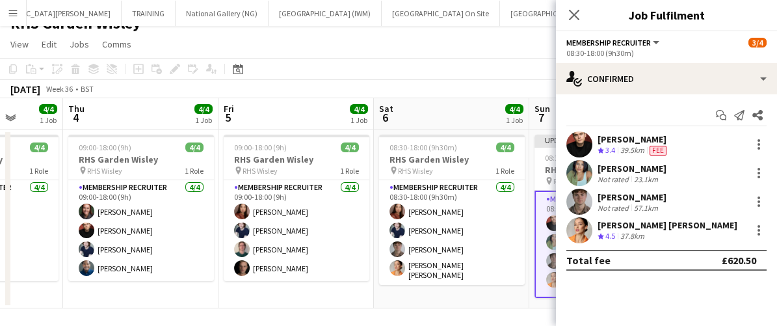
scroll to position [0, 0]
click at [576, 18] on icon "Close pop-in" at bounding box center [574, 14] width 12 height 12
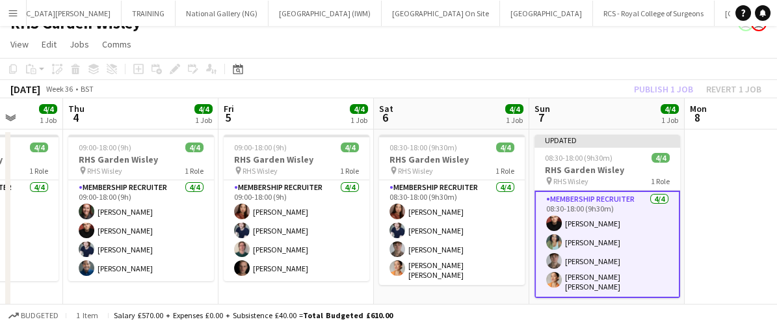
scroll to position [21, 0]
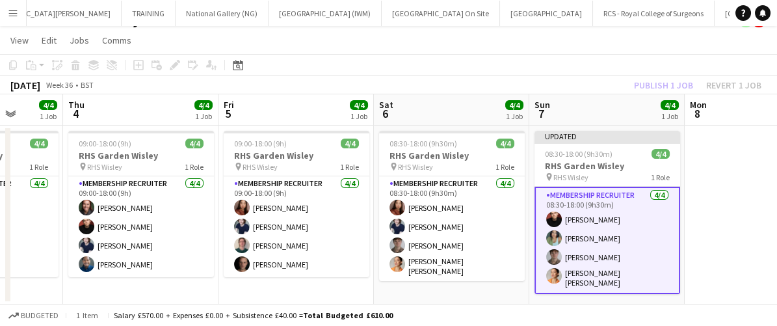
click at [649, 241] on app-card-role "Membership Recruiter [DATE] 08:30-18:00 (9h30m) [PERSON_NAME] [PERSON_NAME] [PE…" at bounding box center [608, 240] width 146 height 107
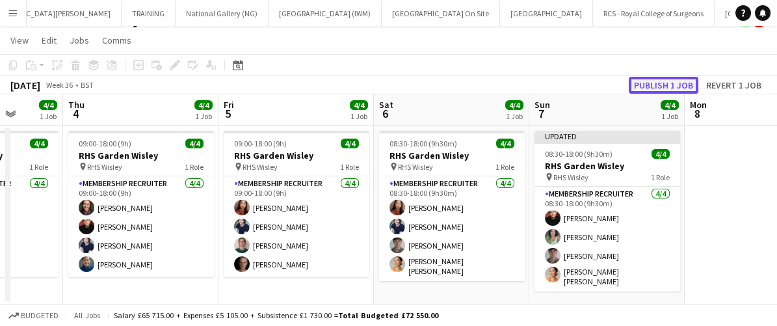
click at [659, 80] on button "Publish 1 job" at bounding box center [664, 85] width 70 height 17
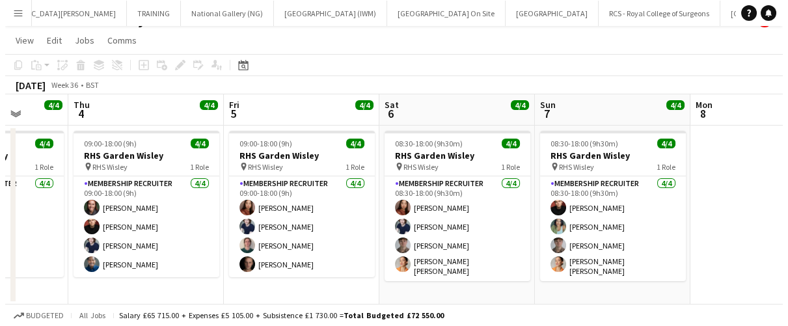
scroll to position [0, 0]
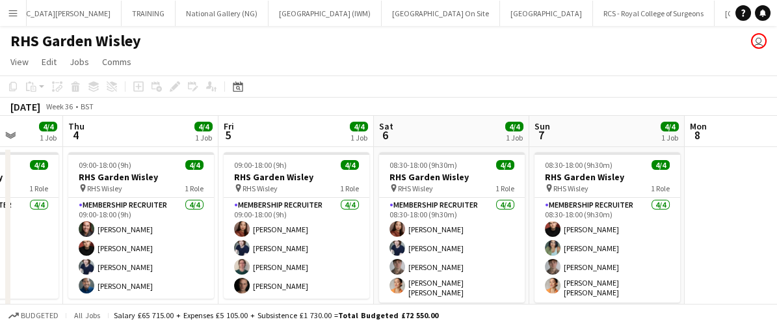
click at [11, 18] on app-icon "Menu" at bounding box center [13, 13] width 10 height 10
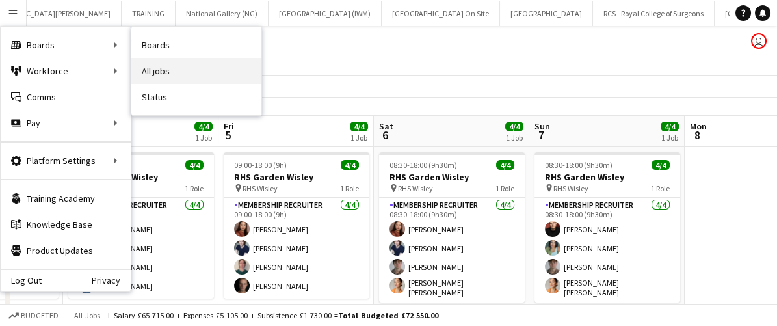
click at [169, 71] on link "All jobs" at bounding box center [196, 71] width 130 height 26
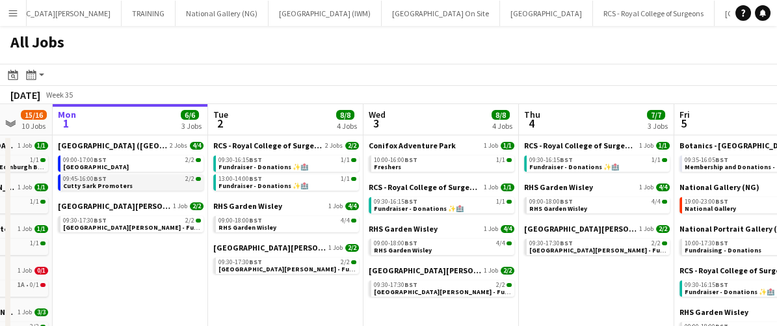
scroll to position [0, 415]
